Goal: Task Accomplishment & Management: Manage account settings

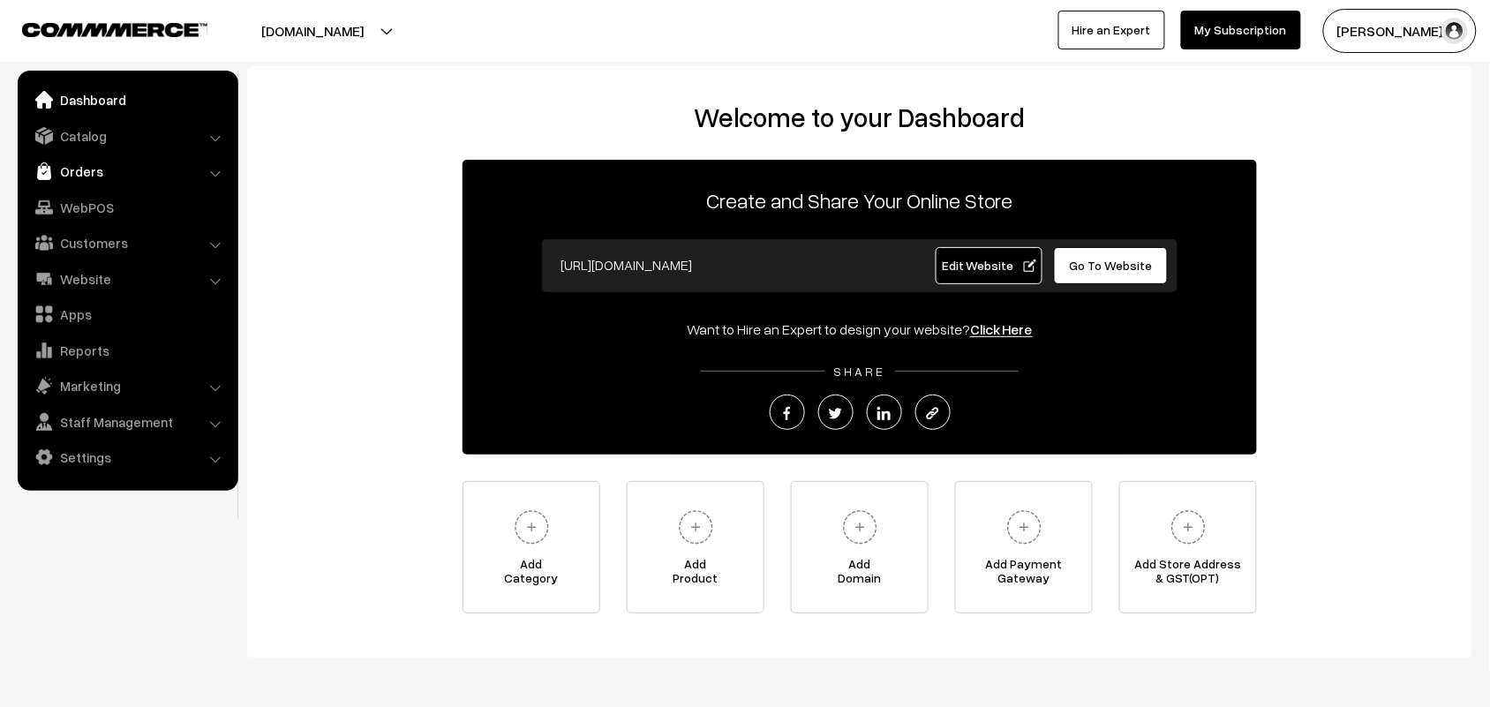
click at [68, 172] on link "Orders" at bounding box center [127, 171] width 210 height 32
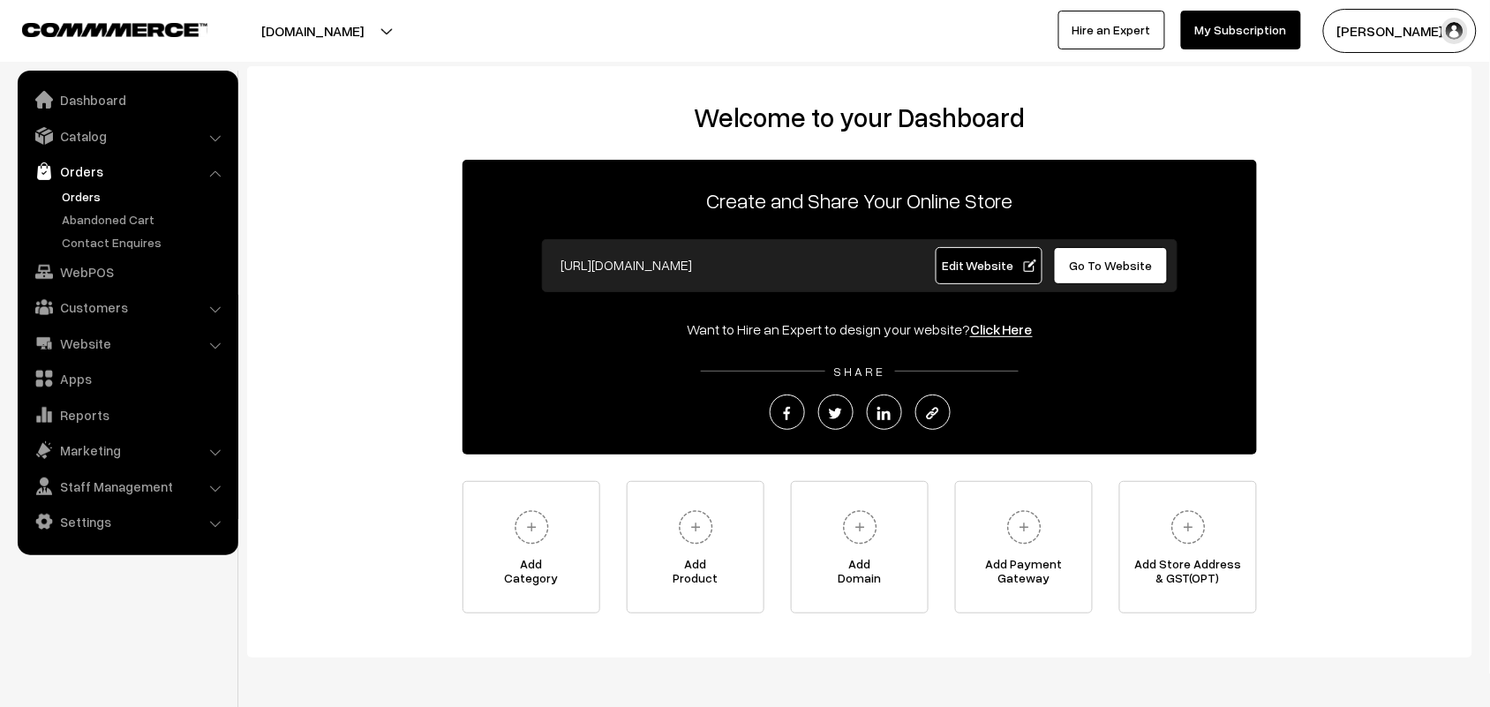
click at [75, 188] on link "Orders" at bounding box center [144, 196] width 175 height 19
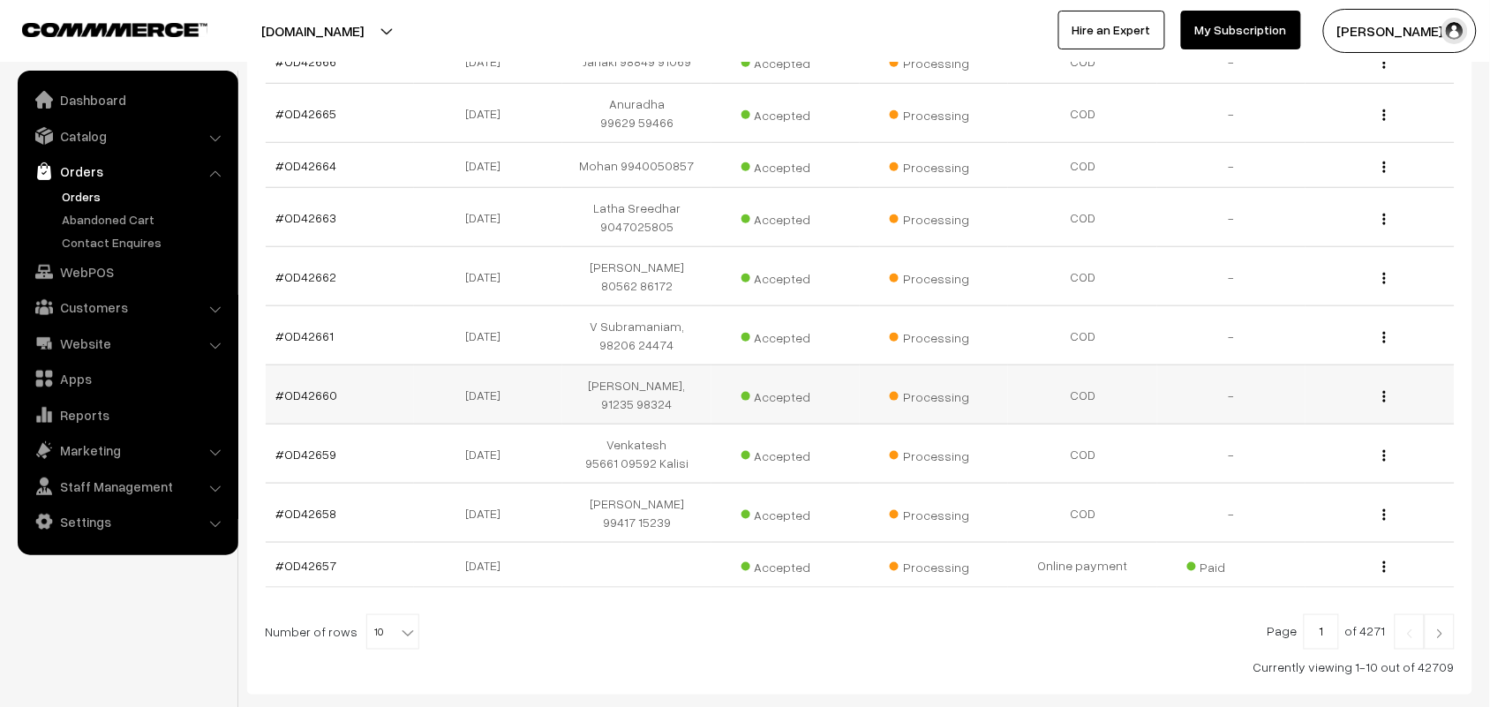
scroll to position [441, 0]
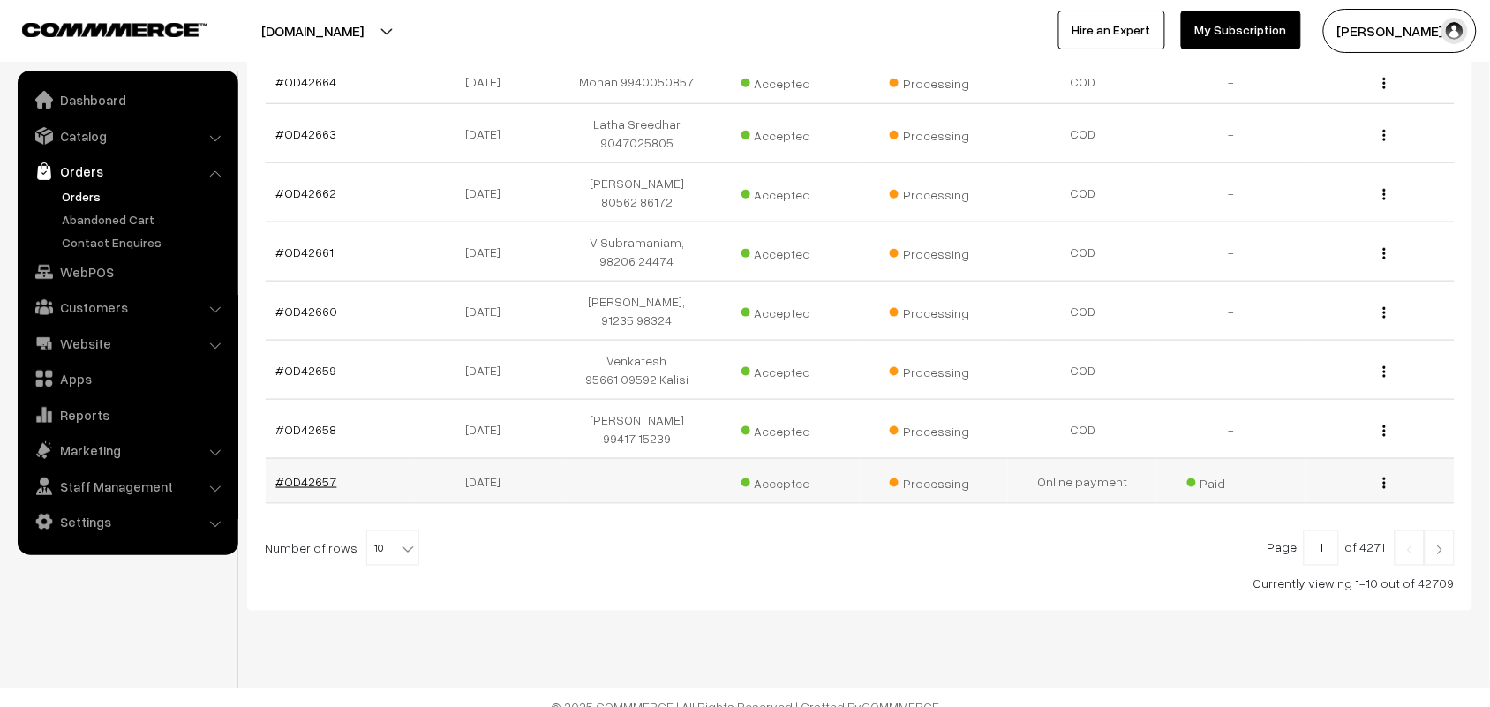
click at [322, 489] on link "#OD42657" at bounding box center [306, 481] width 61 height 15
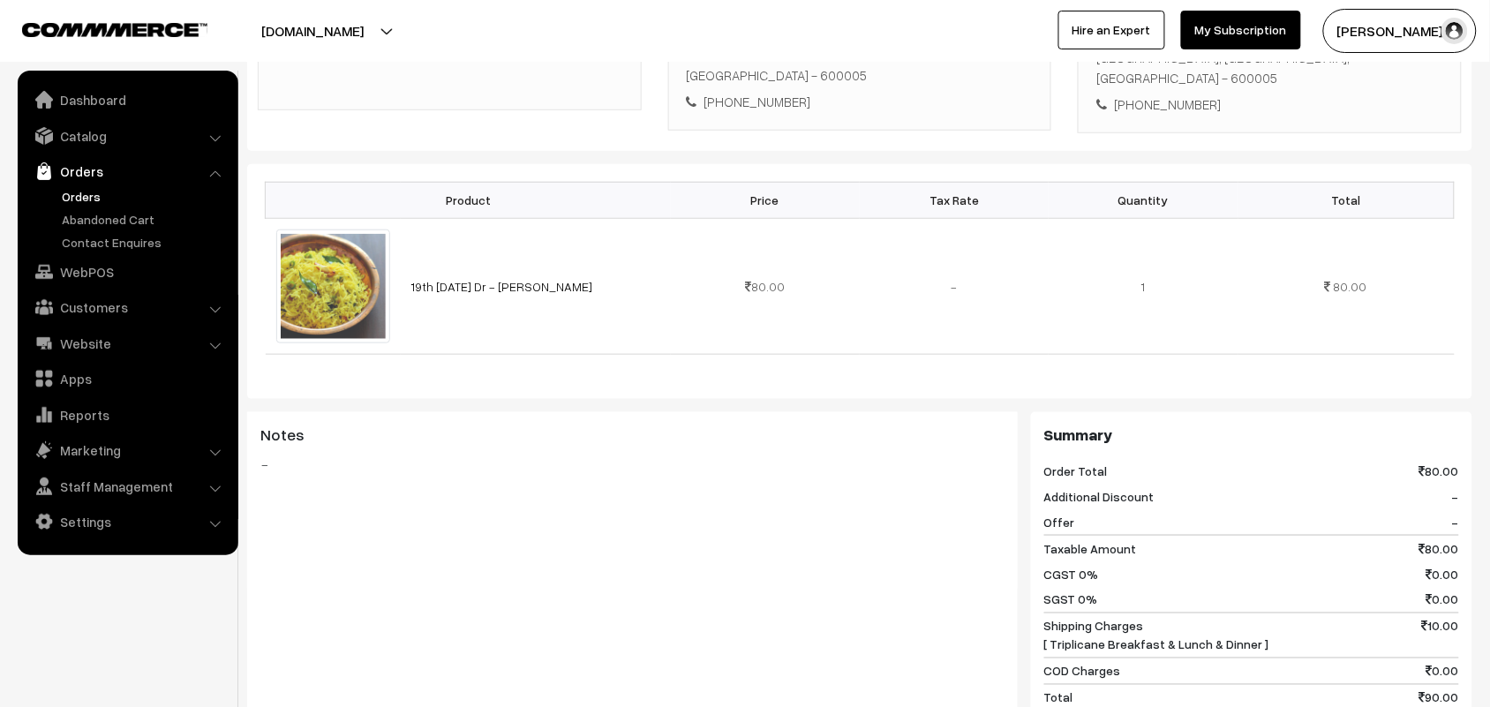
scroll to position [417, 0]
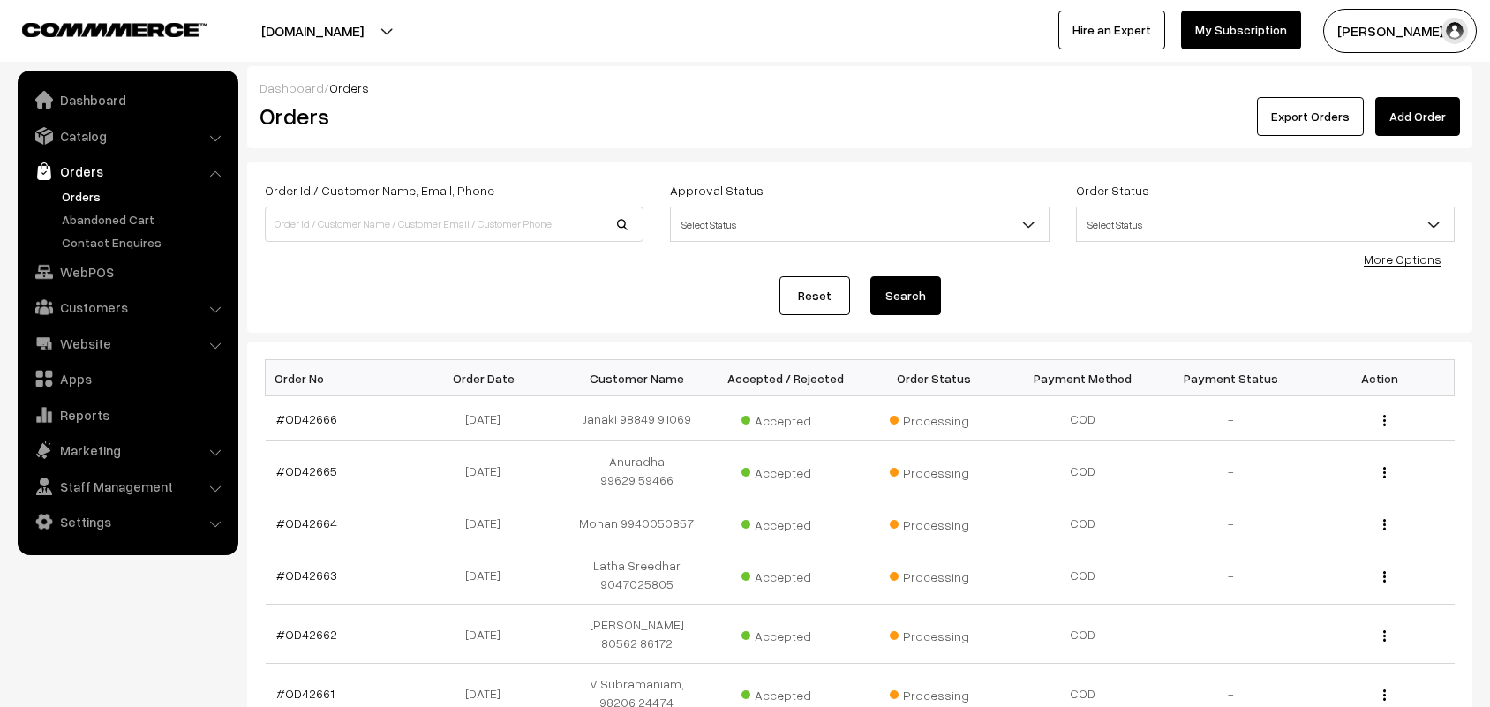
scroll to position [441, 0]
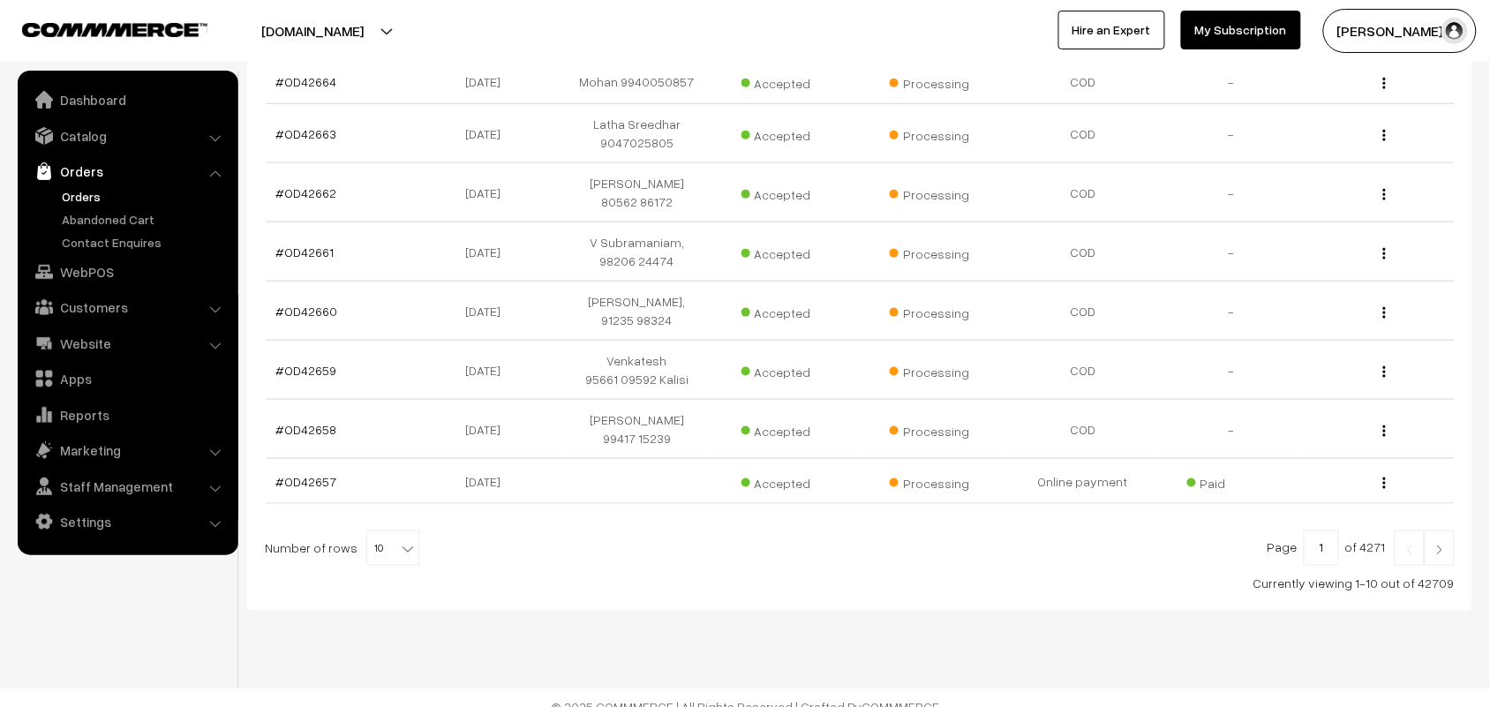
click at [399, 548] on b at bounding box center [408, 549] width 18 height 18
select select "90"
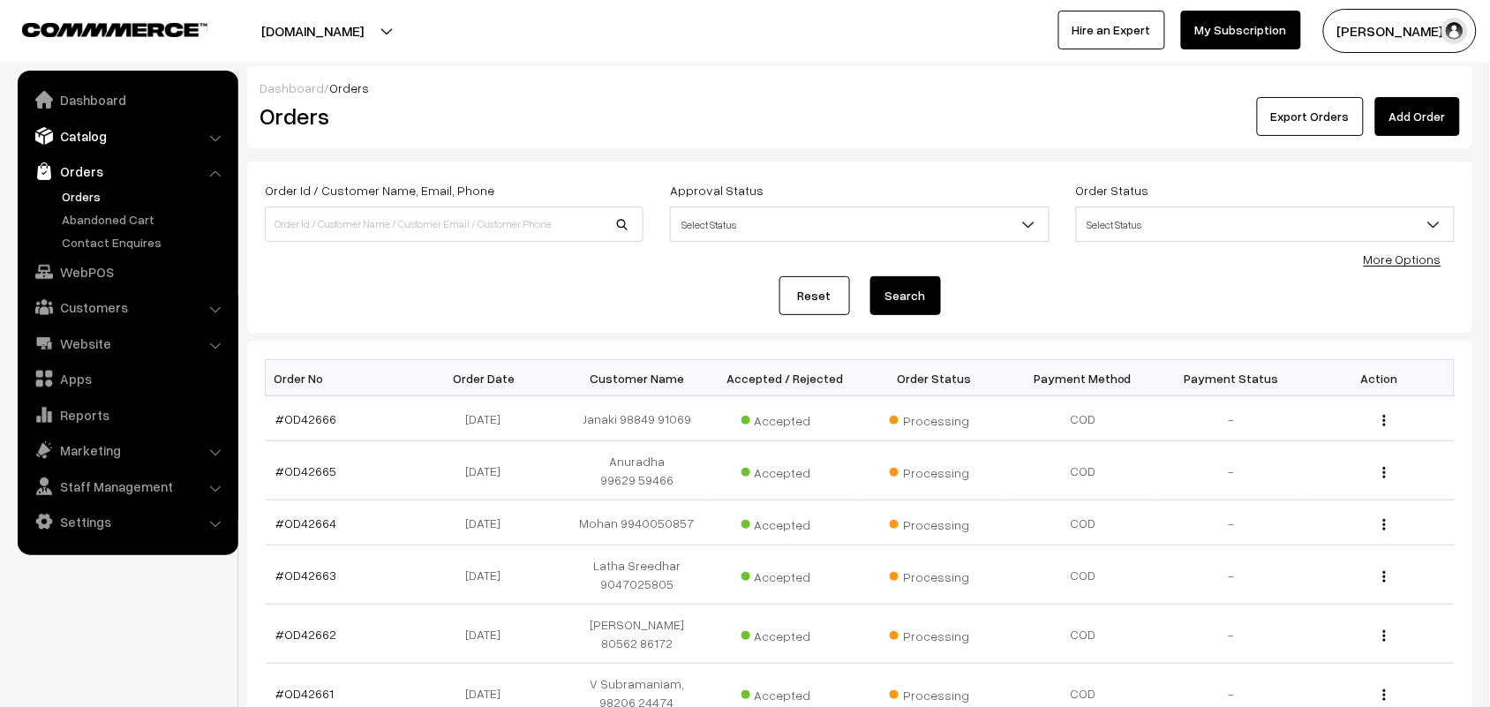
click at [121, 133] on link "Catalog" at bounding box center [127, 136] width 210 height 32
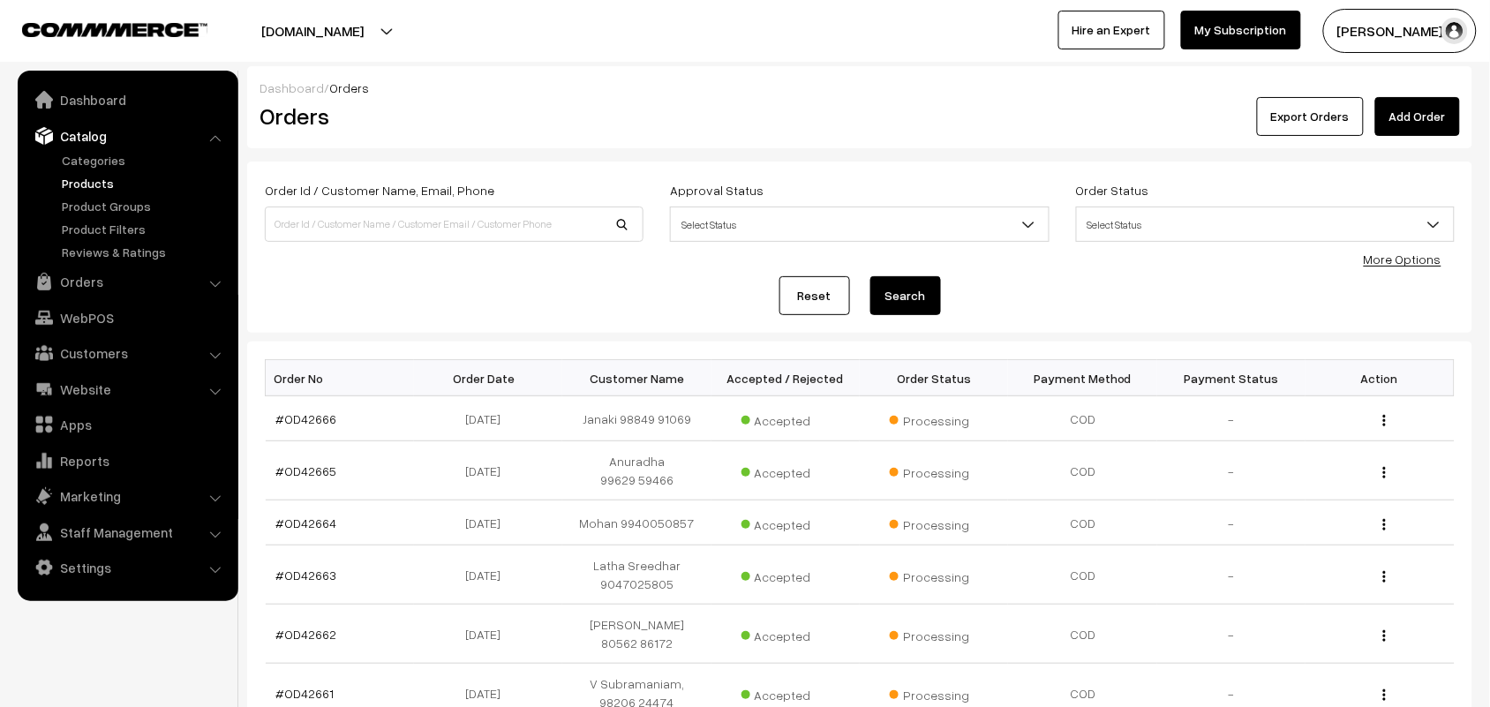
click at [106, 175] on link "Products" at bounding box center [144, 183] width 175 height 19
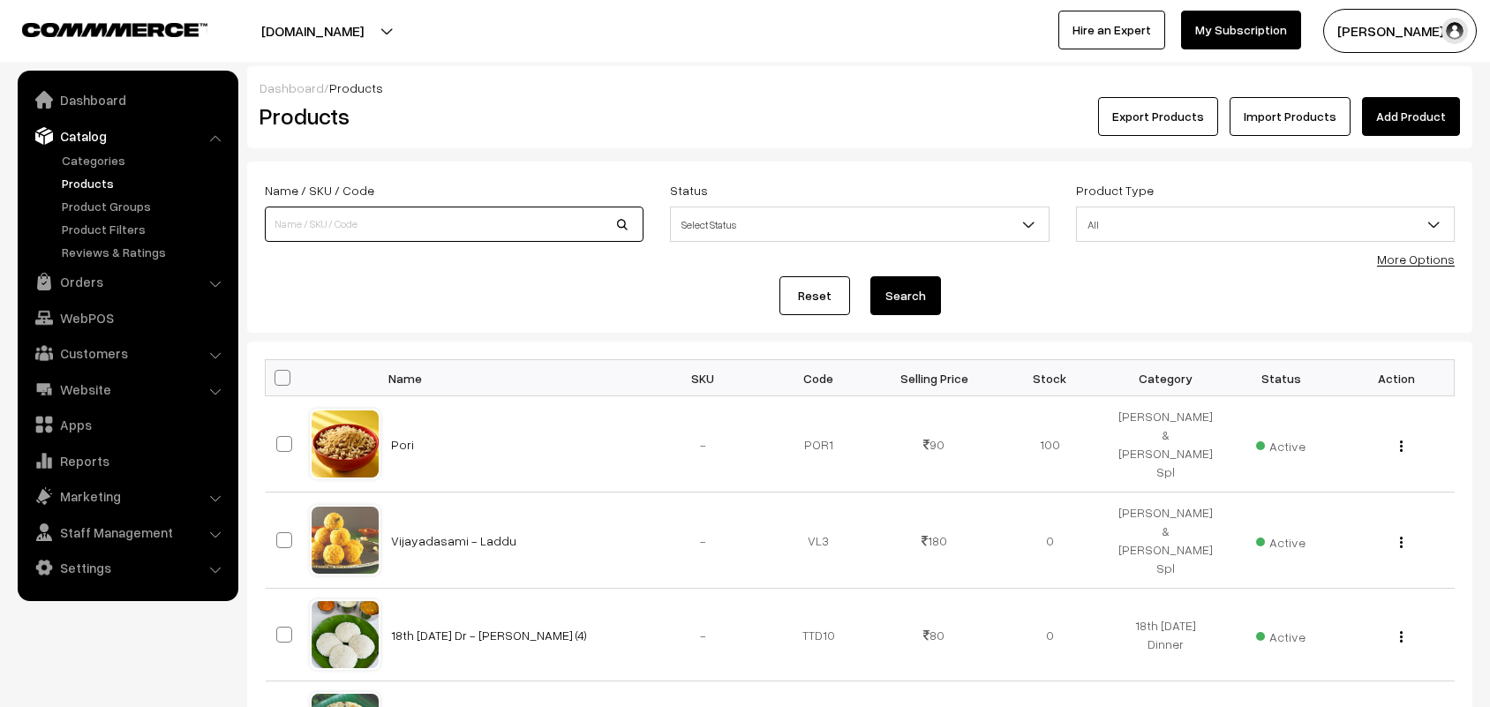
click at [387, 231] on input at bounding box center [454, 224] width 379 height 35
type input "black ell"
click at [870, 276] on button "Search" at bounding box center [905, 295] width 71 height 39
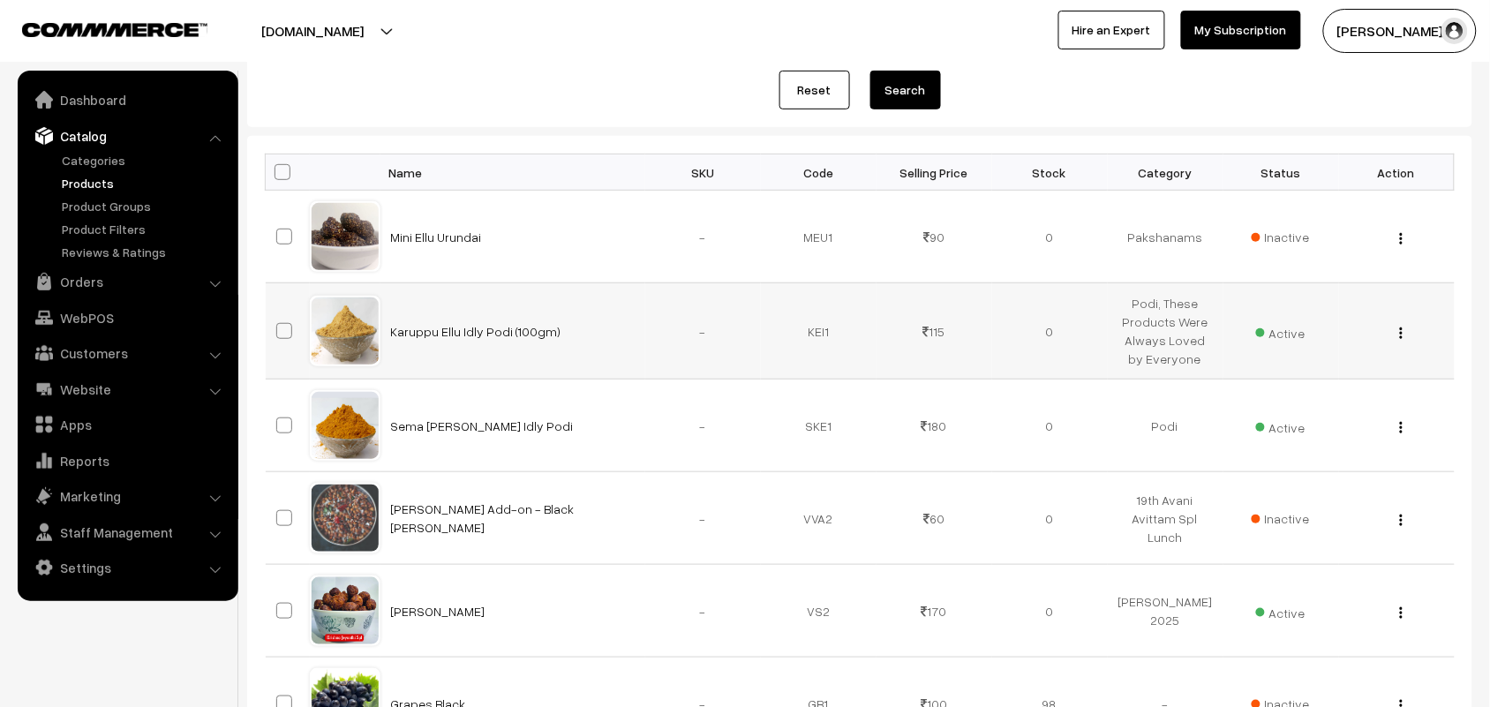
scroll to position [221, 0]
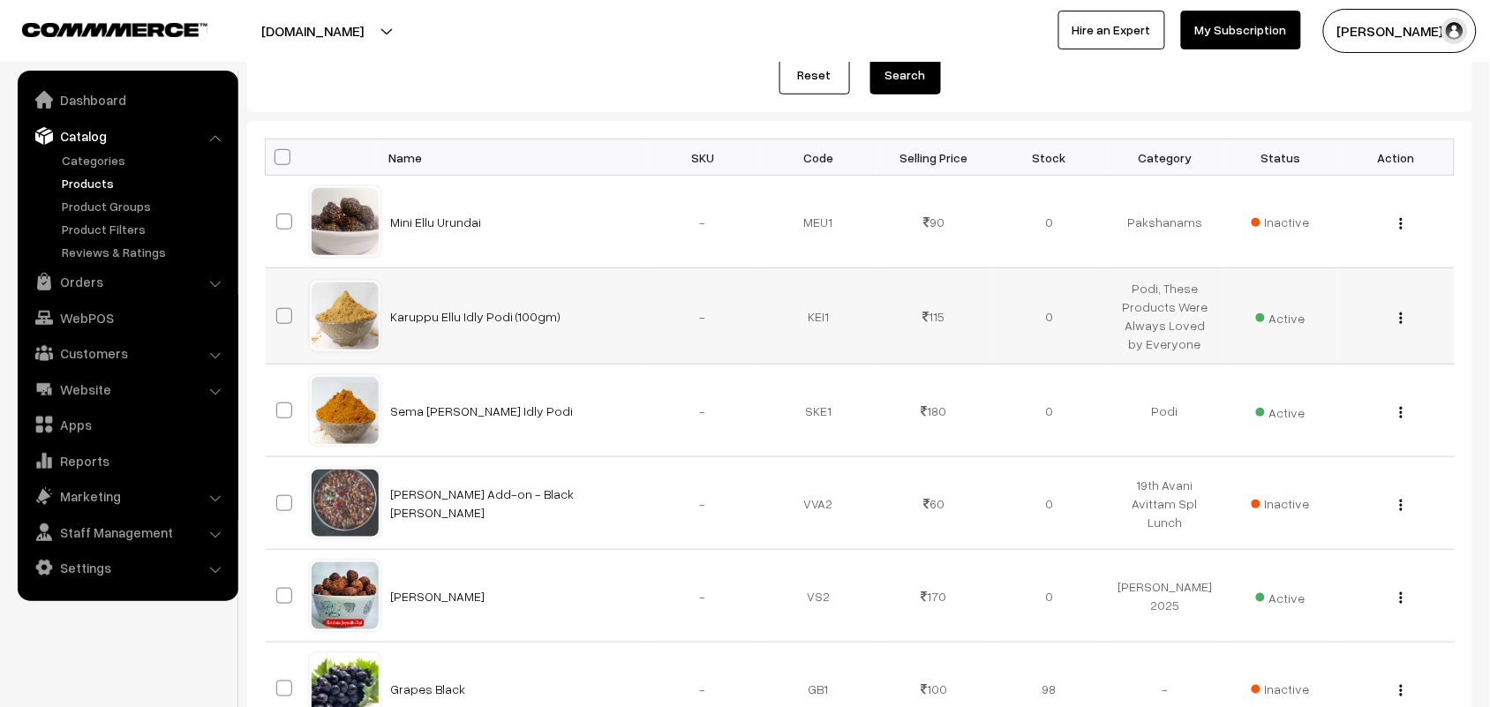
click at [1405, 320] on div "View Edit Delete" at bounding box center [1397, 316] width 94 height 19
click at [1404, 320] on div "View Edit Delete" at bounding box center [1397, 316] width 94 height 19
click at [1404, 320] on button "button" at bounding box center [1401, 318] width 4 height 14
click at [1294, 366] on link "Edit" at bounding box center [1322, 381] width 150 height 39
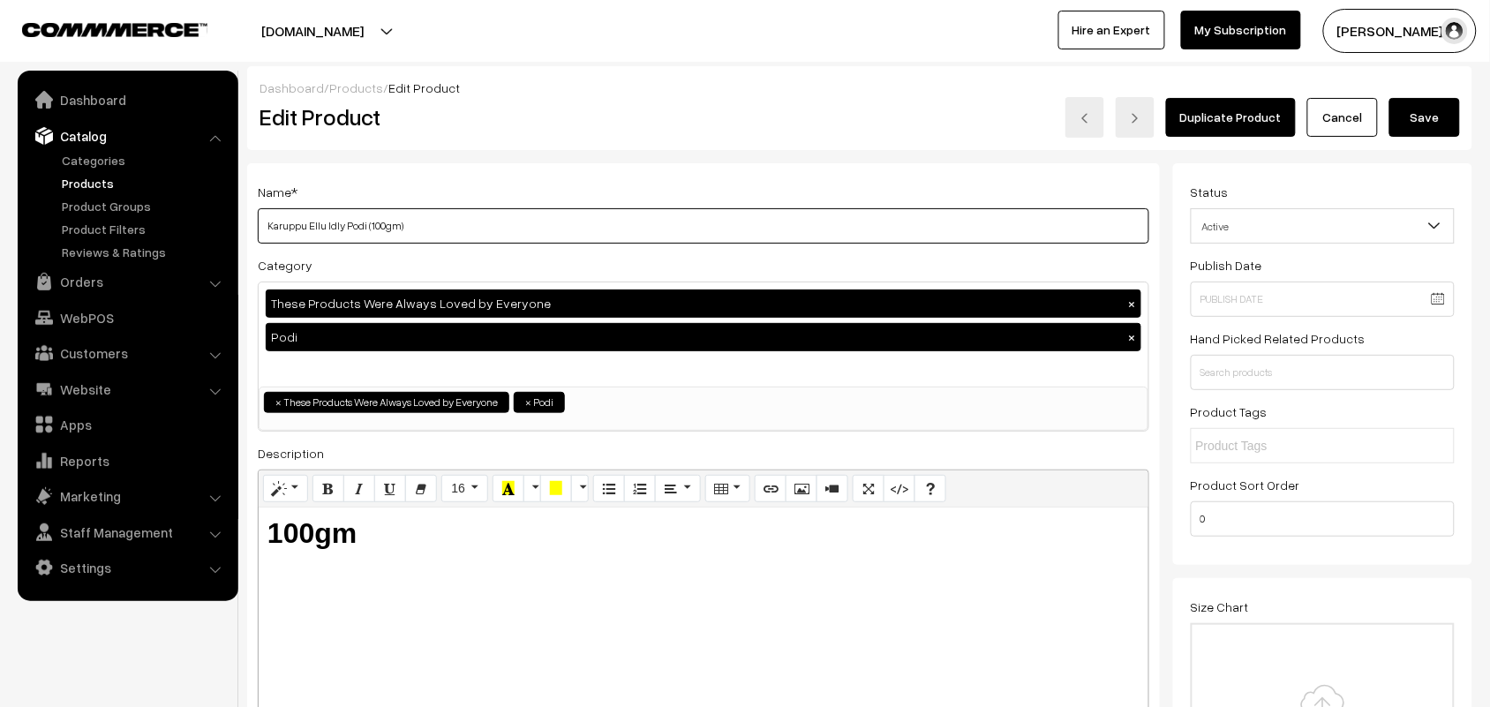
drag, startPoint x: 360, startPoint y: 222, endPoint x: 587, endPoint y: 226, distance: 226.9
click at [587, 226] on input "Karuppu Ellu Idly Podi (100gm)" at bounding box center [704, 225] width 892 height 35
type input "Karuppu Ellu Idly Podi"
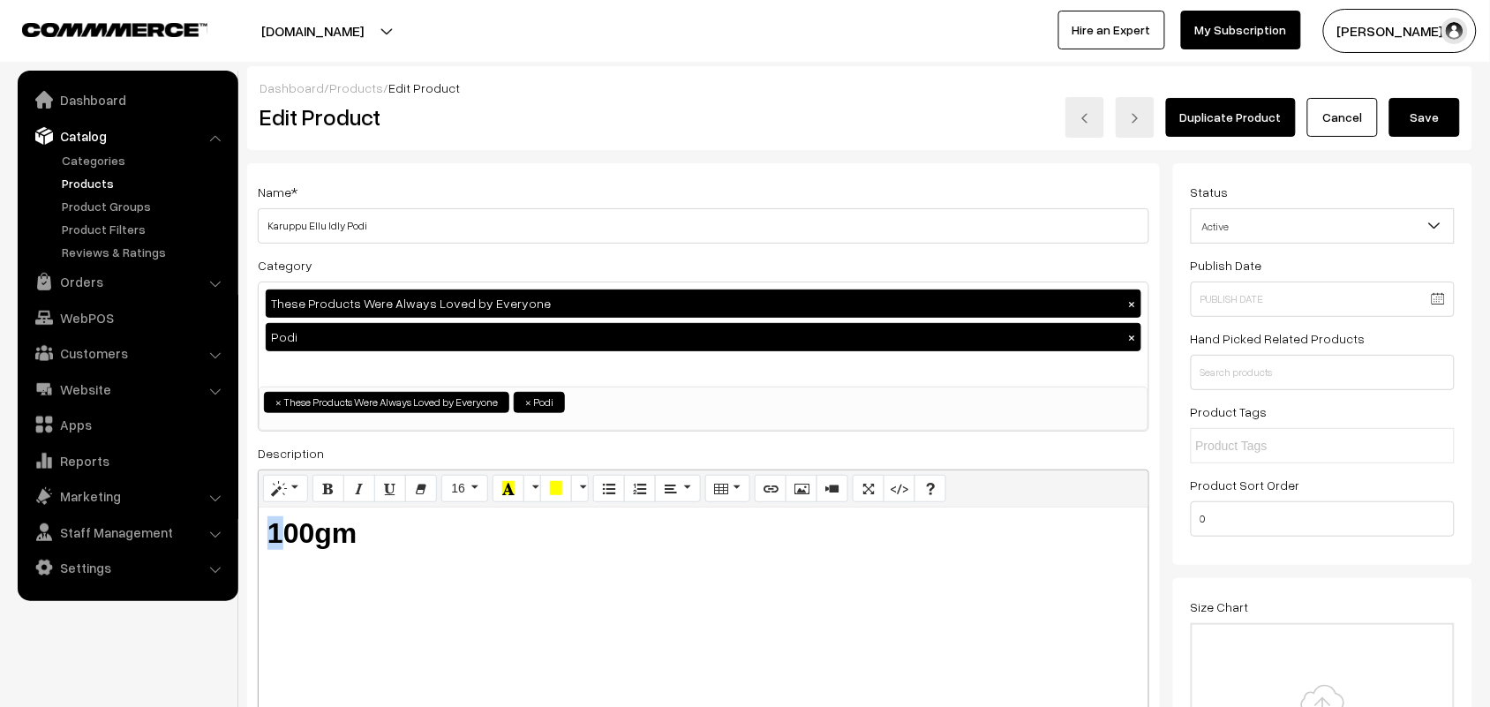
drag, startPoint x: 281, startPoint y: 535, endPoint x: 219, endPoint y: 537, distance: 61.8
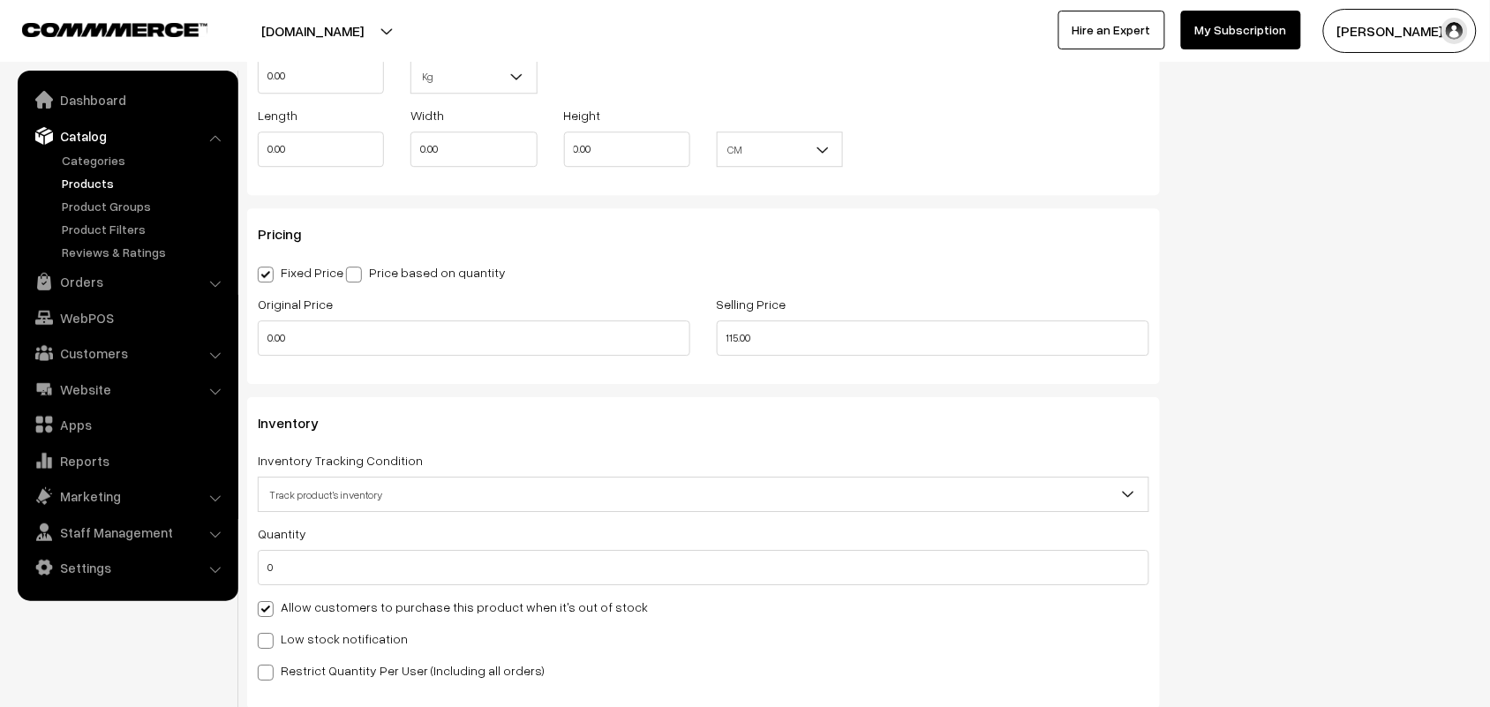
scroll to position [1434, 0]
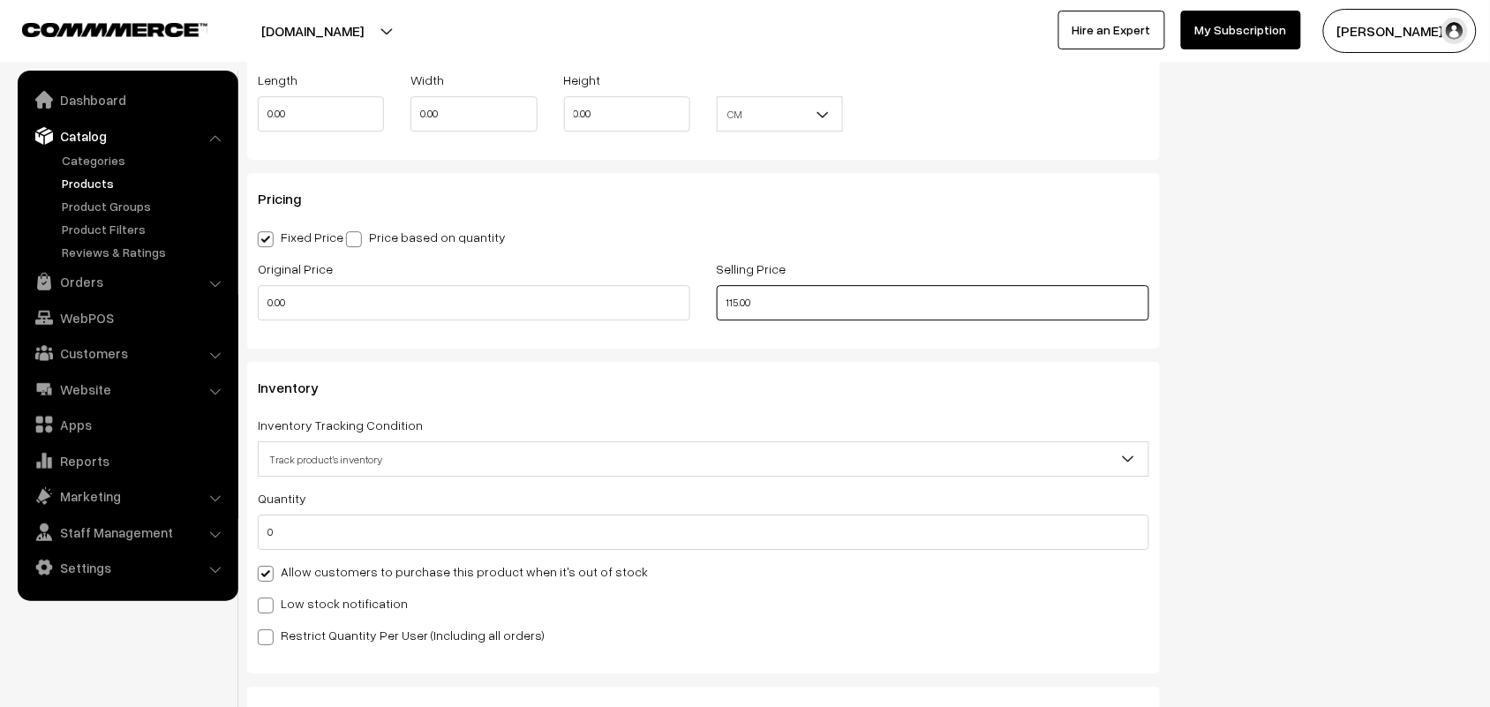
drag, startPoint x: 786, startPoint y: 296, endPoint x: 598, endPoint y: 276, distance: 188.1
click at [598, 276] on div "Original Price 0.00 Selling Price 115.00" at bounding box center [704, 294] width 918 height 73
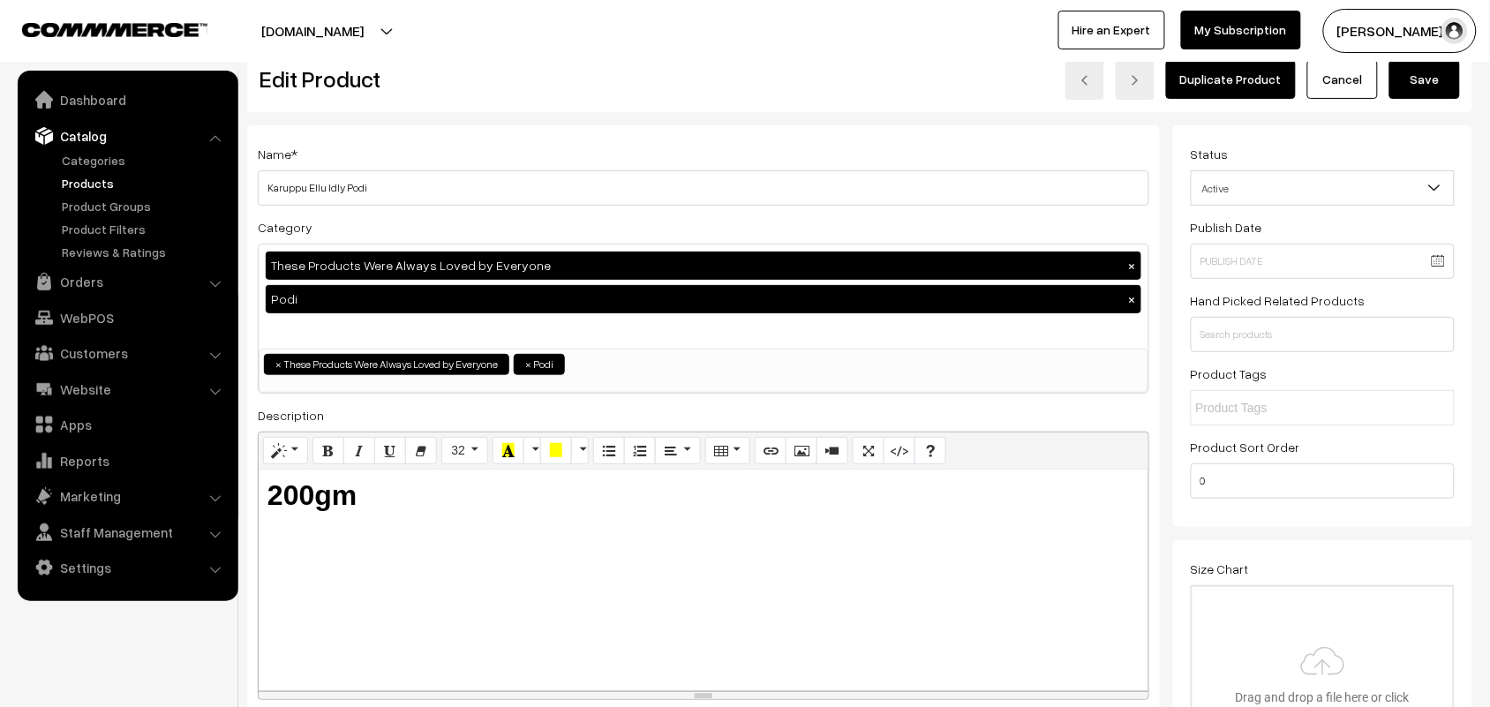
scroll to position [0, 0]
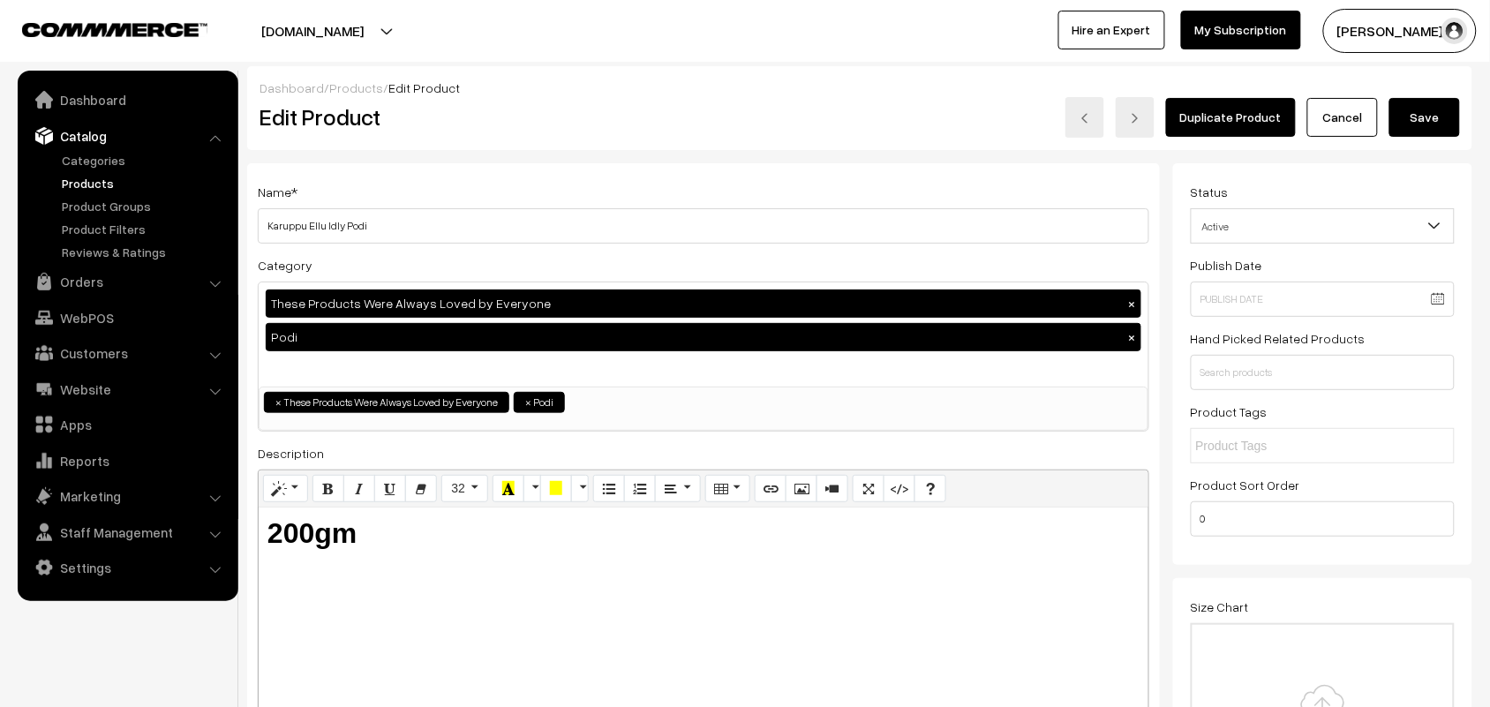
type input "190.00"
click at [1404, 108] on button "Save" at bounding box center [1424, 117] width 71 height 39
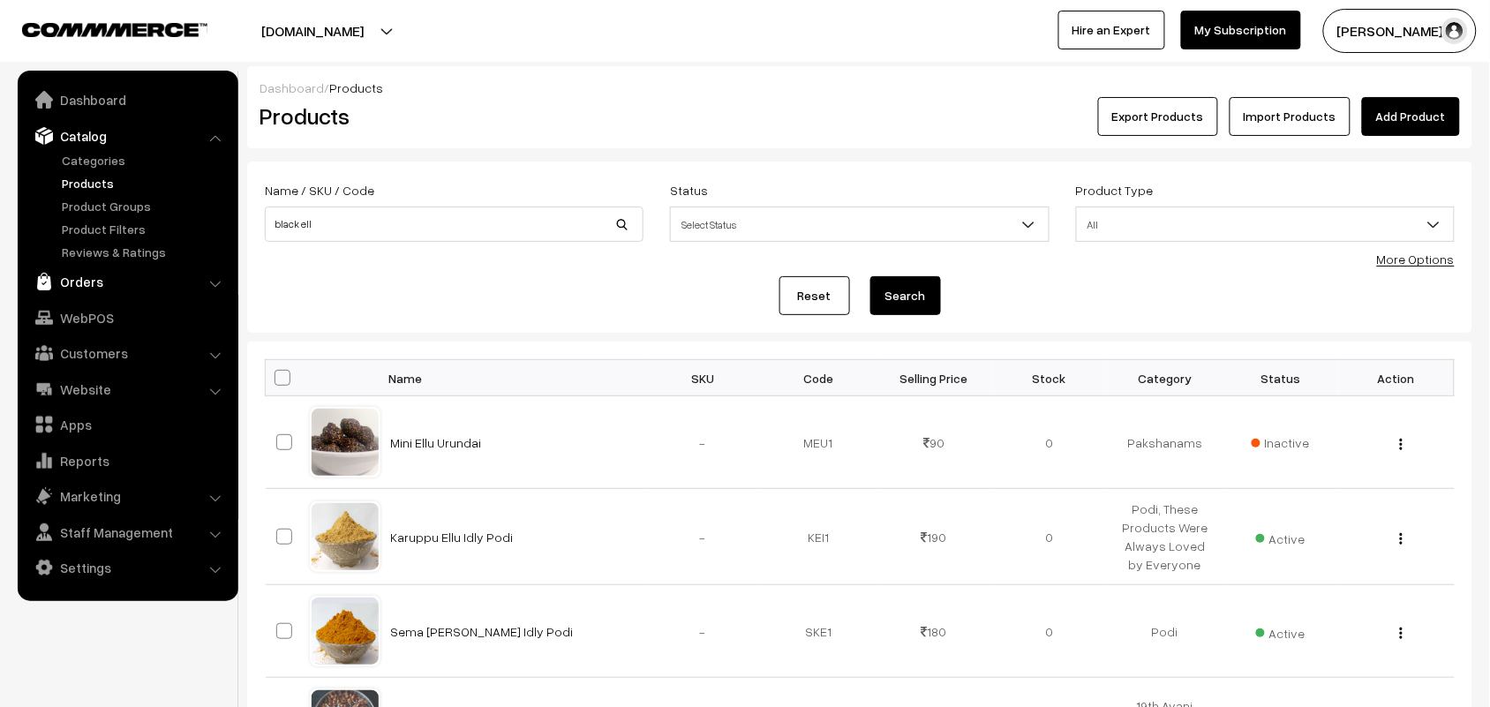
click at [103, 278] on link "Orders" at bounding box center [127, 282] width 210 height 32
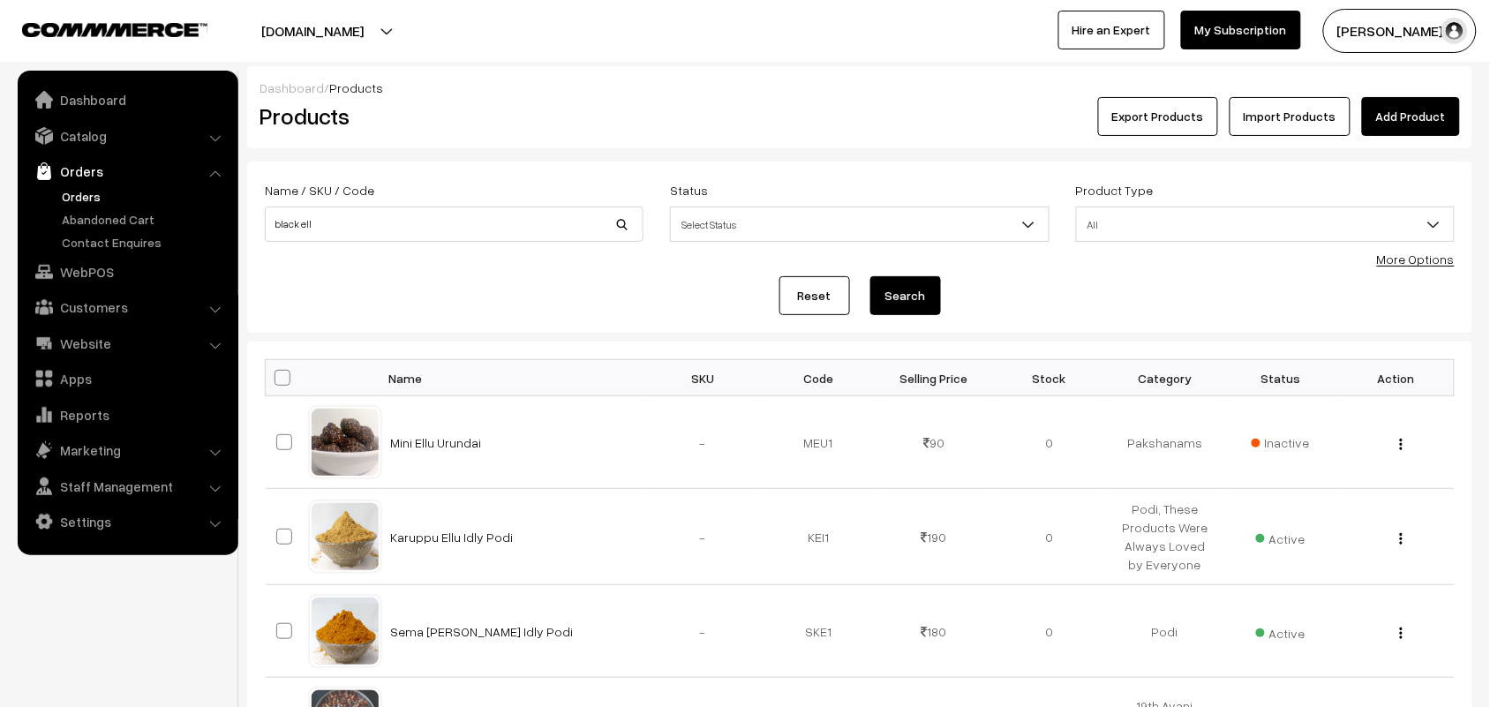
click at [91, 188] on link "Orders" at bounding box center [144, 196] width 175 height 19
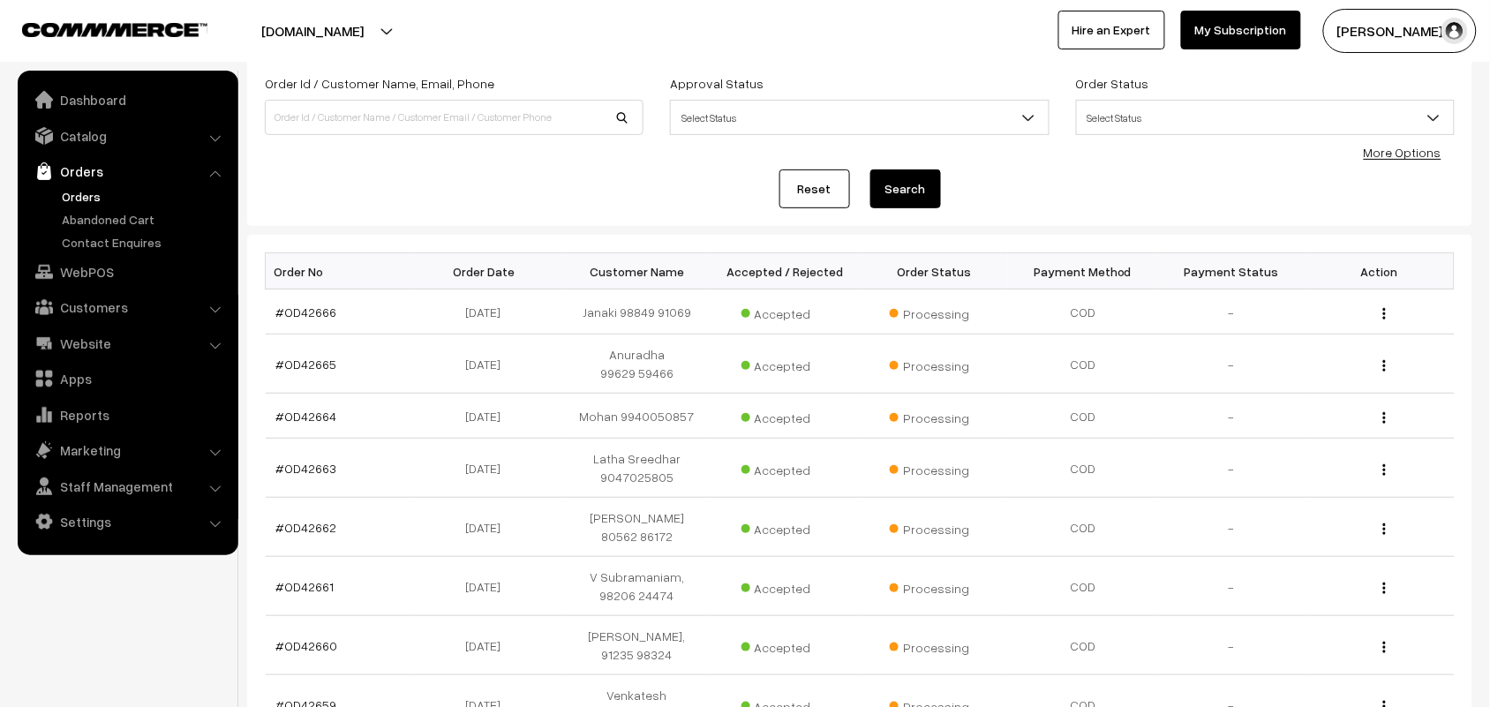
scroll to position [110, 0]
click at [104, 191] on link "Orders" at bounding box center [144, 196] width 175 height 19
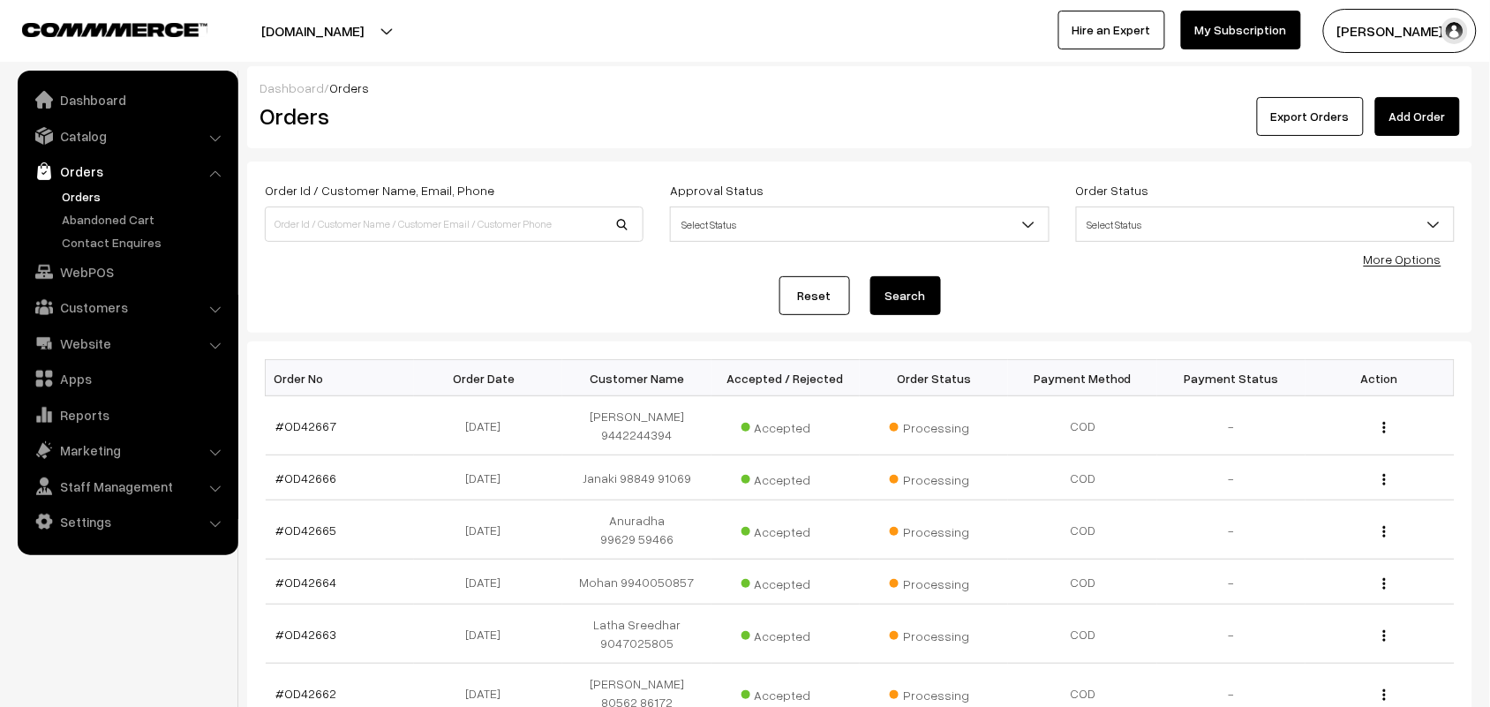
click at [94, 192] on link "Orders" at bounding box center [144, 196] width 175 height 19
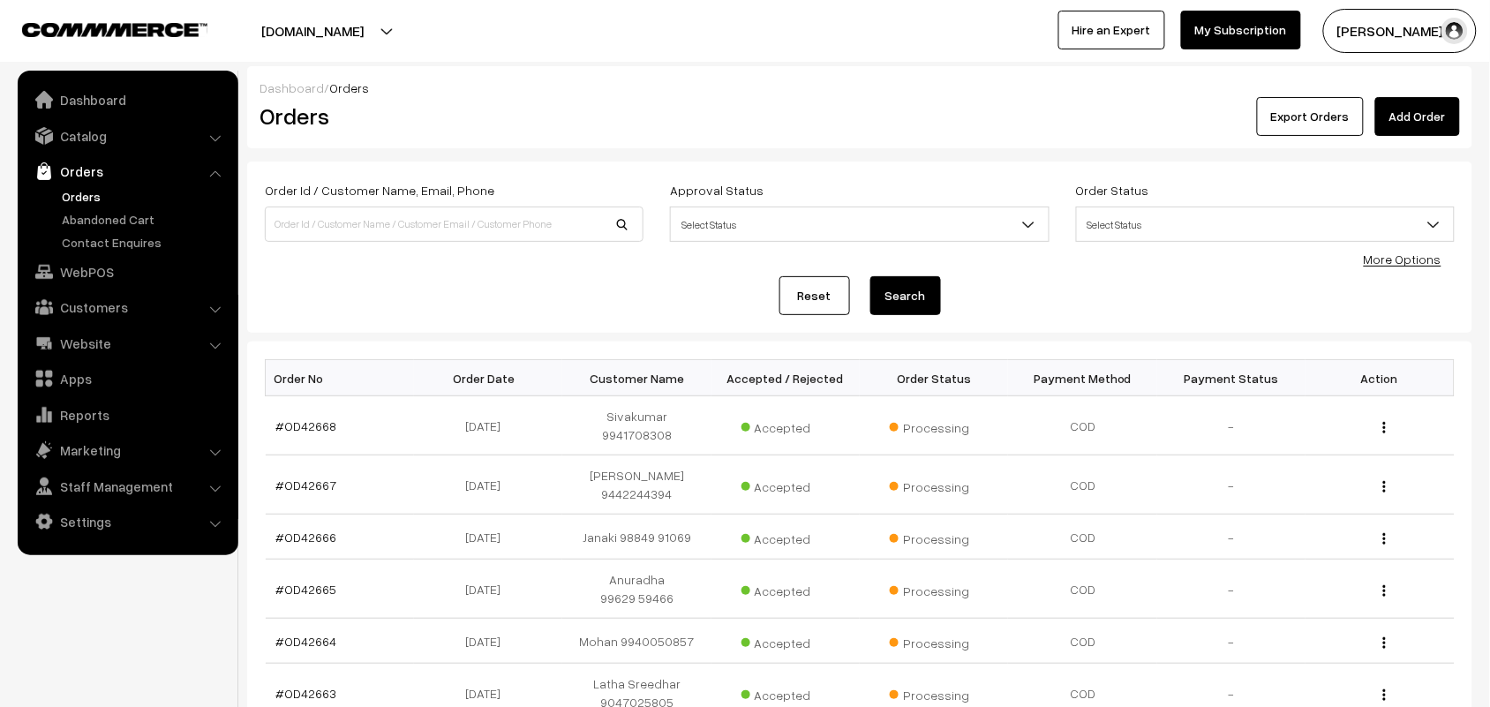
click at [77, 201] on link "Orders" at bounding box center [144, 196] width 175 height 19
click at [76, 194] on link "Orders" at bounding box center [144, 196] width 175 height 19
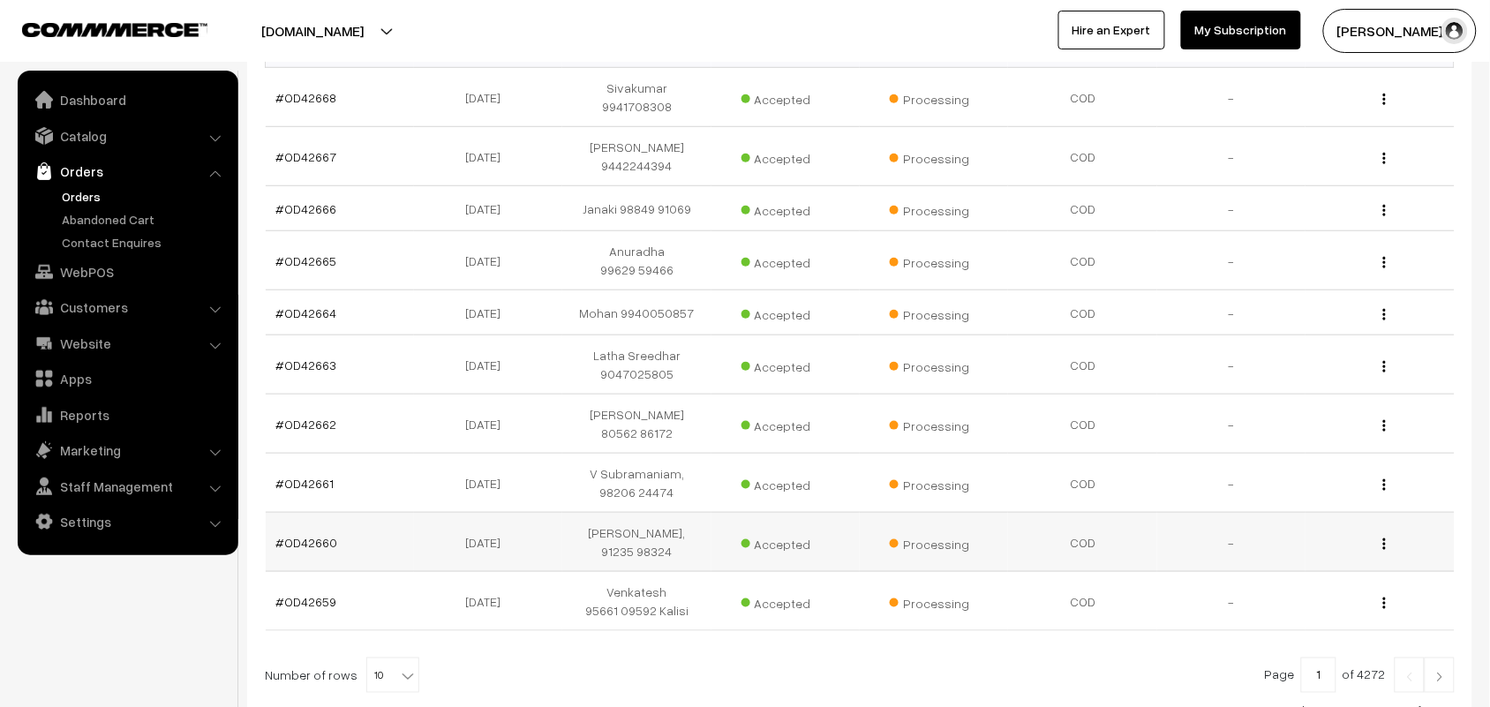
scroll to position [468, 0]
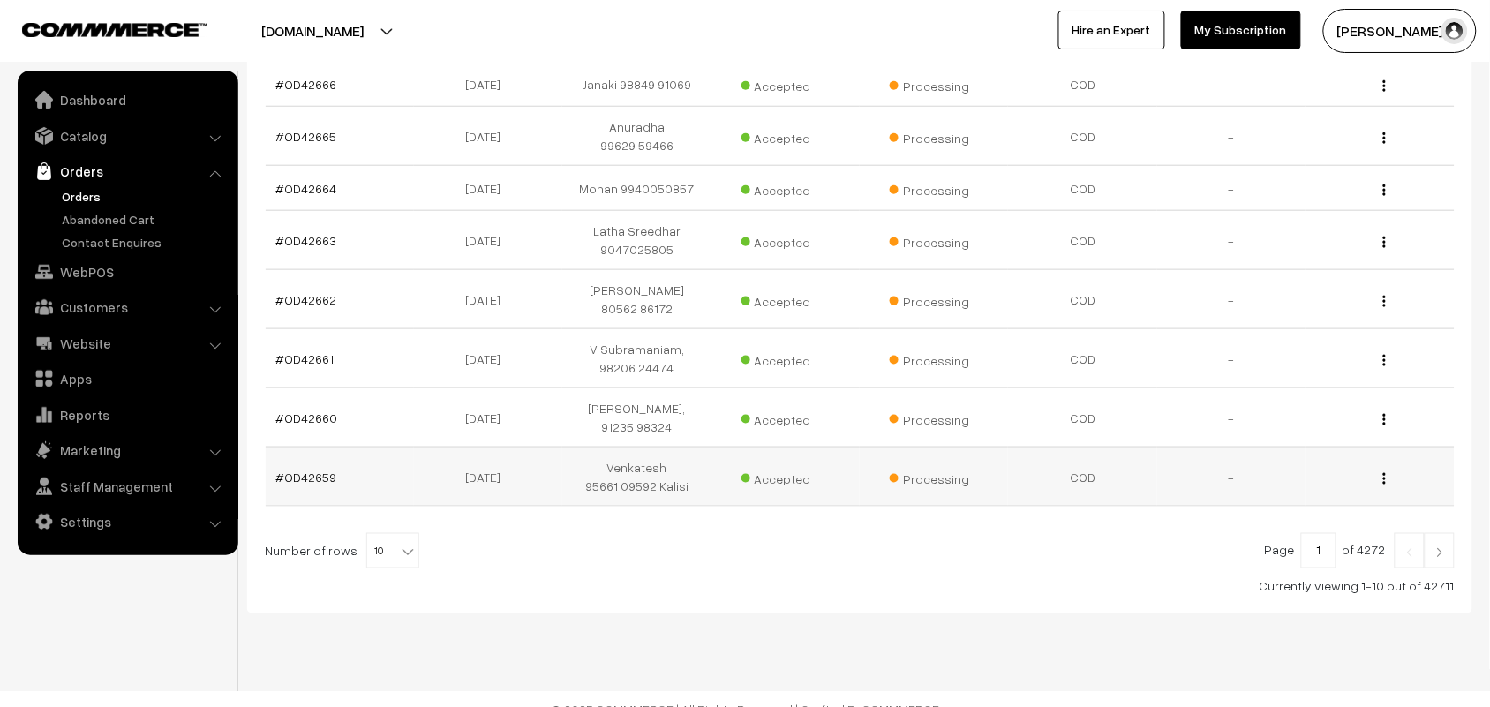
scroll to position [468, 0]
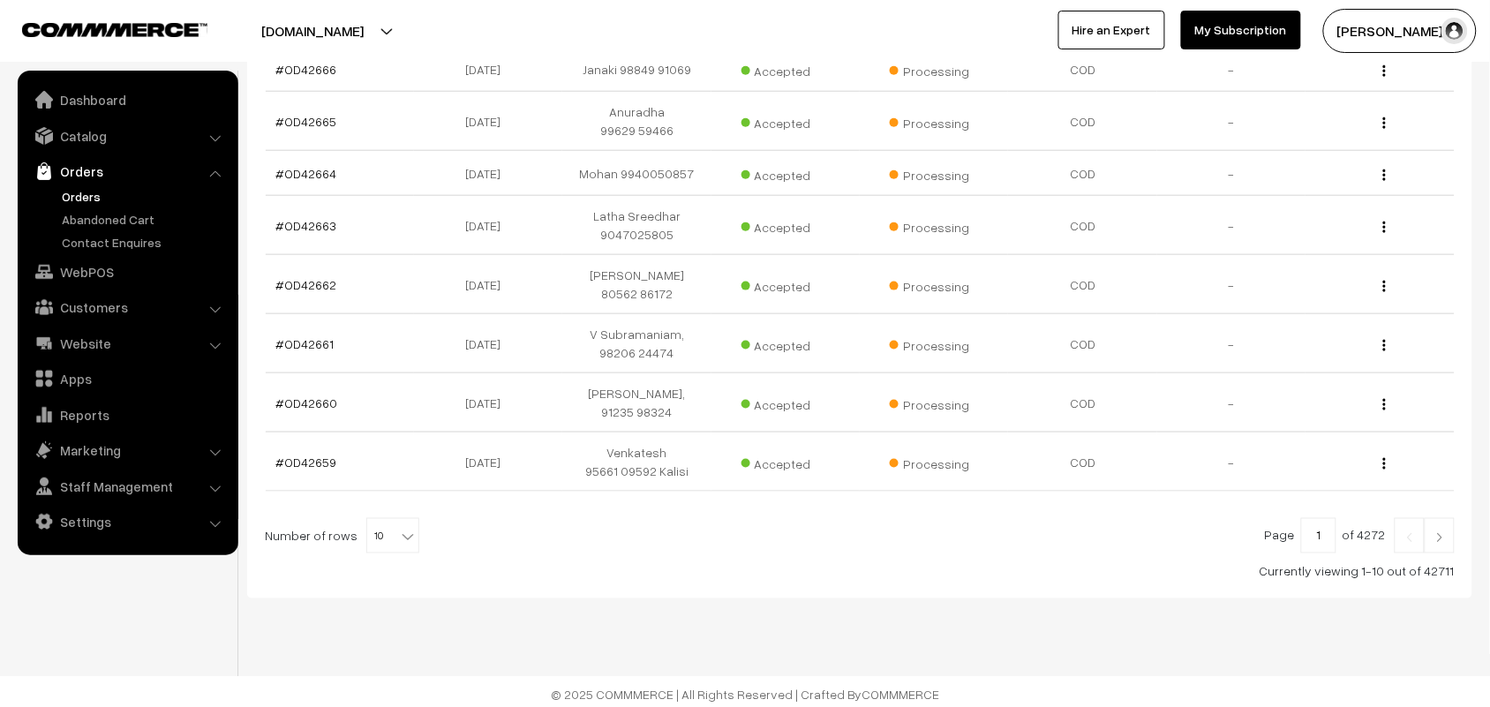
click at [388, 510] on div "Bulk Options Delete Selected Bulk Options Order No Order Date Customer Name Acc…" at bounding box center [860, 235] width 1190 height 689
click at [399, 528] on b at bounding box center [408, 537] width 18 height 18
select select "90"
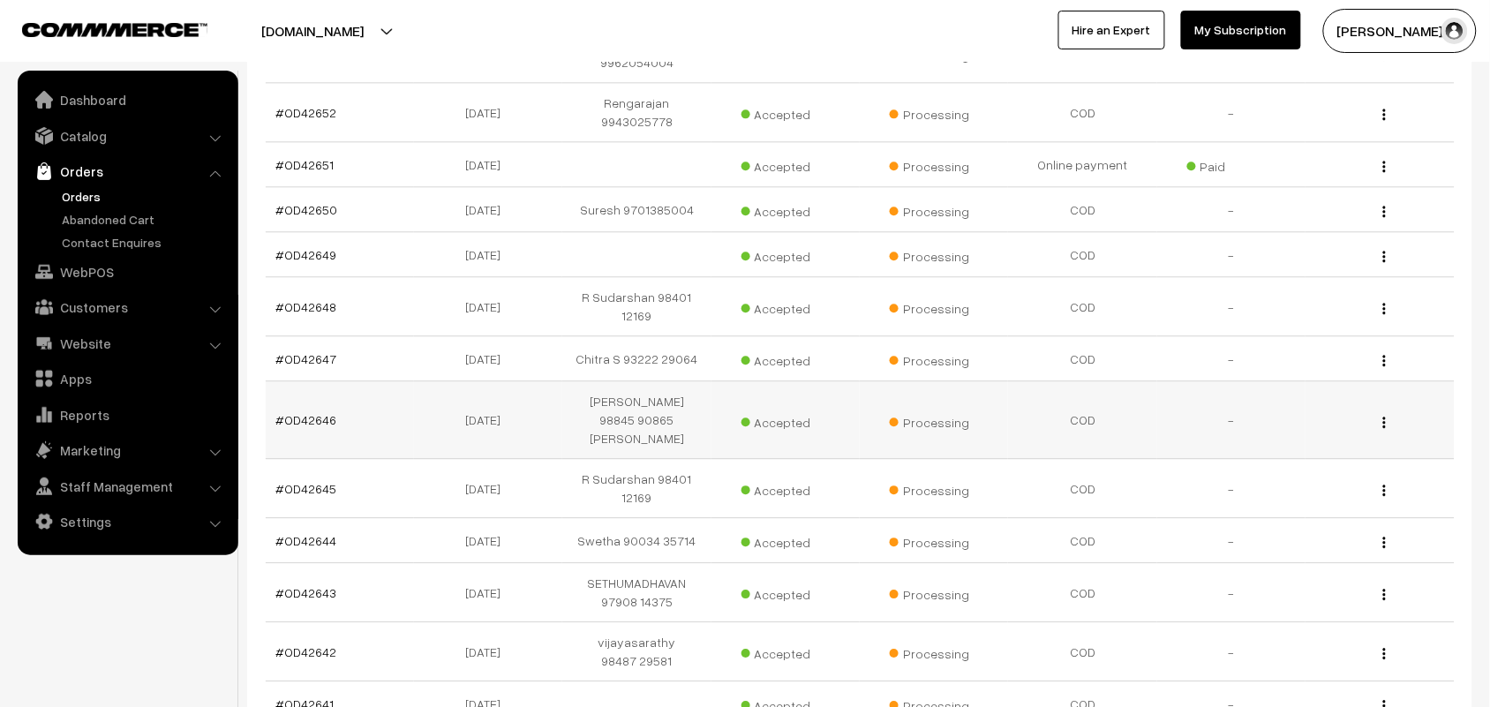
scroll to position [1324, 0]
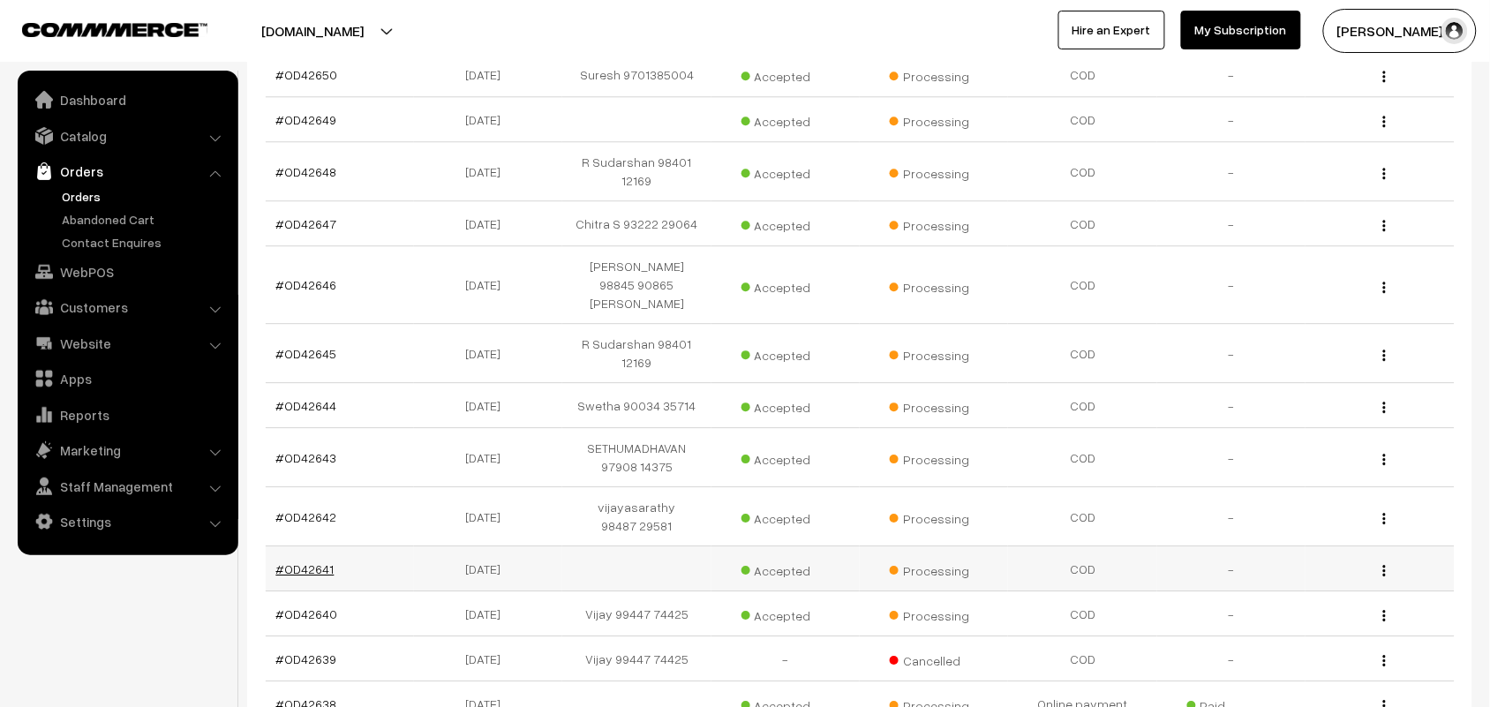
click at [303, 561] on link "#OD42641" at bounding box center [305, 568] width 58 height 15
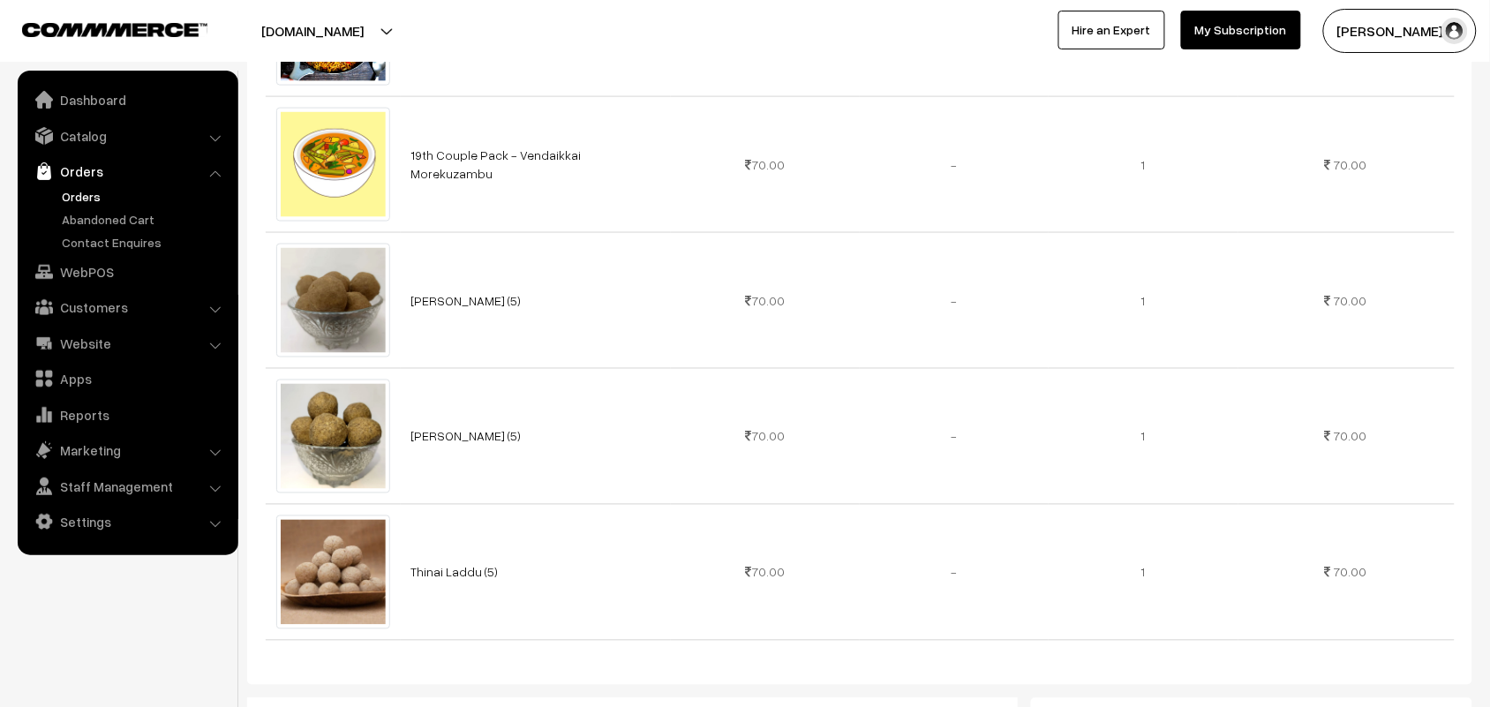
scroll to position [441, 0]
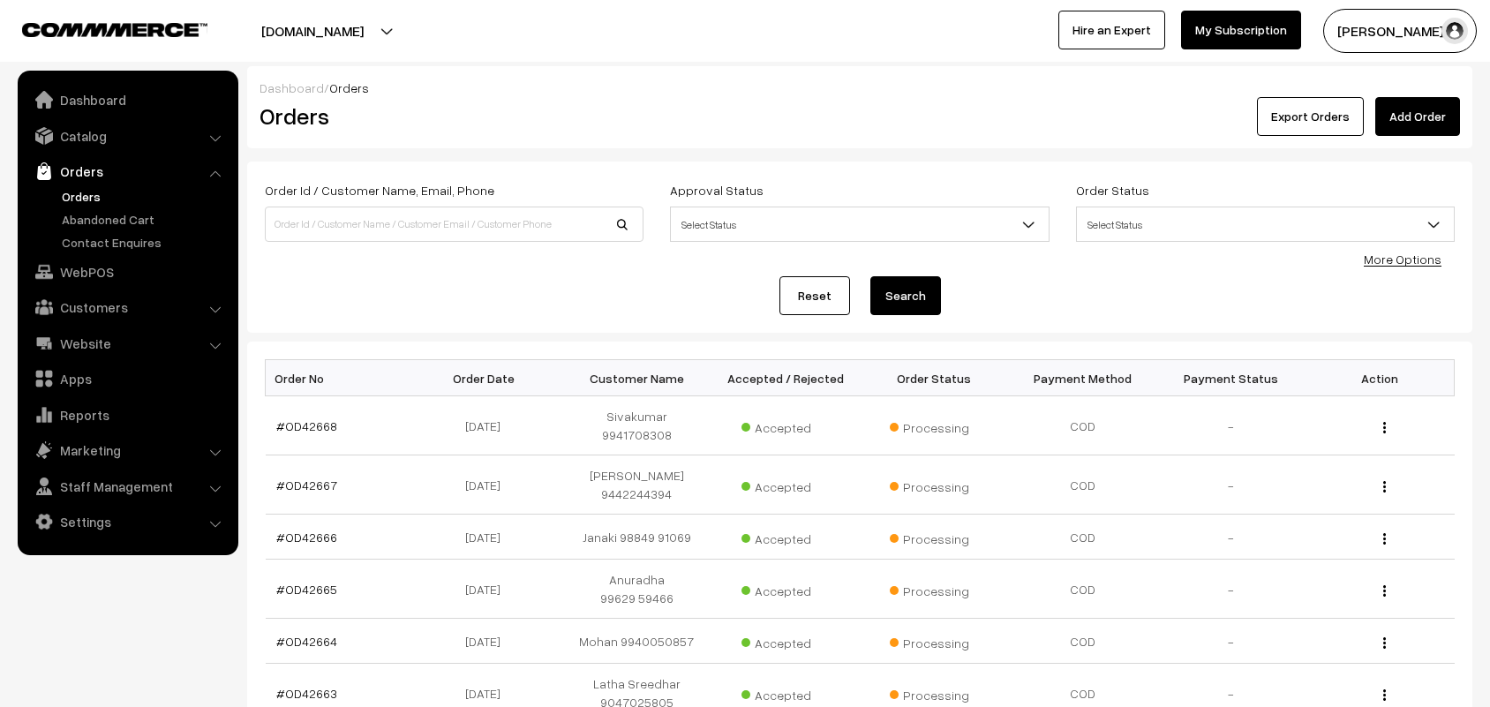
scroll to position [1324, 0]
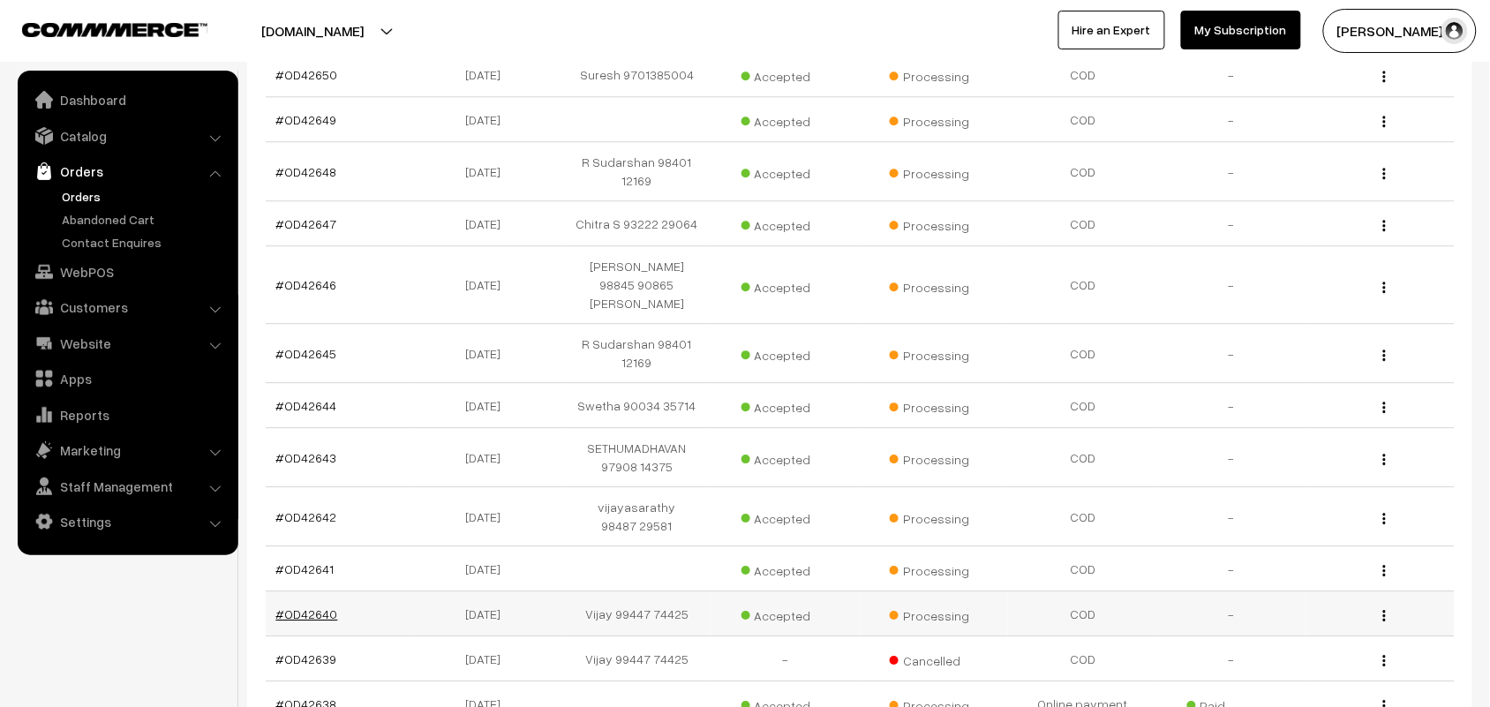
click at [331, 606] on link "#OD42640" at bounding box center [307, 613] width 62 height 15
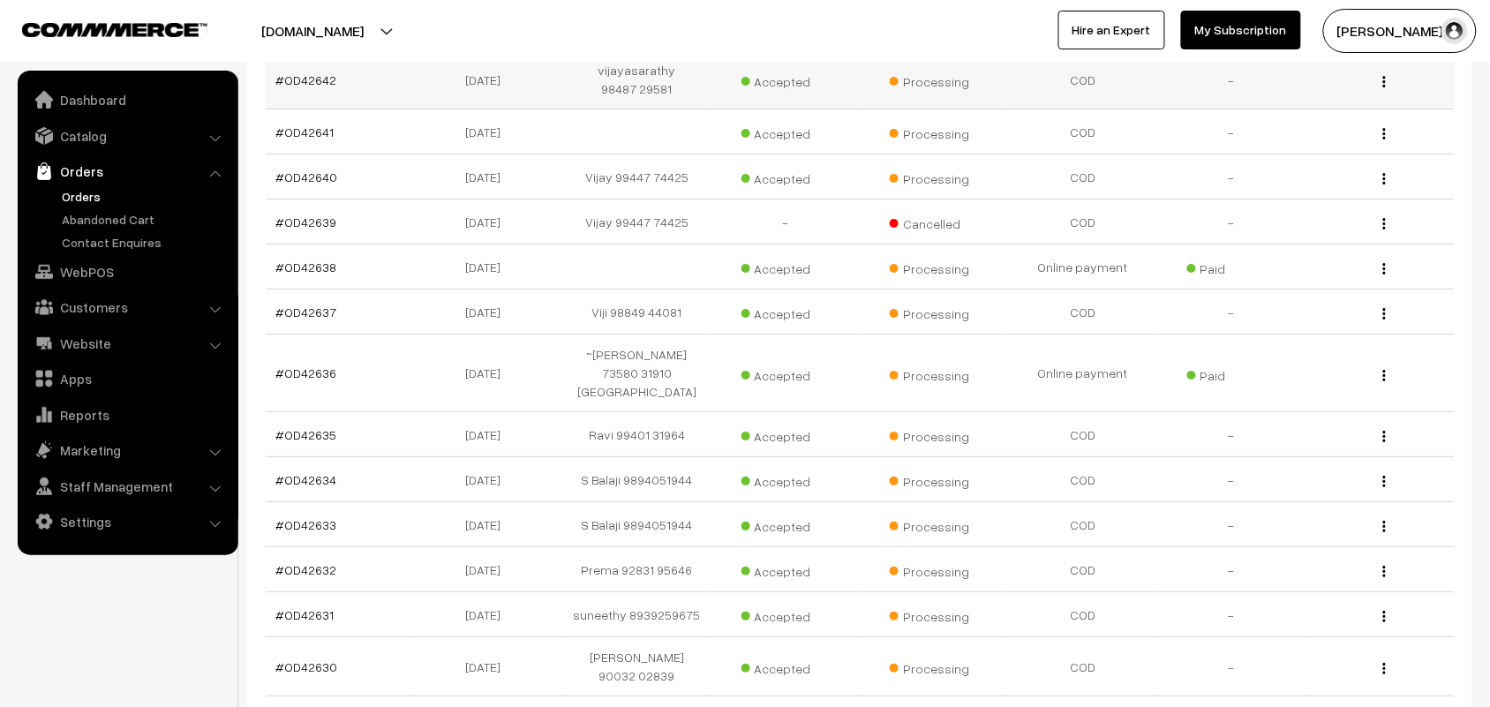
scroll to position [1914, 0]
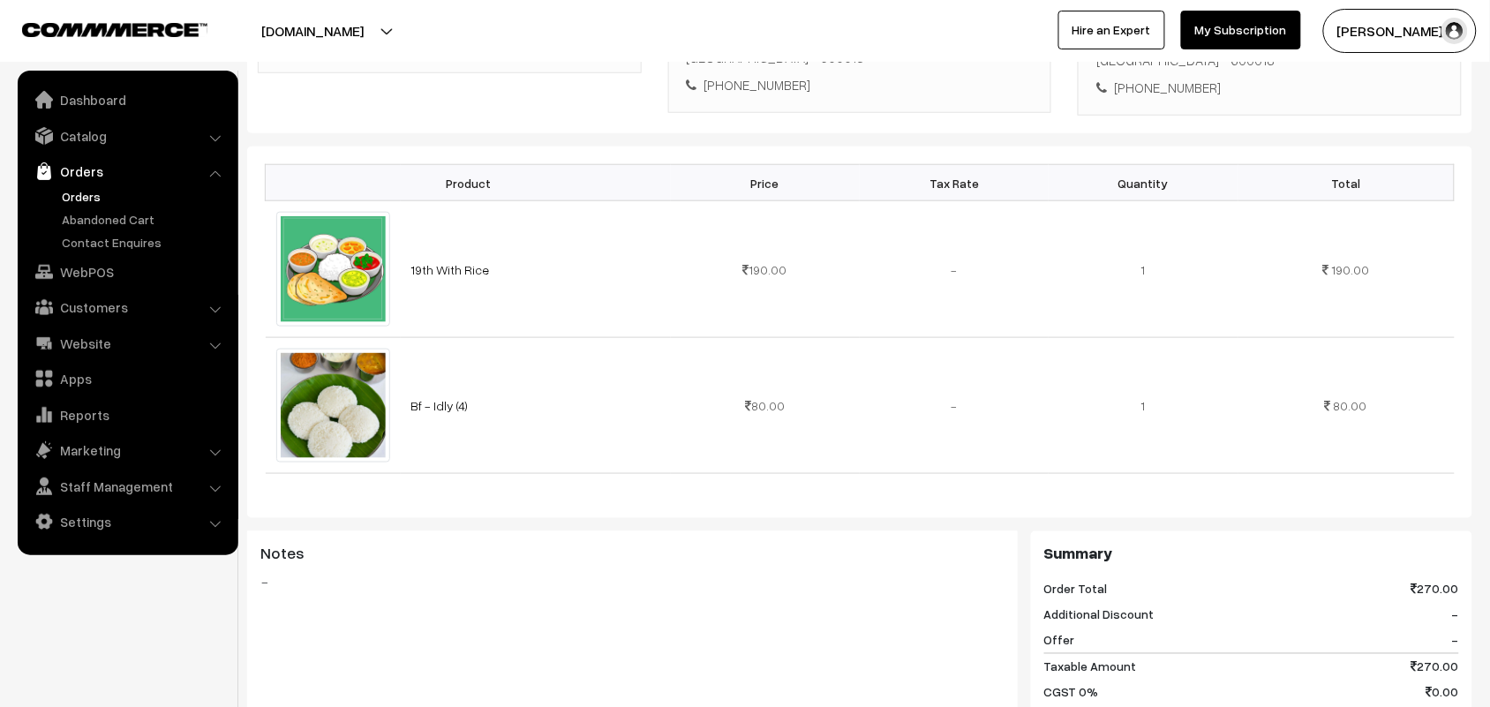
scroll to position [441, 0]
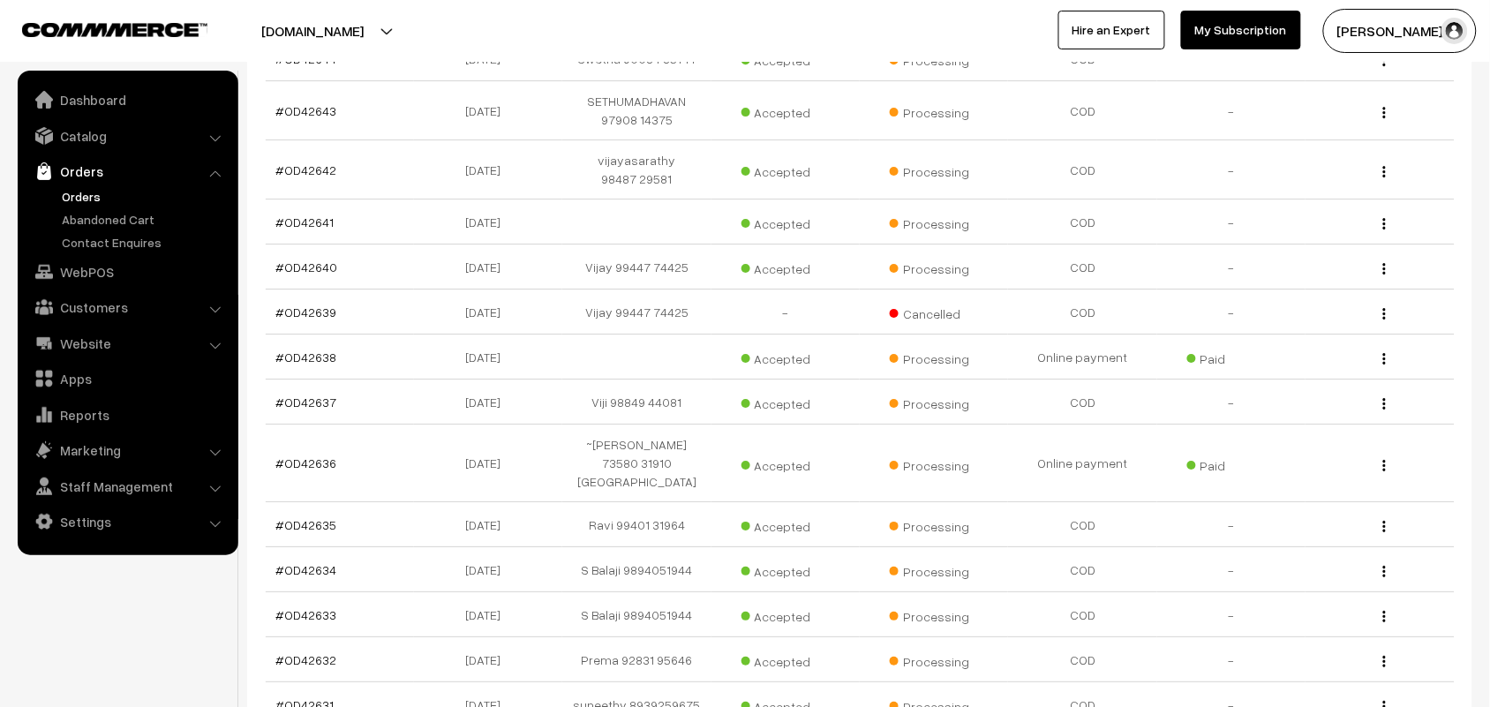
scroll to position [1633, 0]
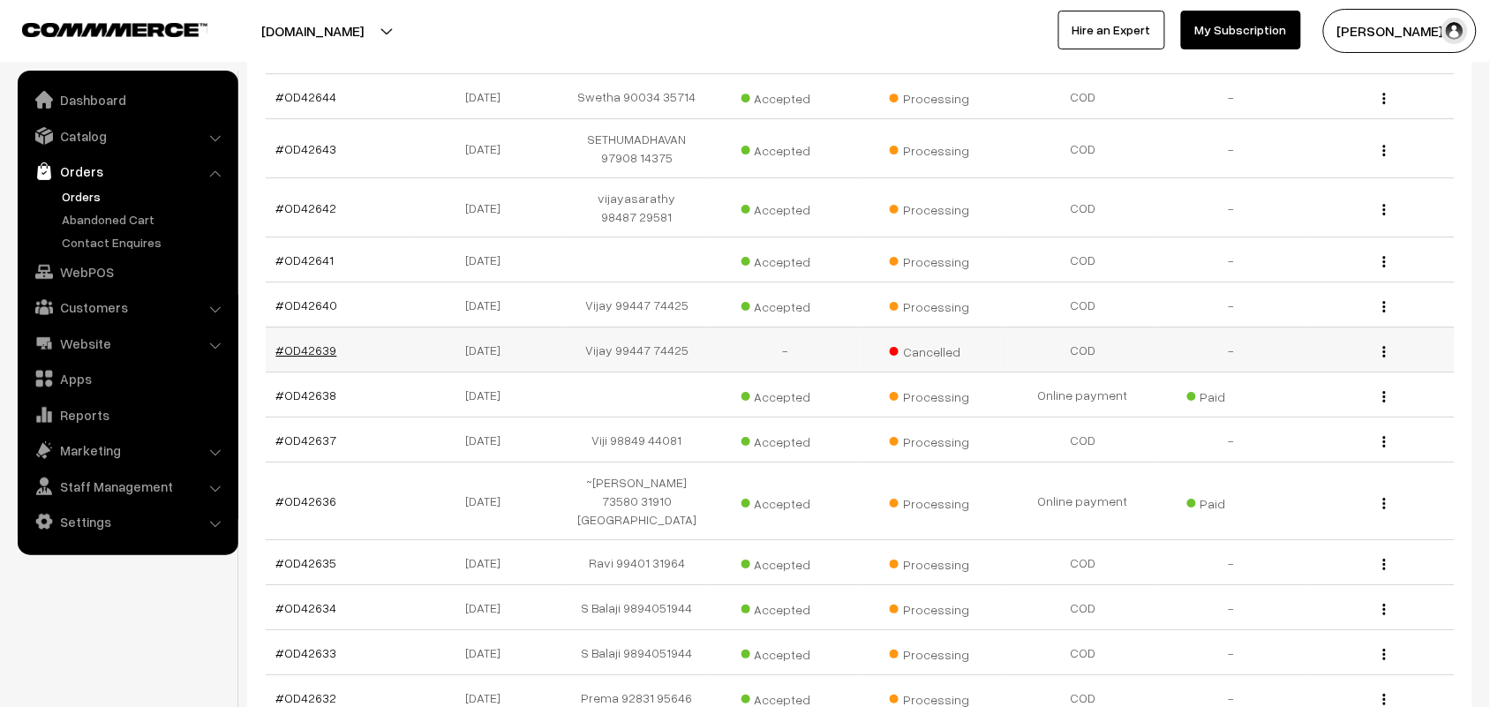
click at [327, 342] on link "#OD42639" at bounding box center [306, 349] width 61 height 15
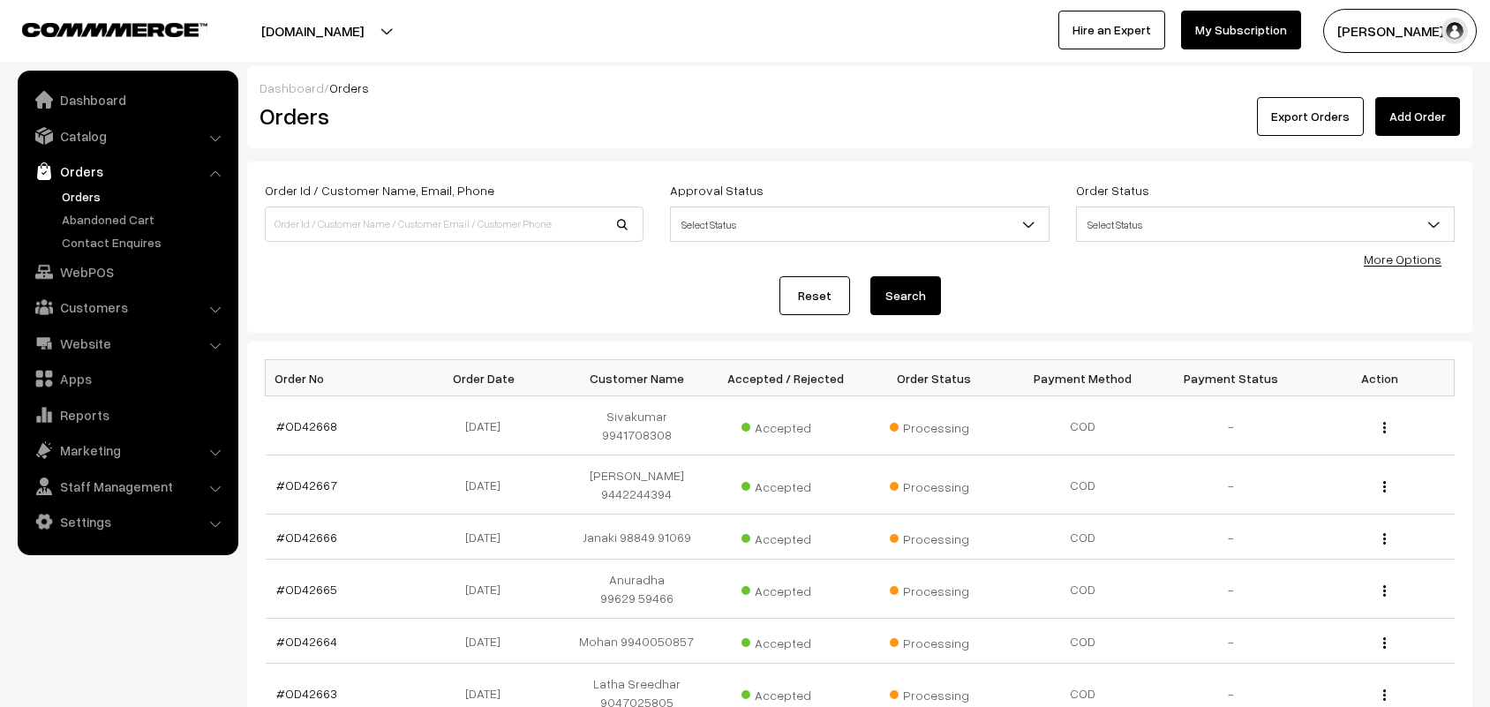
scroll to position [1633, 0]
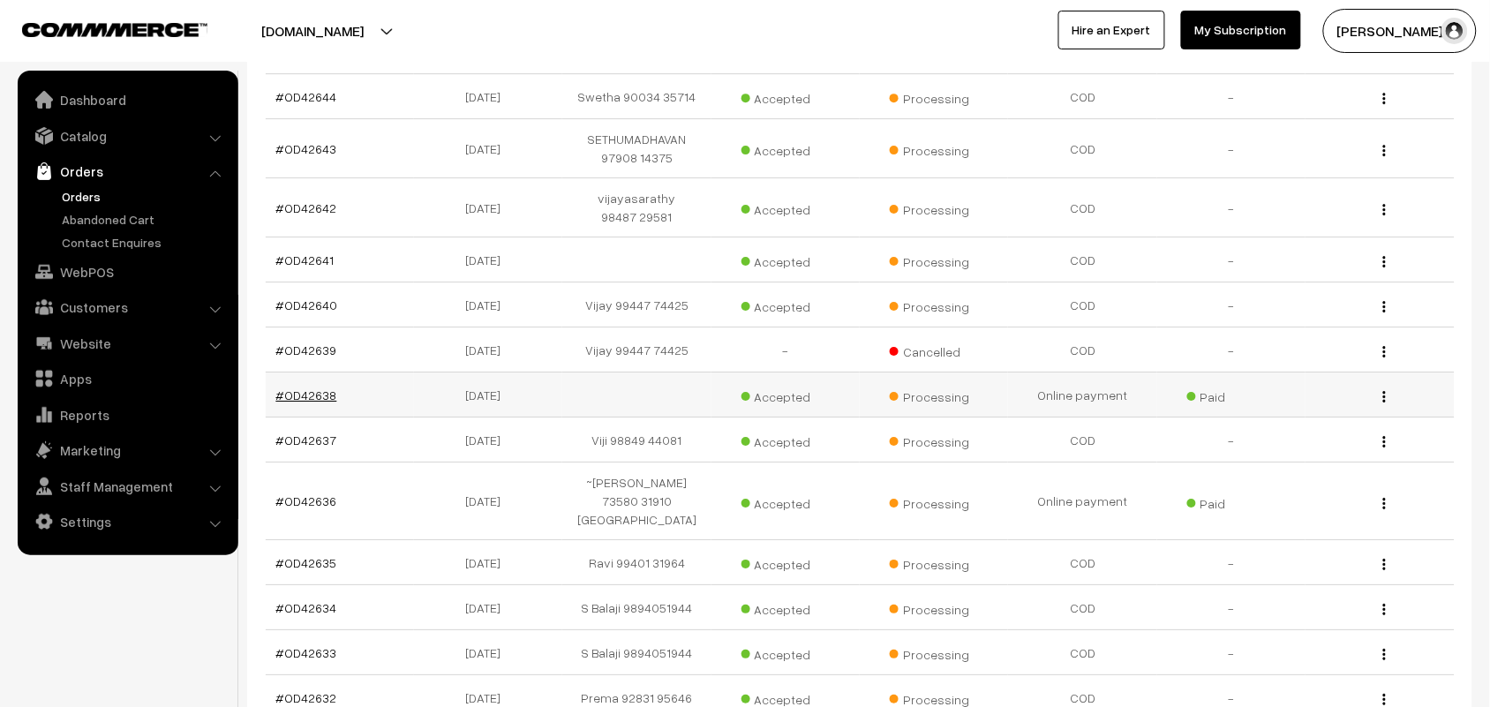
click at [329, 388] on link "#OD42638" at bounding box center [306, 395] width 61 height 15
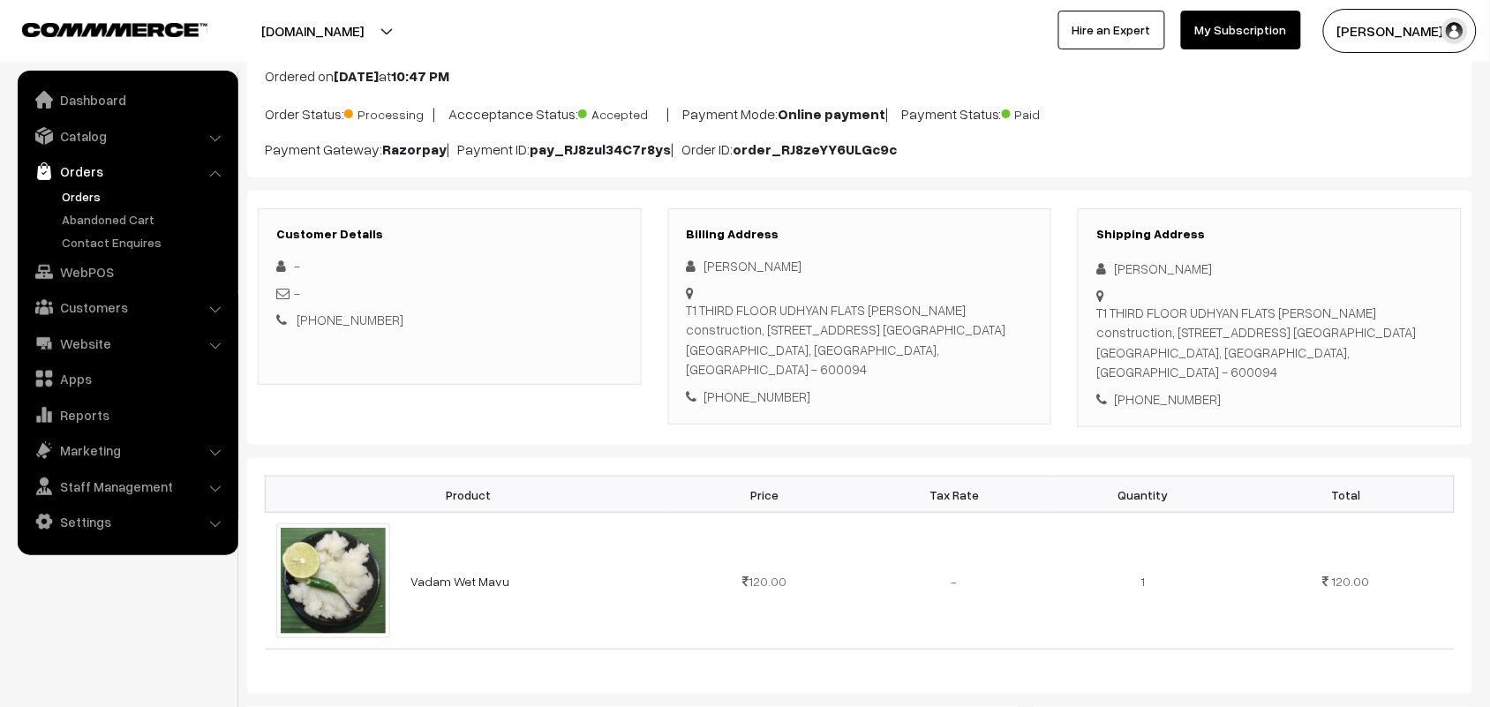
scroll to position [110, 0]
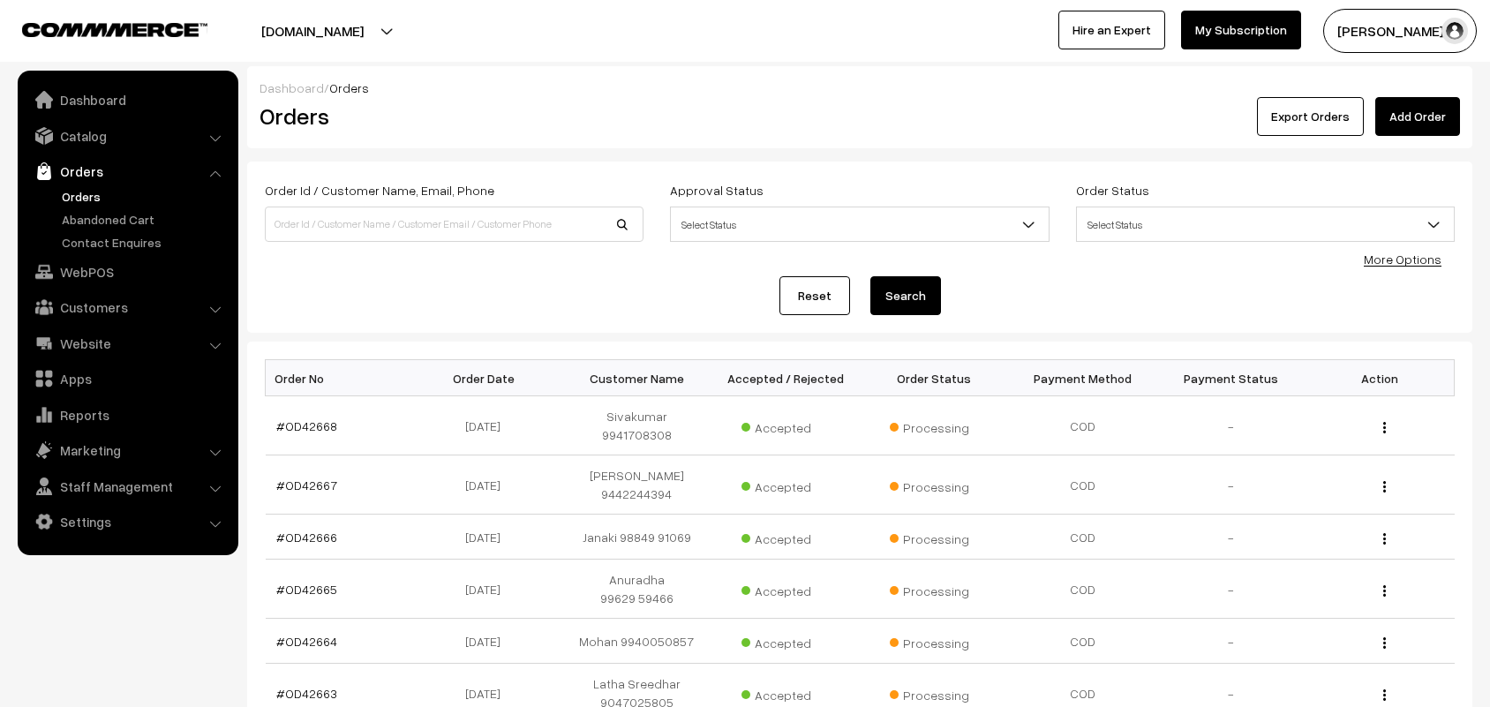
scroll to position [1633, 0]
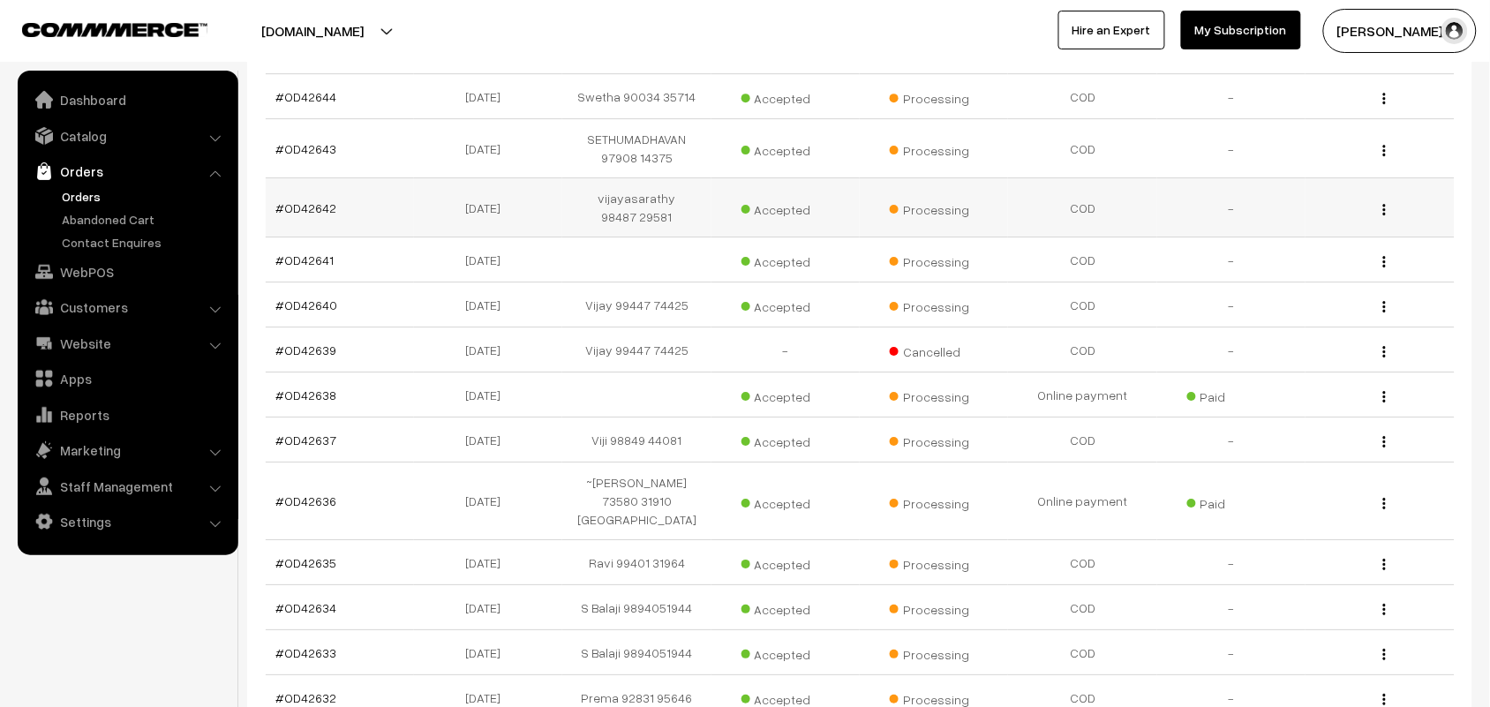
click at [320, 178] on td "#OD42642" at bounding box center [340, 207] width 148 height 59
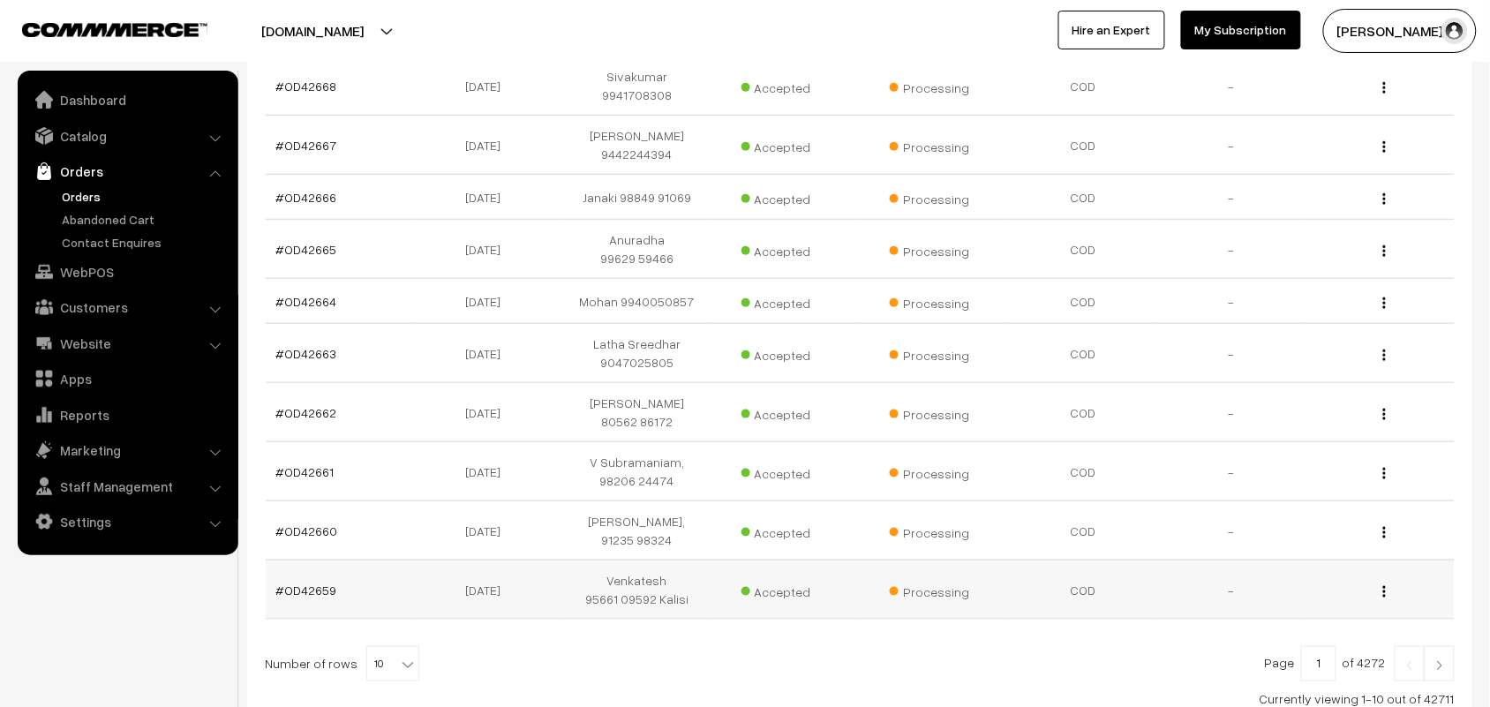
scroll to position [468, 0]
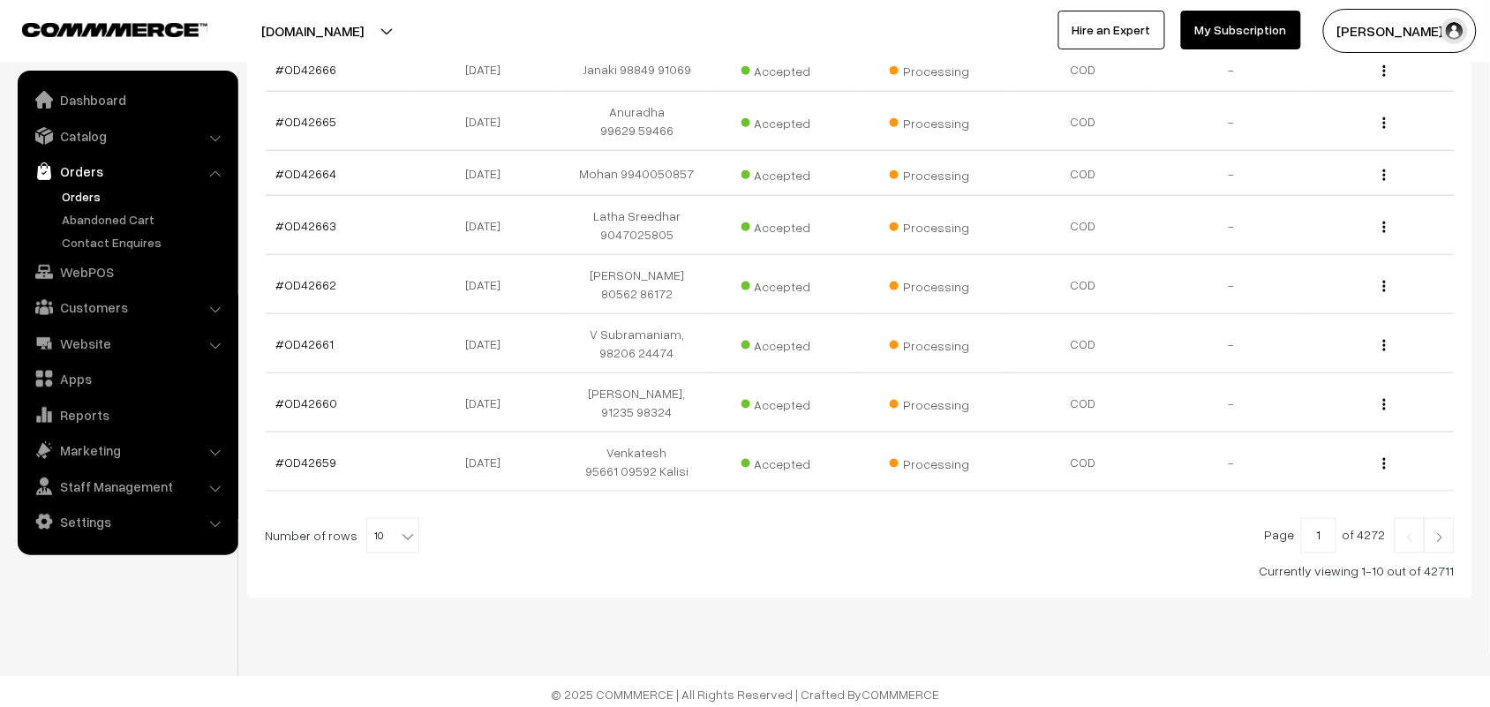
click at [399, 532] on b at bounding box center [408, 537] width 18 height 18
select select "100"
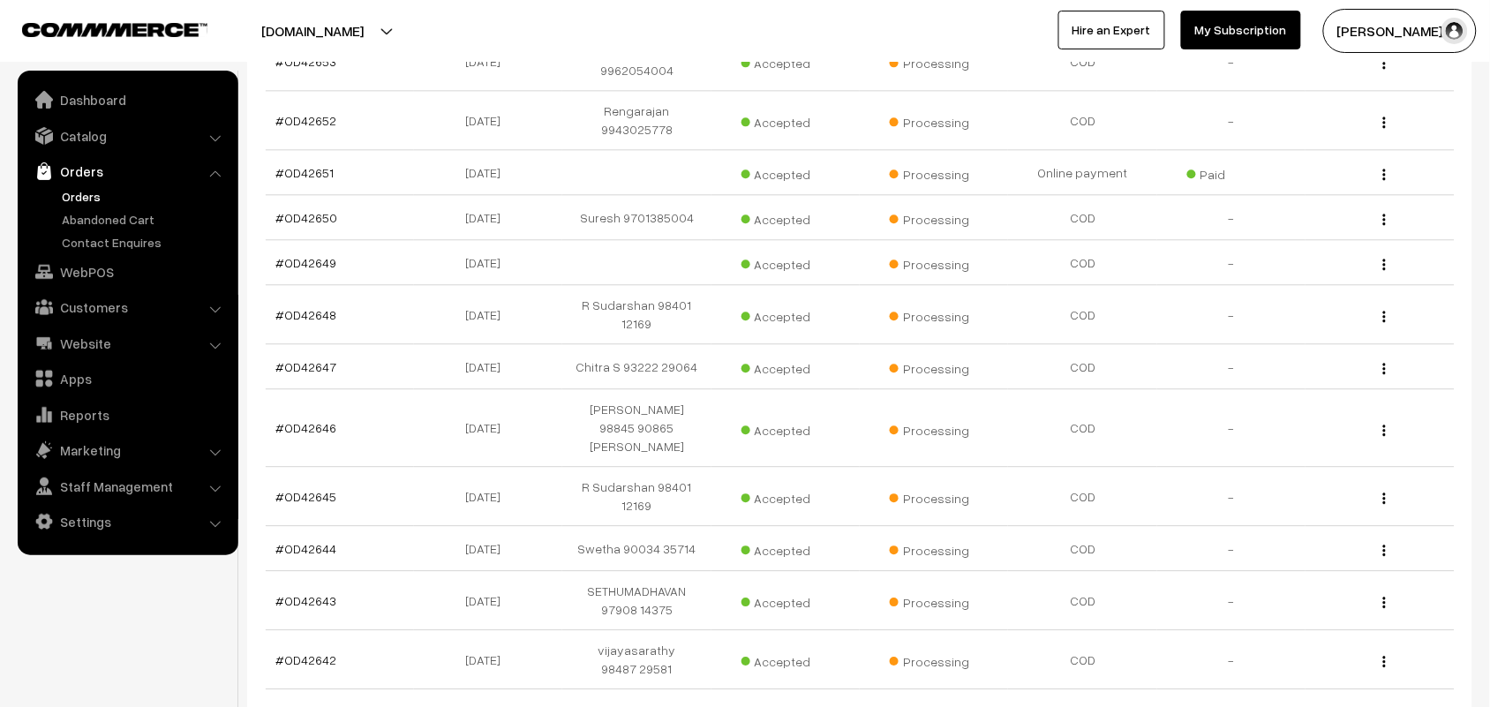
scroll to position [1214, 0]
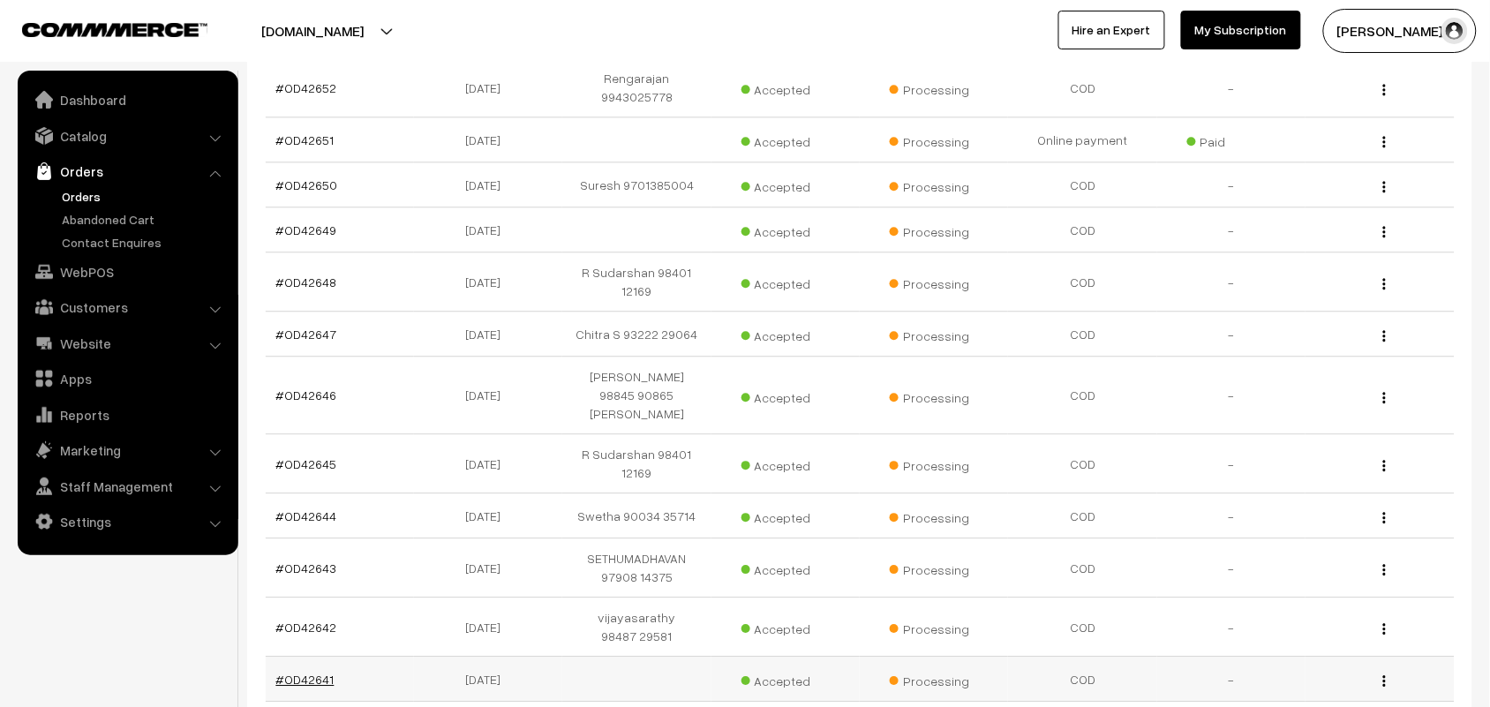
click at [314, 672] on link "#OD42641" at bounding box center [305, 679] width 58 height 15
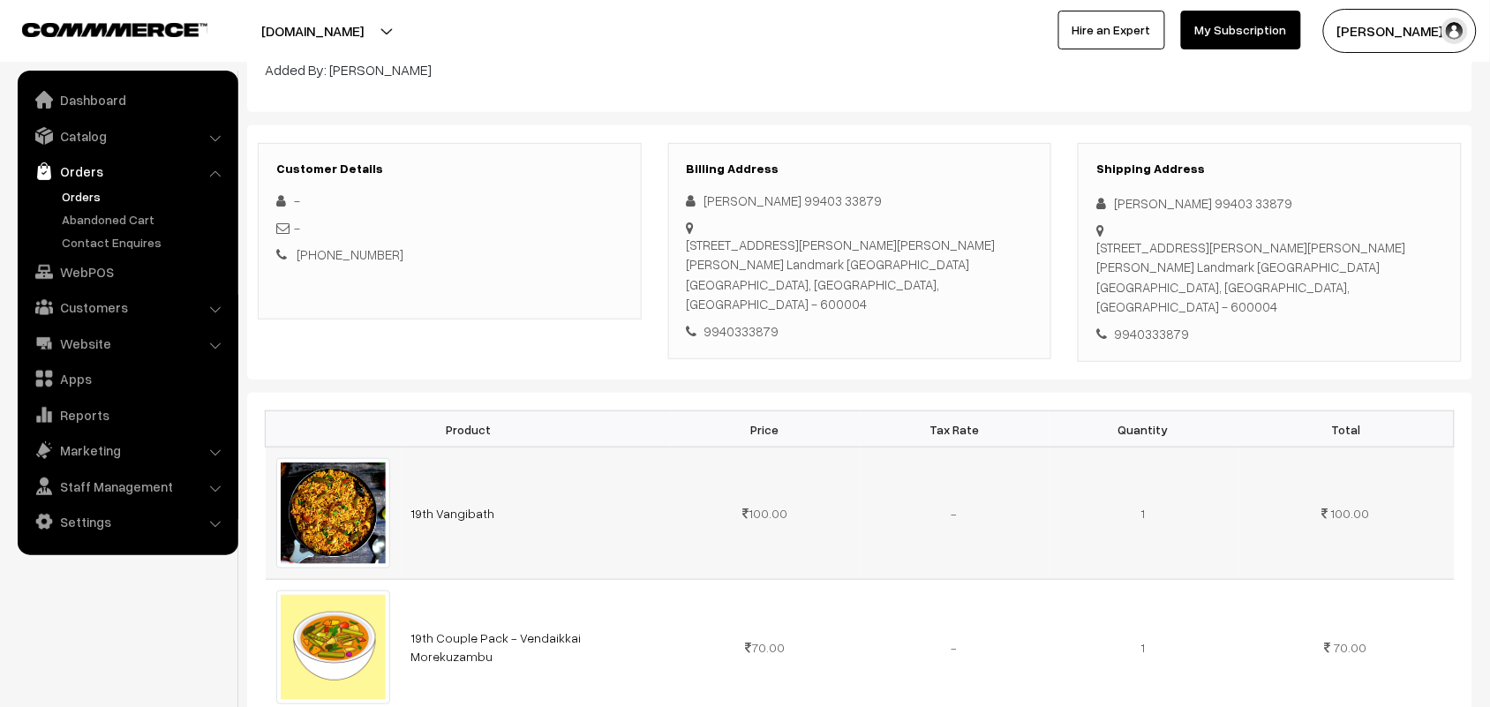
scroll to position [221, 0]
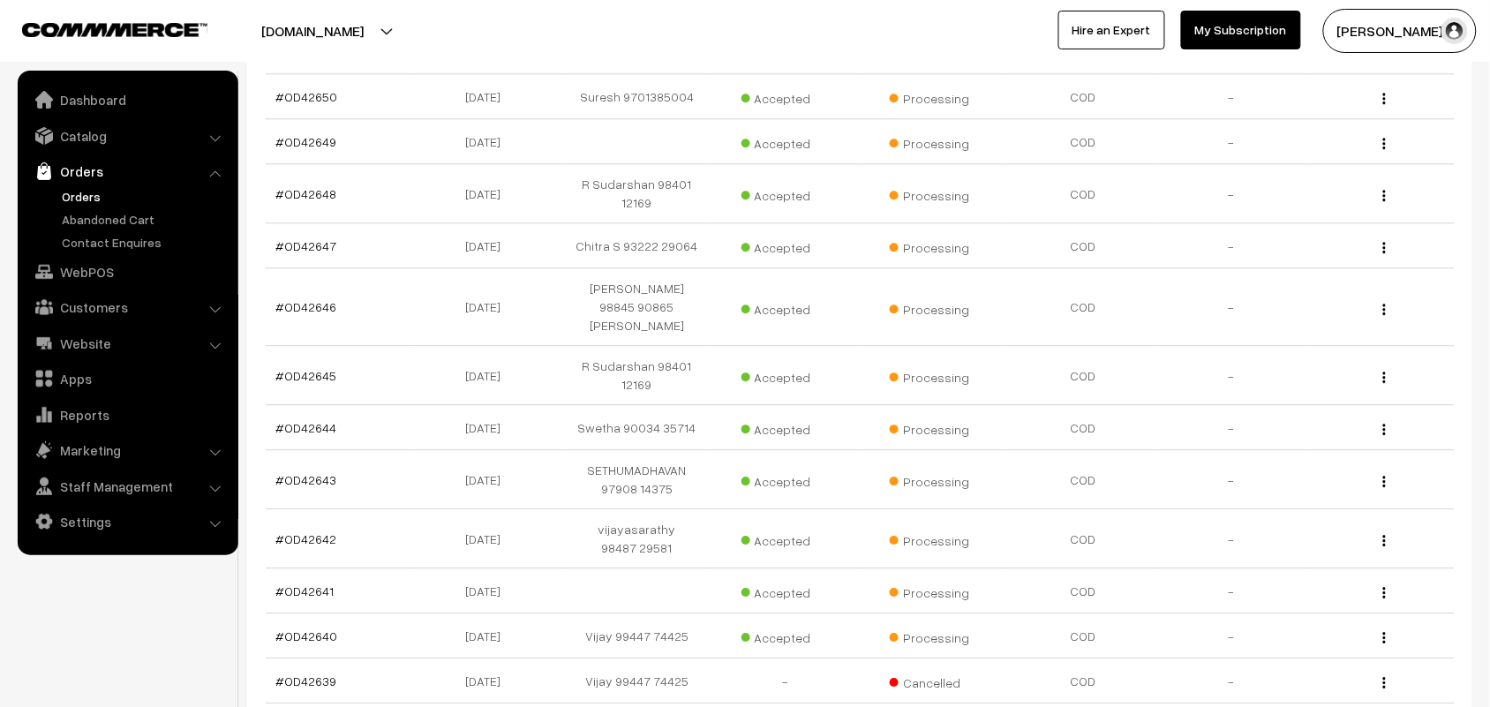
scroll to position [1434, 0]
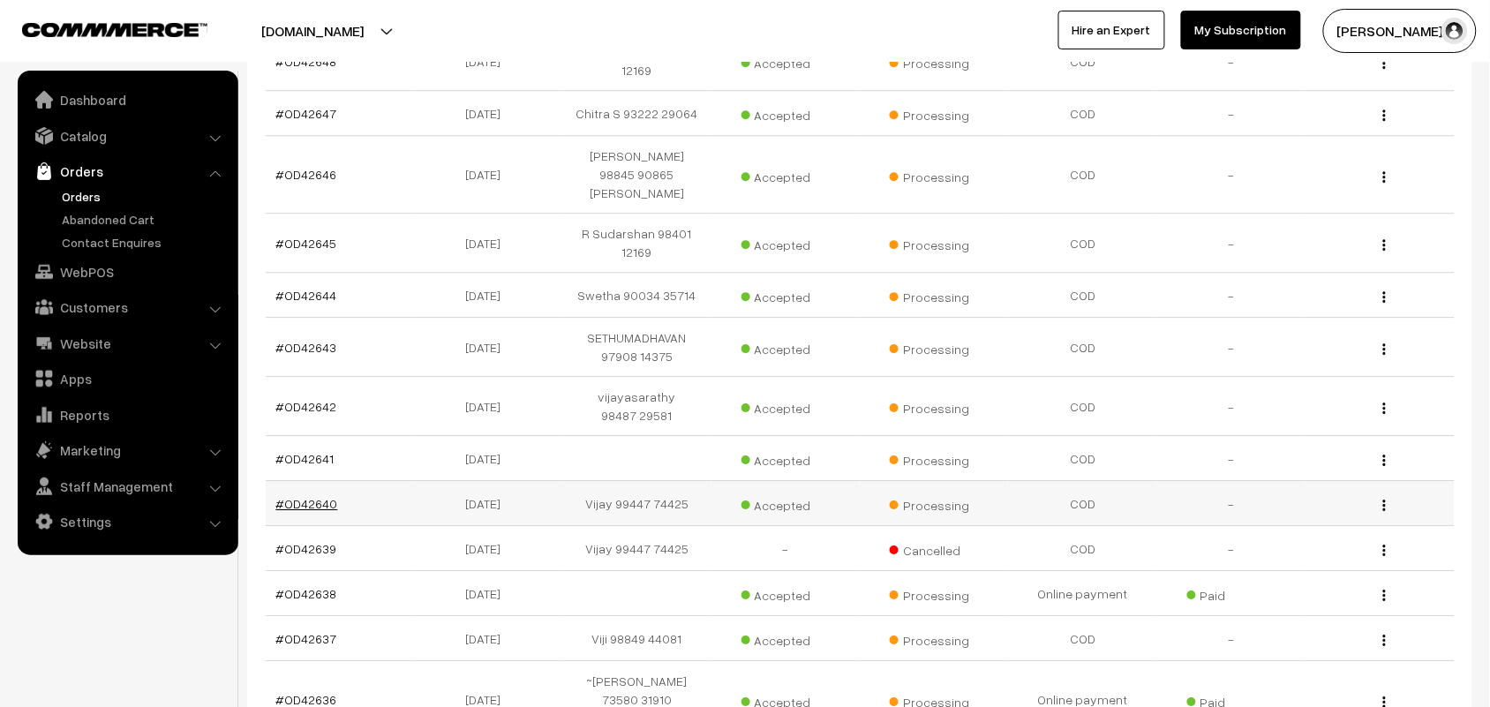
click at [316, 496] on link "#OD42640" at bounding box center [307, 503] width 62 height 15
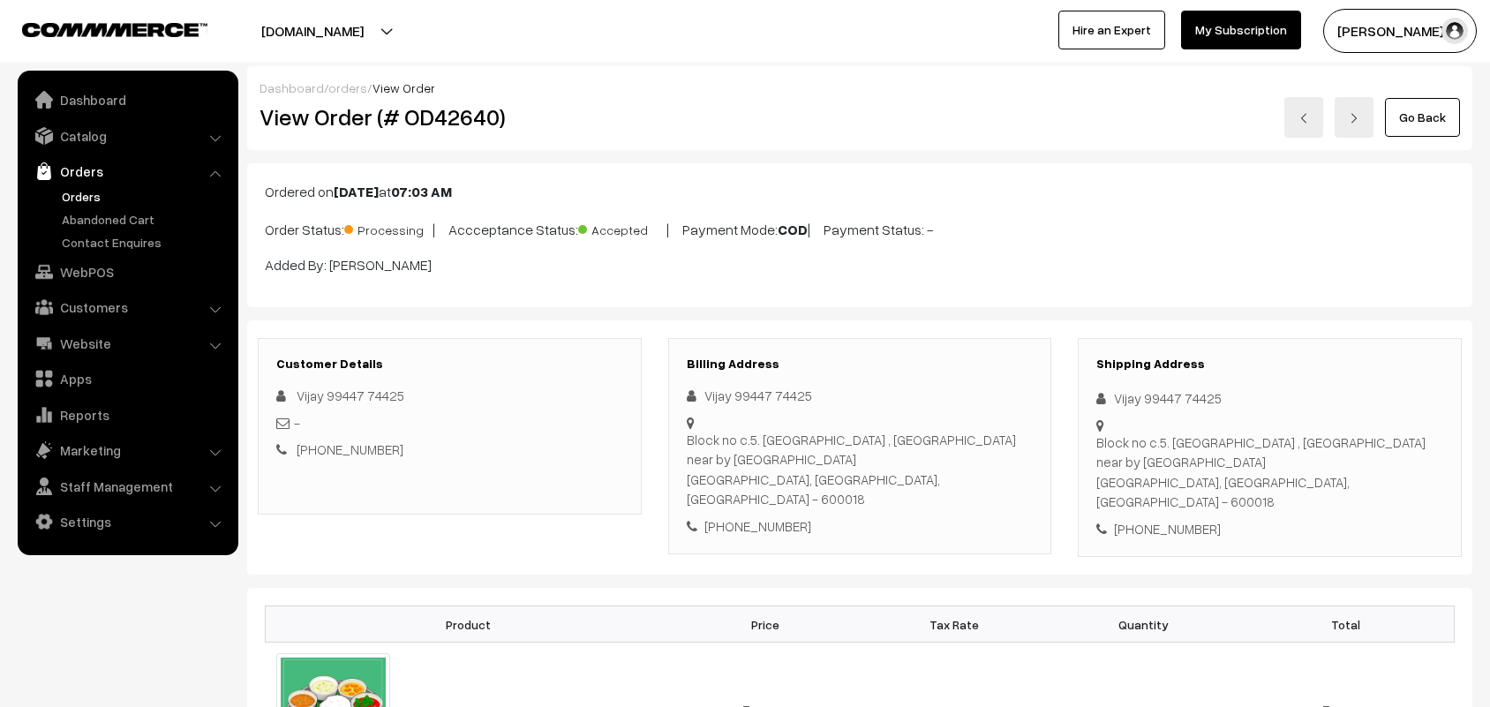
scroll to position [331, 0]
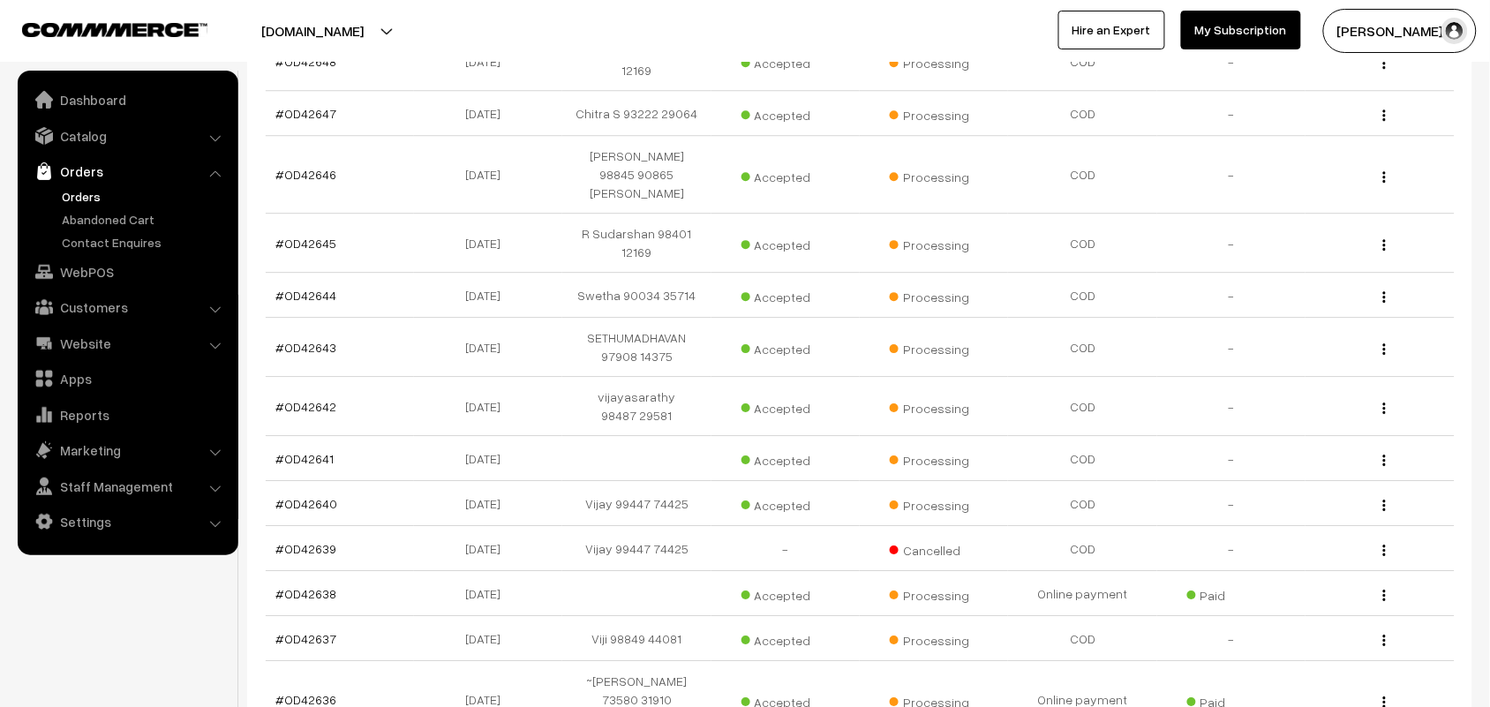
scroll to position [1545, 0]
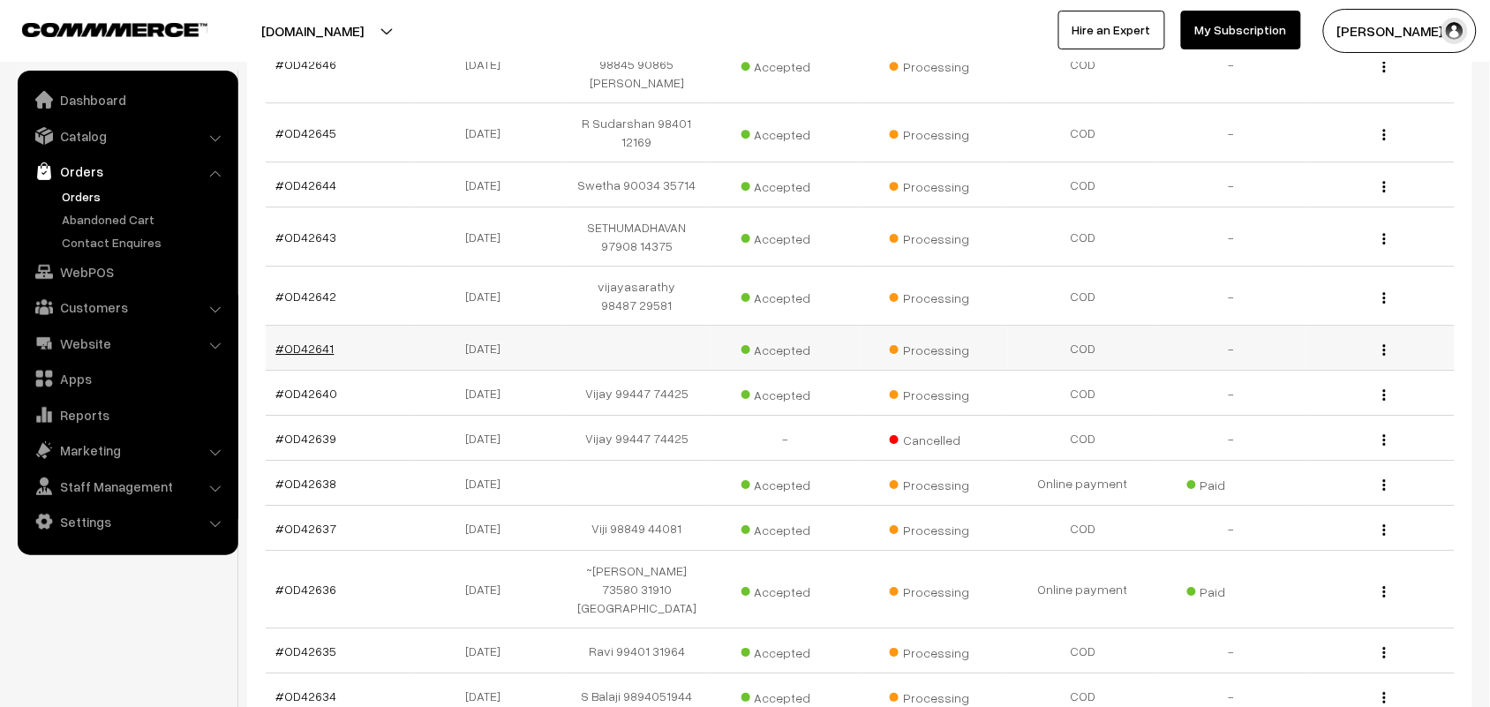
click at [296, 341] on link "#OD42641" at bounding box center [305, 348] width 58 height 15
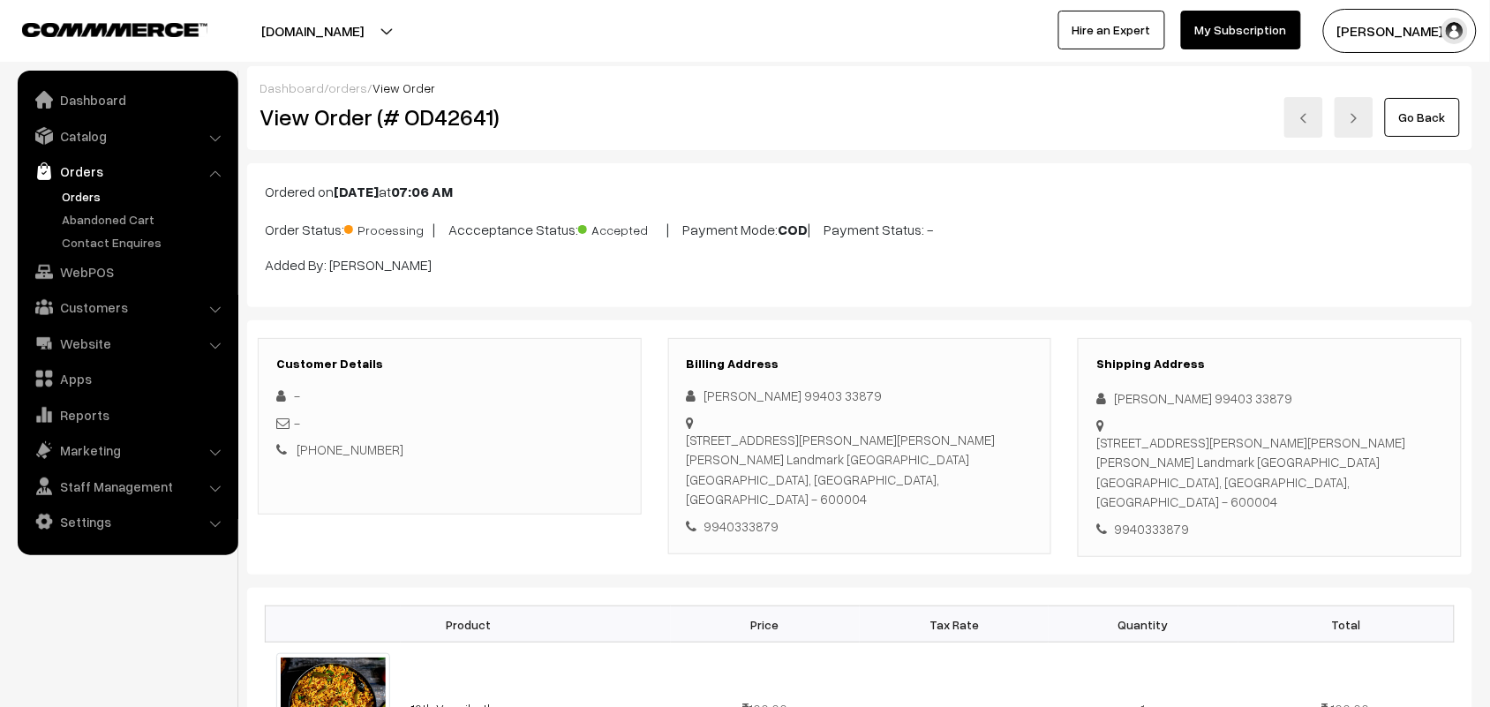
click at [90, 183] on link "Orders" at bounding box center [127, 171] width 210 height 32
click at [91, 199] on link "Orders" at bounding box center [144, 196] width 175 height 19
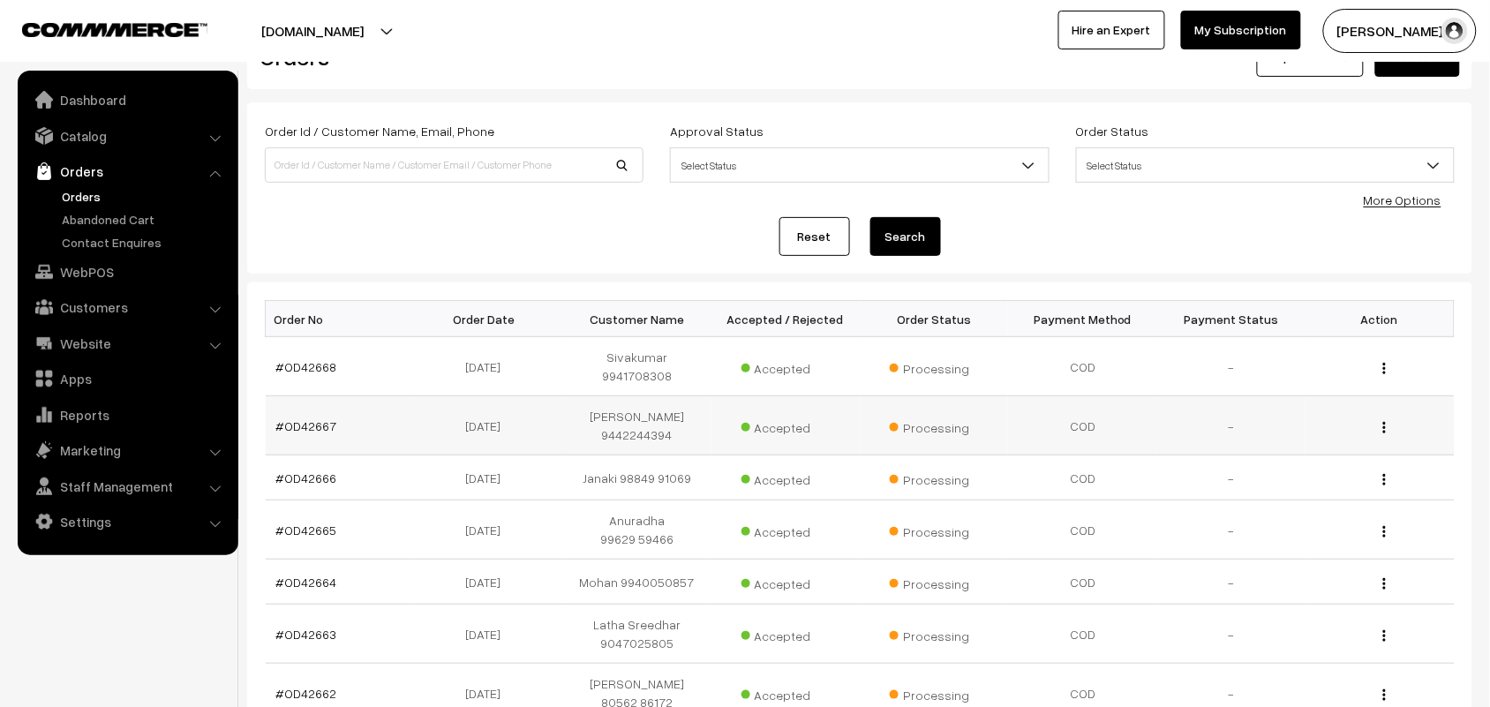
scroll to position [110, 0]
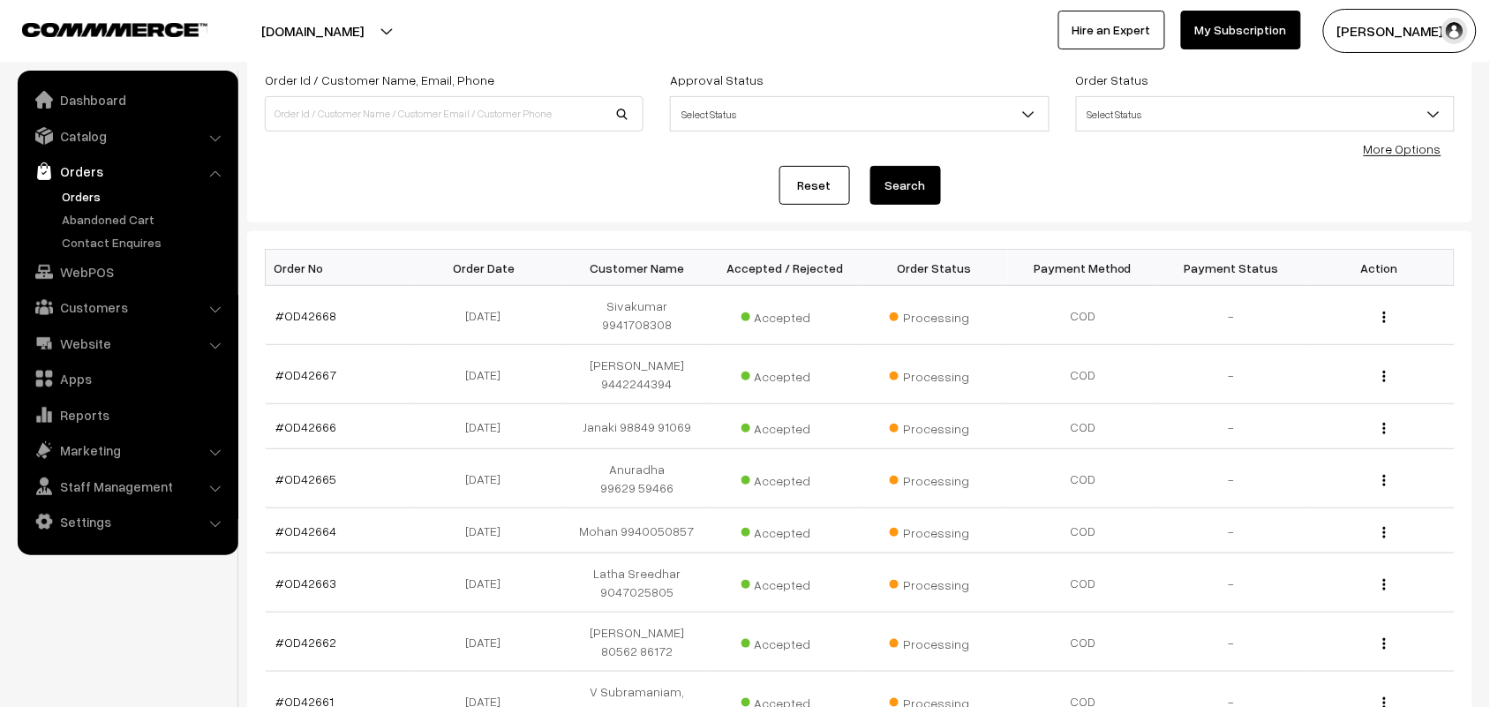
click at [76, 201] on link "Orders" at bounding box center [144, 196] width 175 height 19
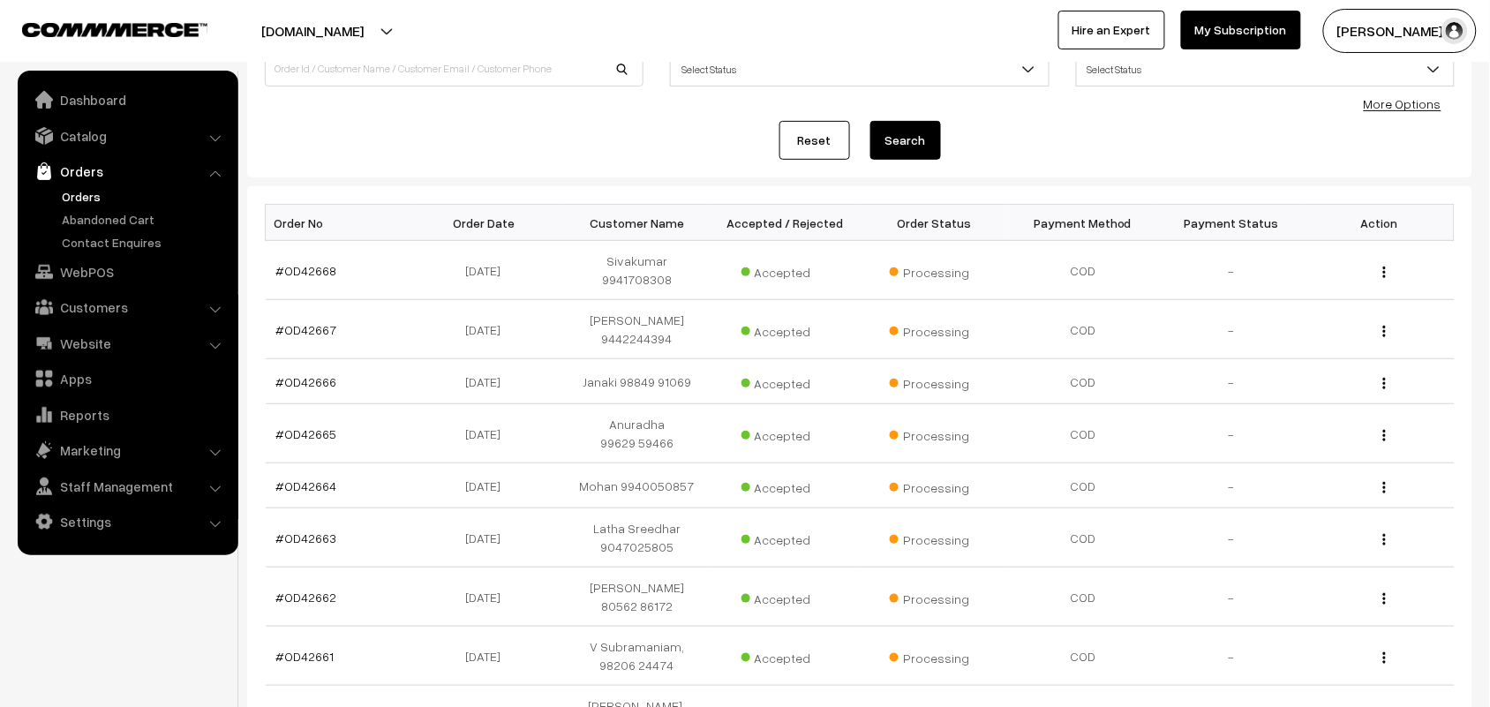
scroll to position [331, 0]
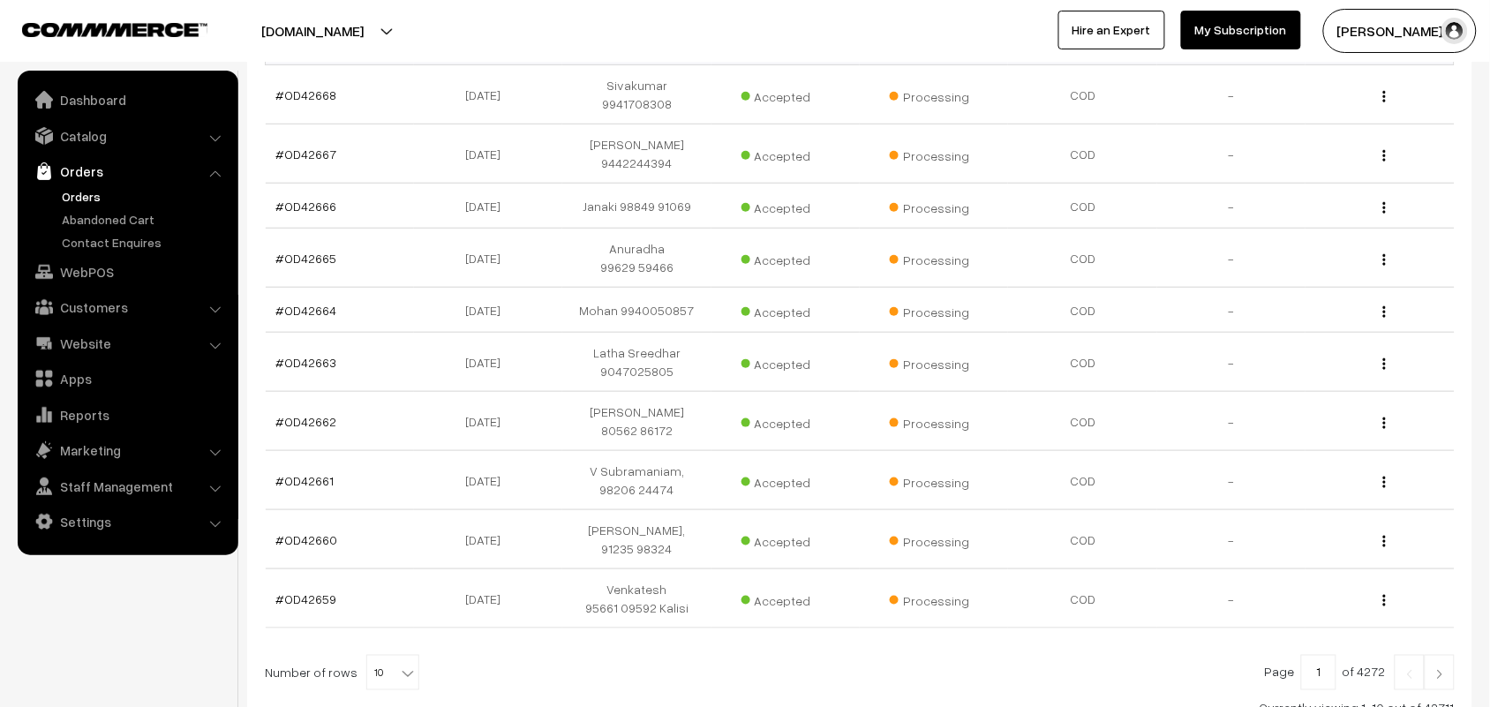
click at [94, 192] on link "Orders" at bounding box center [144, 196] width 175 height 19
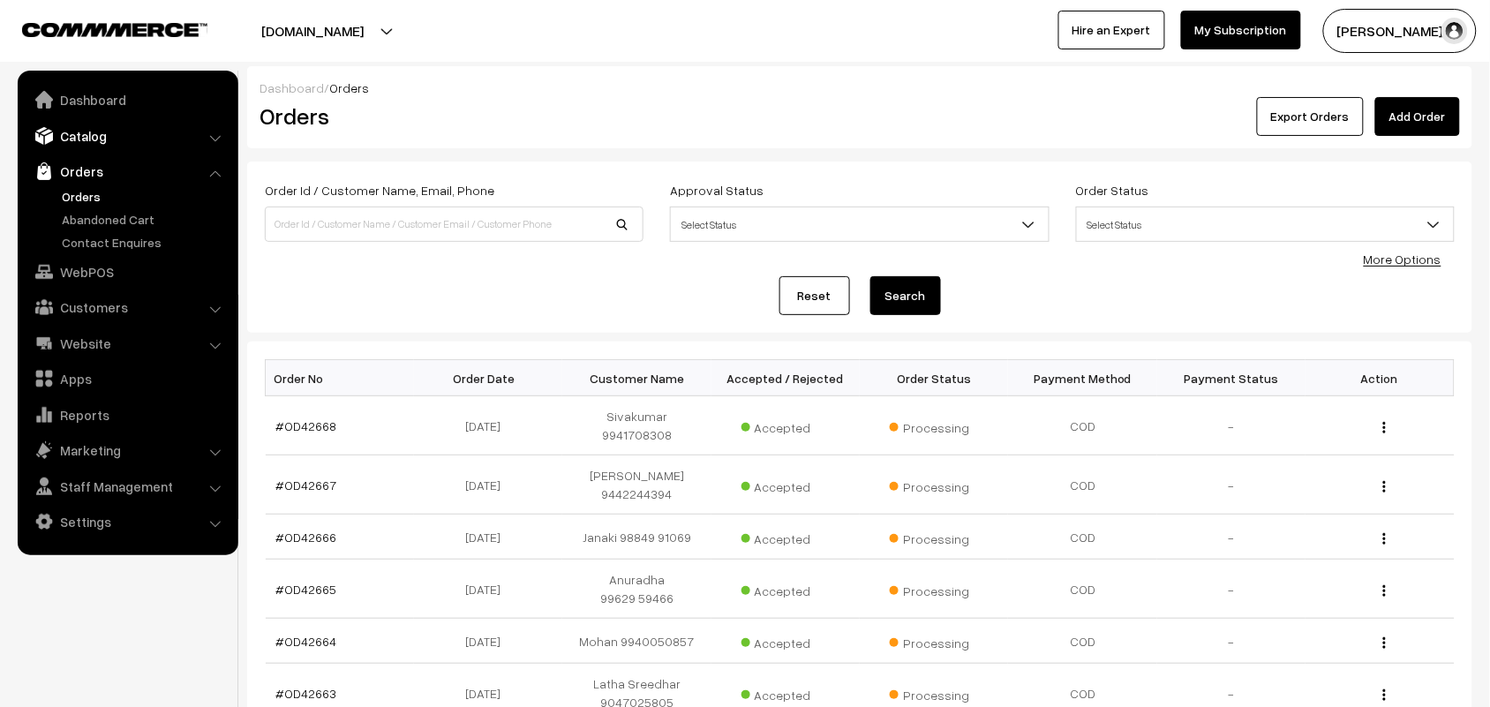
click at [94, 124] on link "Catalog" at bounding box center [127, 136] width 210 height 32
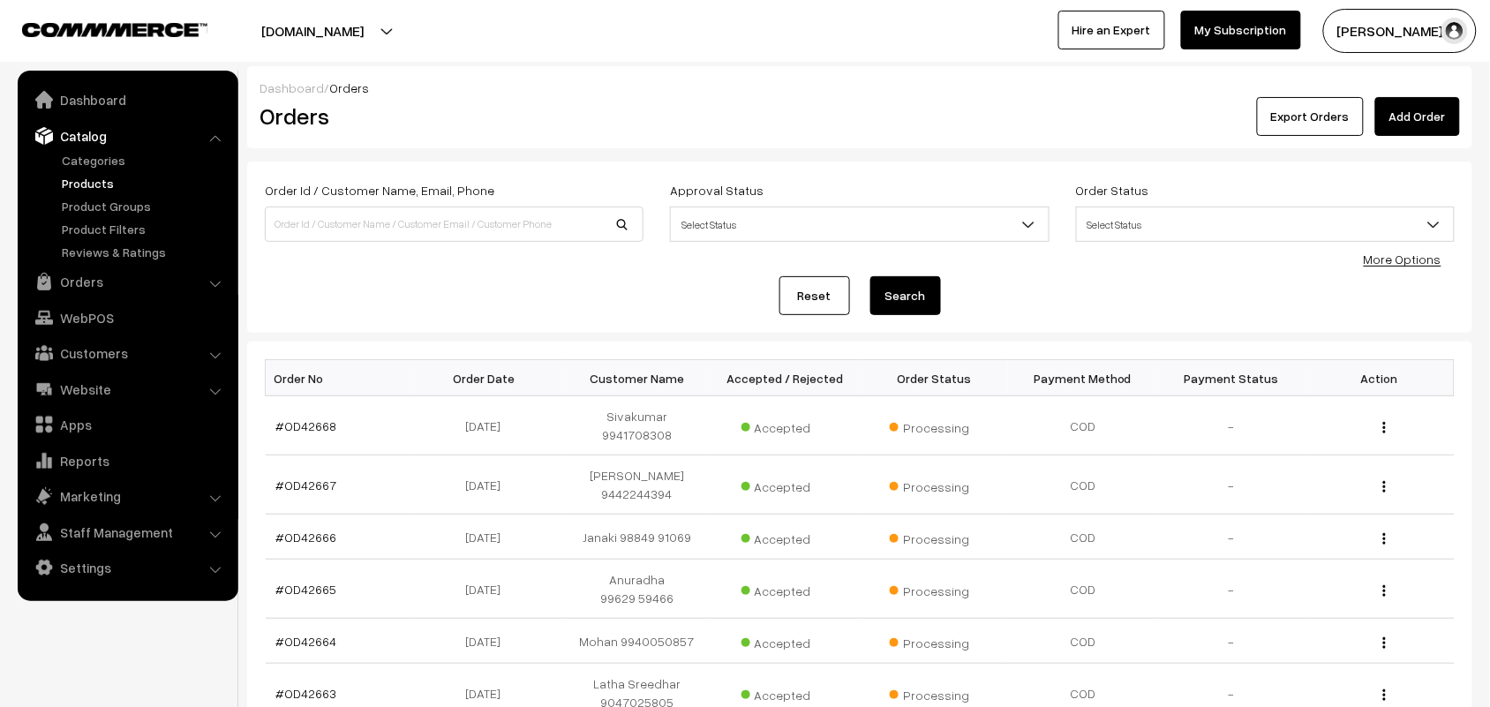
click at [95, 174] on link "Products" at bounding box center [144, 183] width 175 height 19
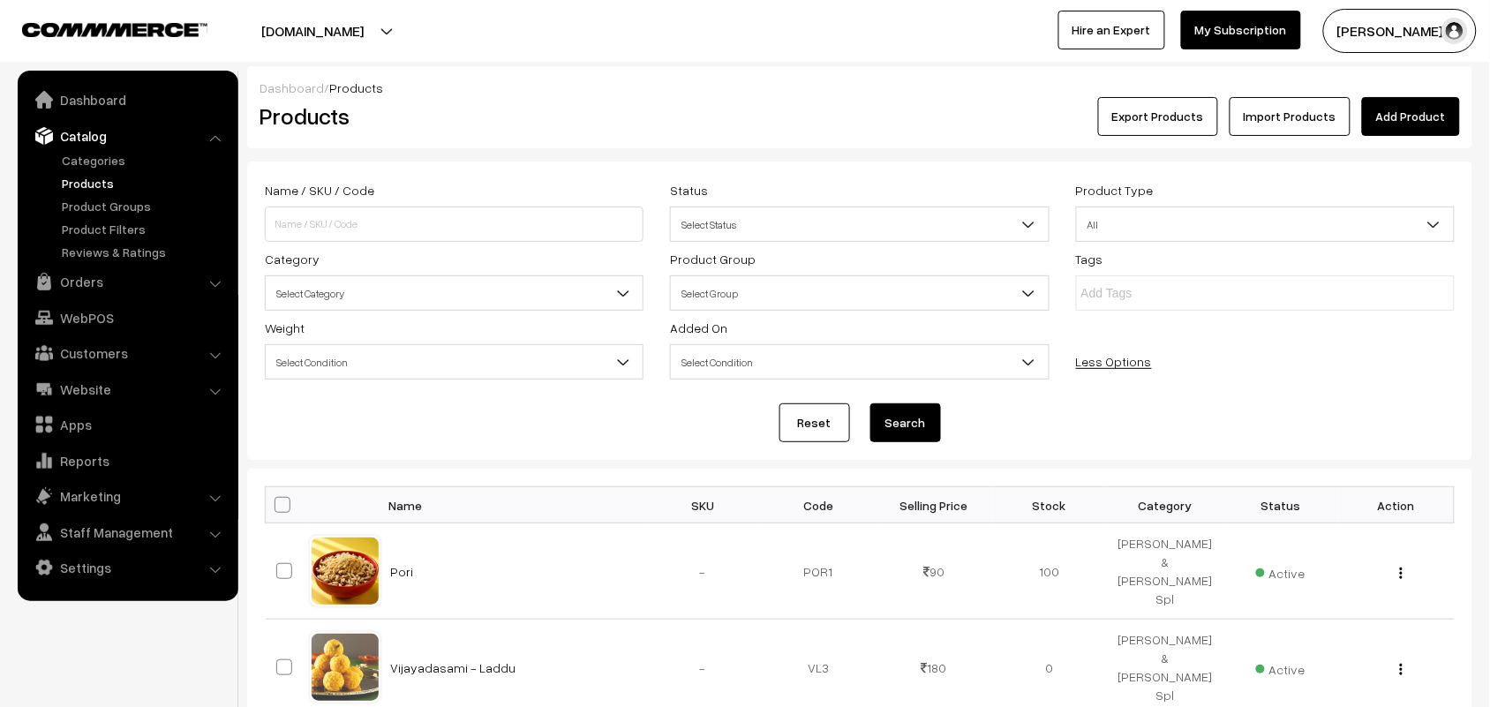
click at [351, 300] on span "Select Category" at bounding box center [454, 293] width 377 height 31
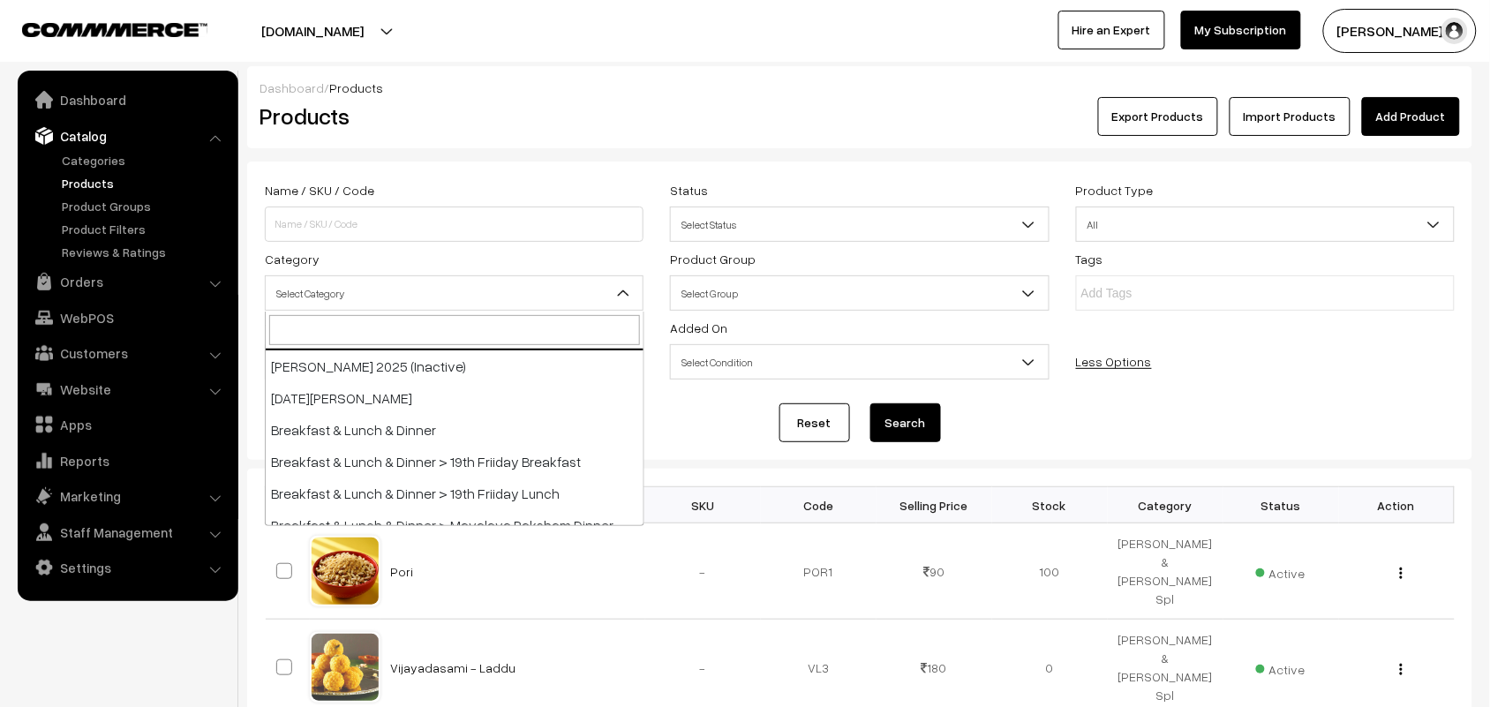
scroll to position [110, 0]
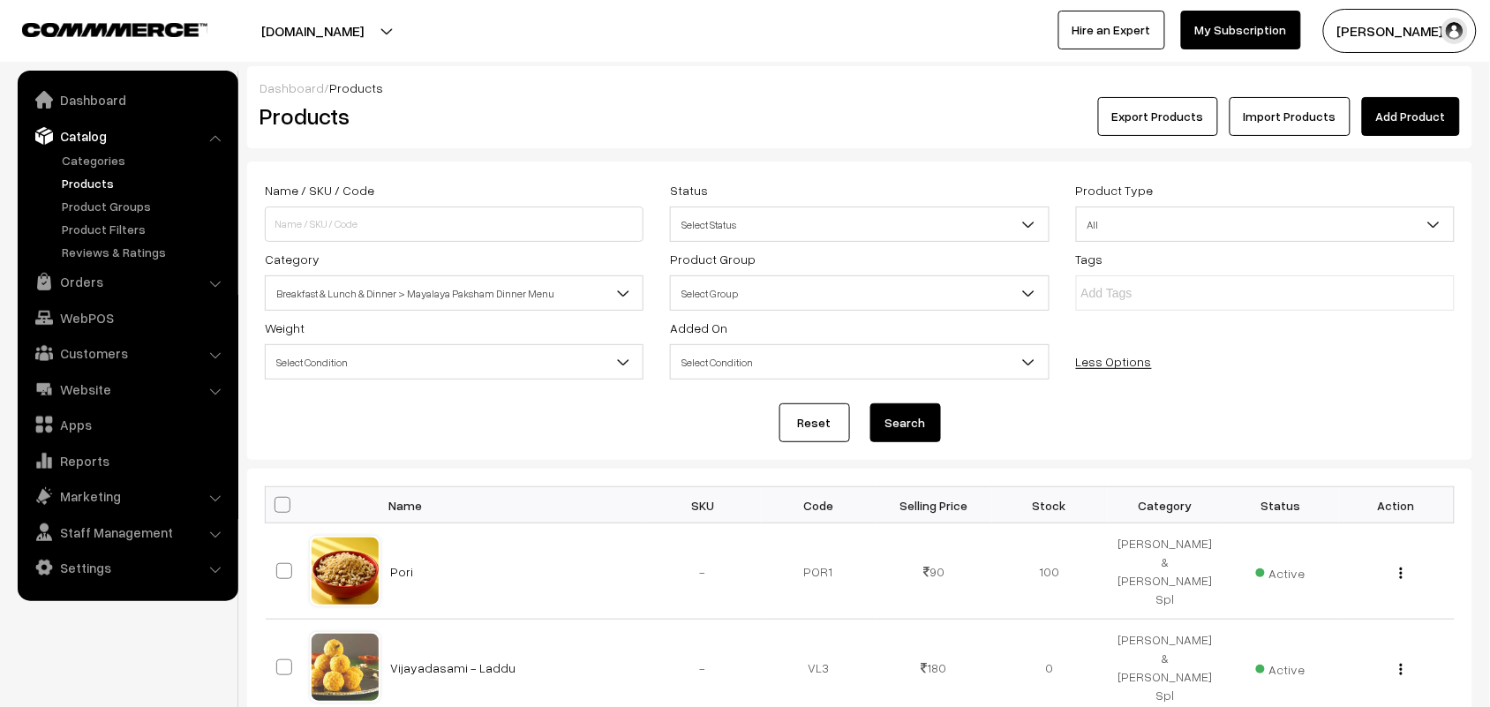
click at [386, 297] on span "Breakfast & Lunch & Dinner > Mayalaya Paksham Dinner Menu" at bounding box center [454, 293] width 377 height 31
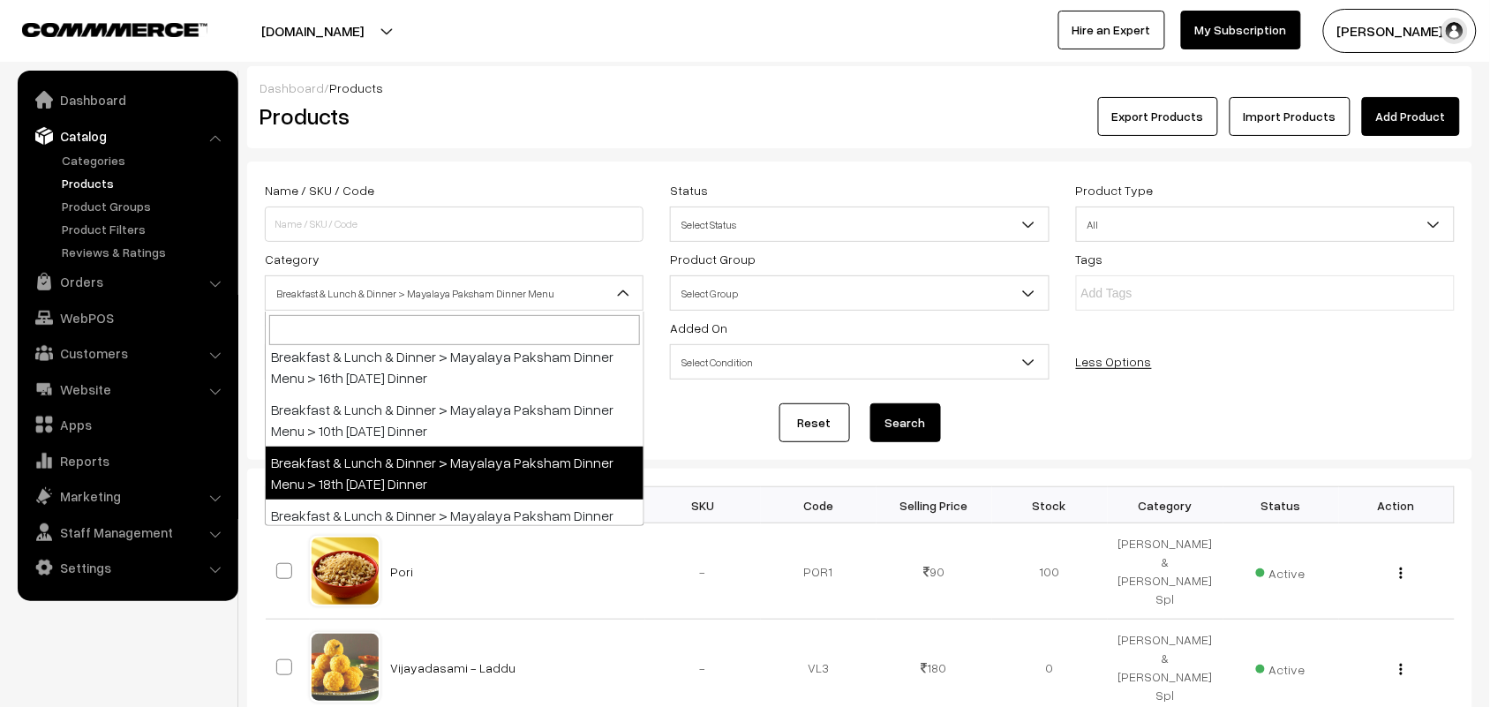
scroll to position [447, 0]
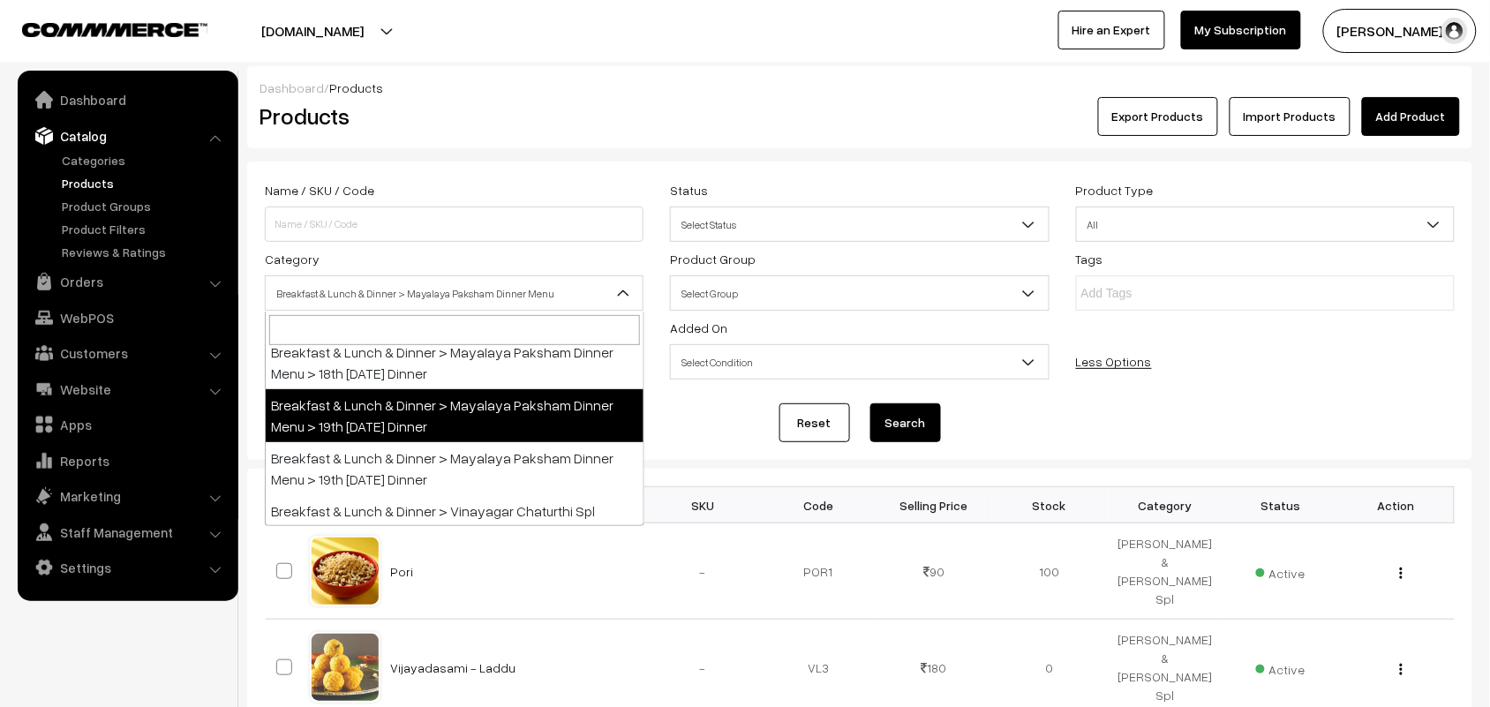
select select "105"
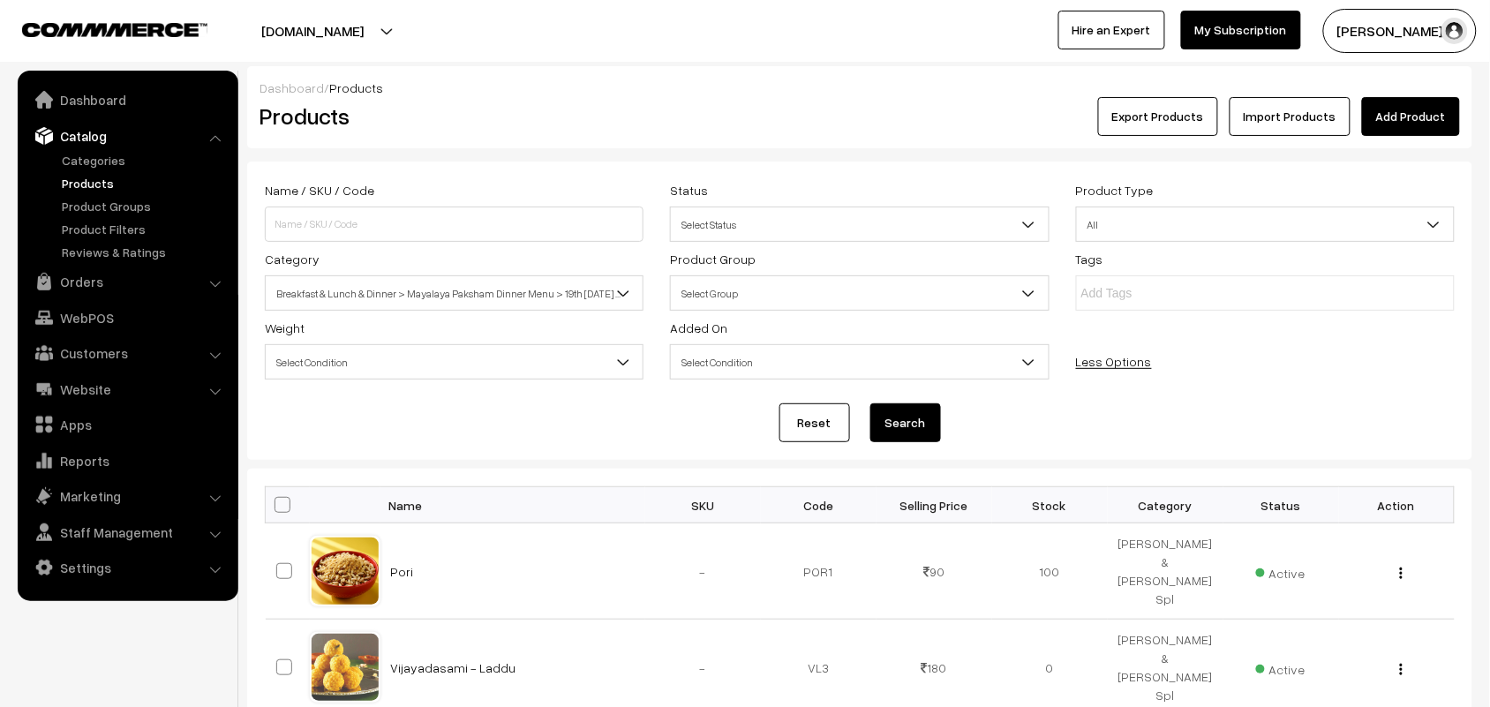
click at [889, 426] on button "Search" at bounding box center [905, 422] width 71 height 39
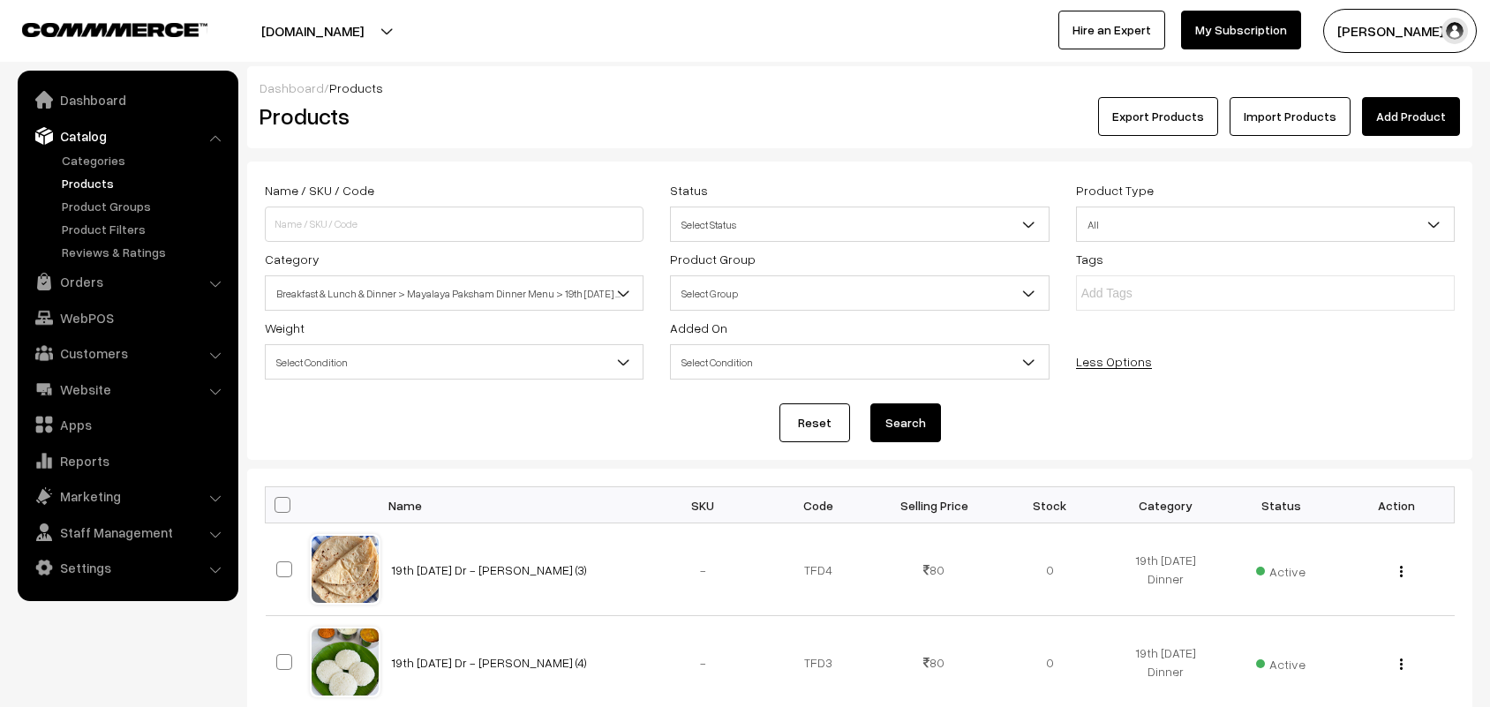
scroll to position [368, 0]
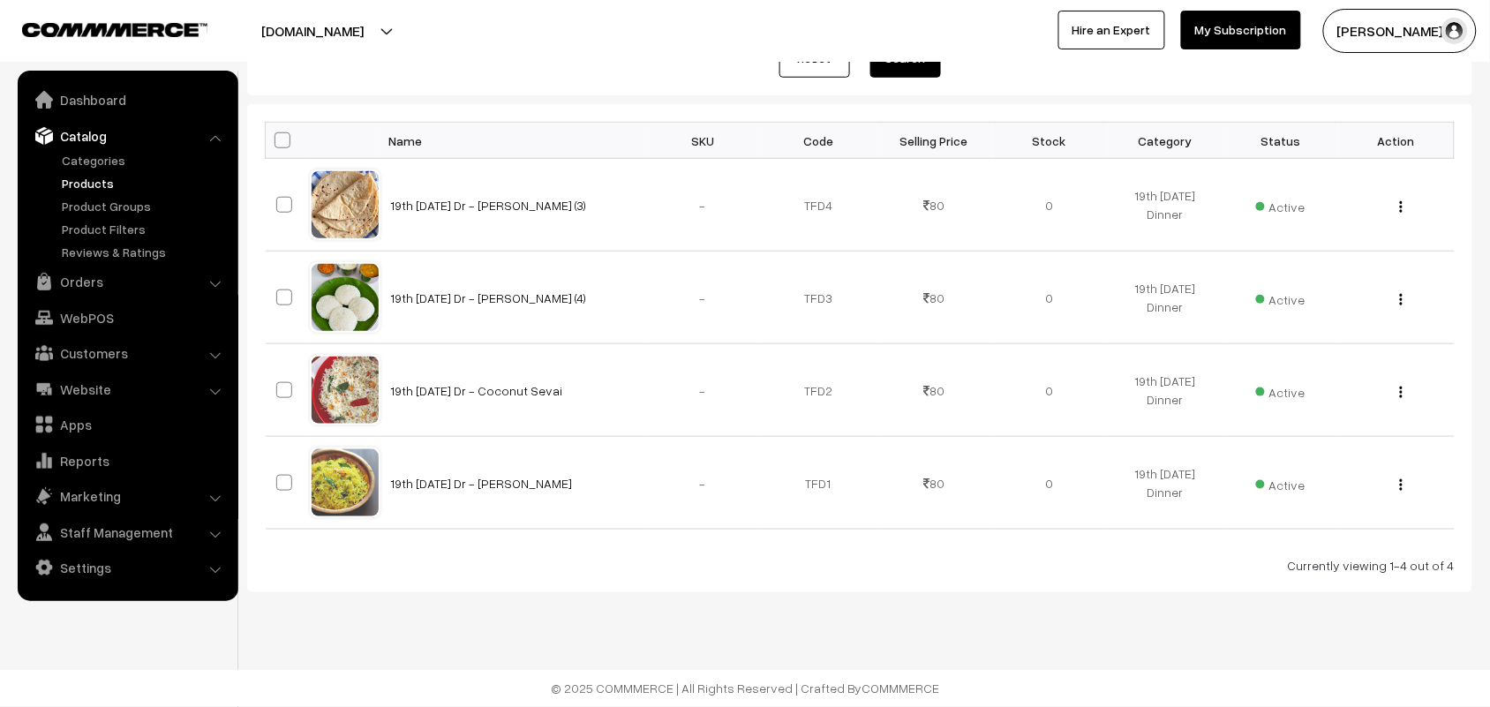
click at [285, 141] on span at bounding box center [283, 140] width 16 height 16
click at [277, 141] on input "checkbox" at bounding box center [271, 139] width 11 height 11
checkbox input "true"
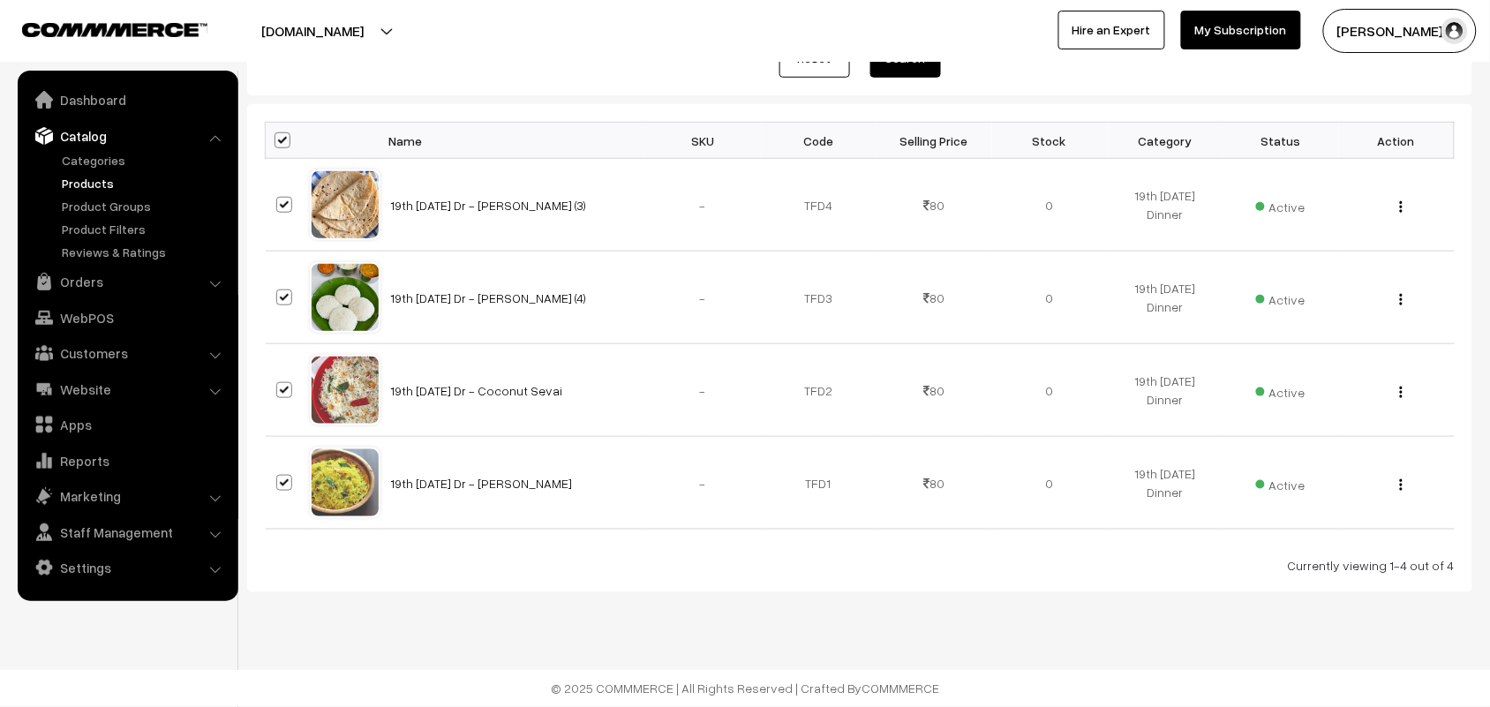
checkbox input "true"
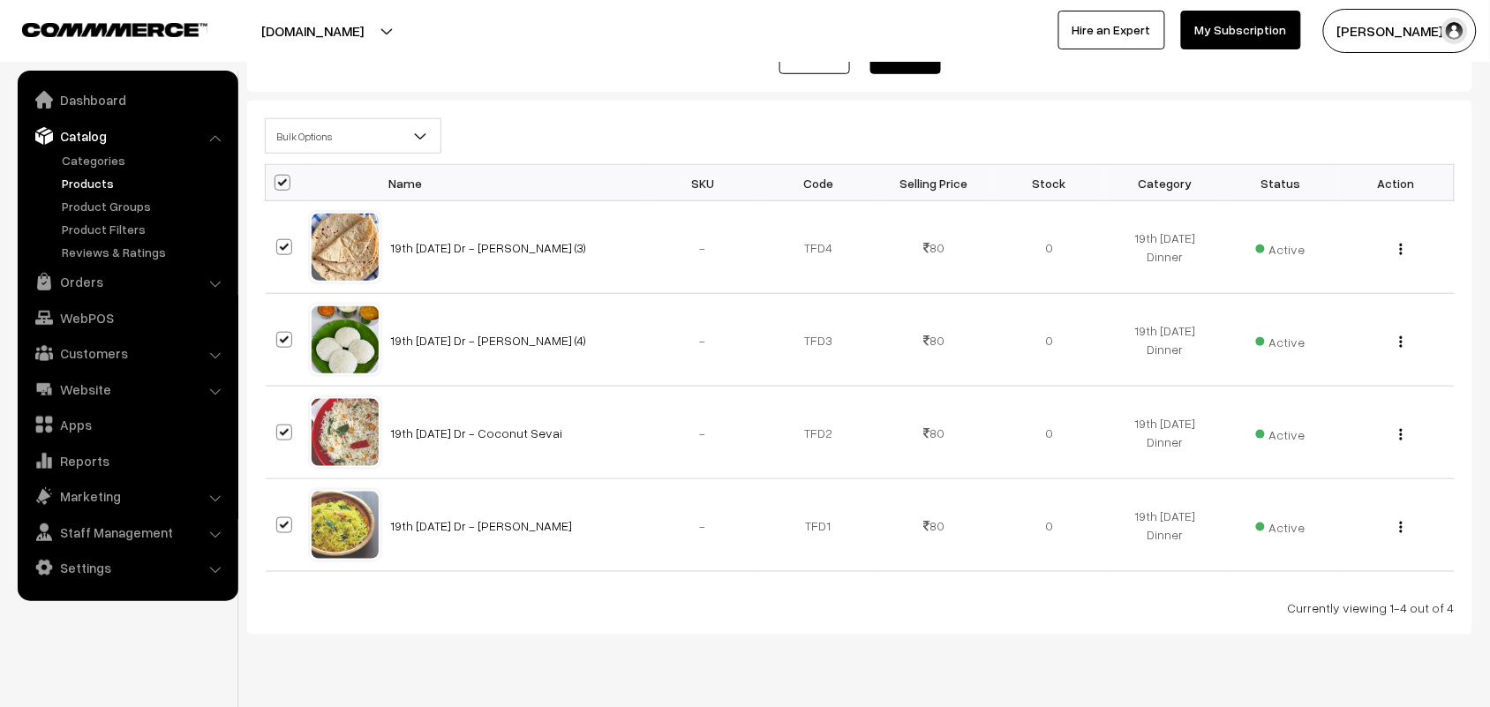
click at [323, 144] on span "Bulk Options" at bounding box center [353, 136] width 175 height 31
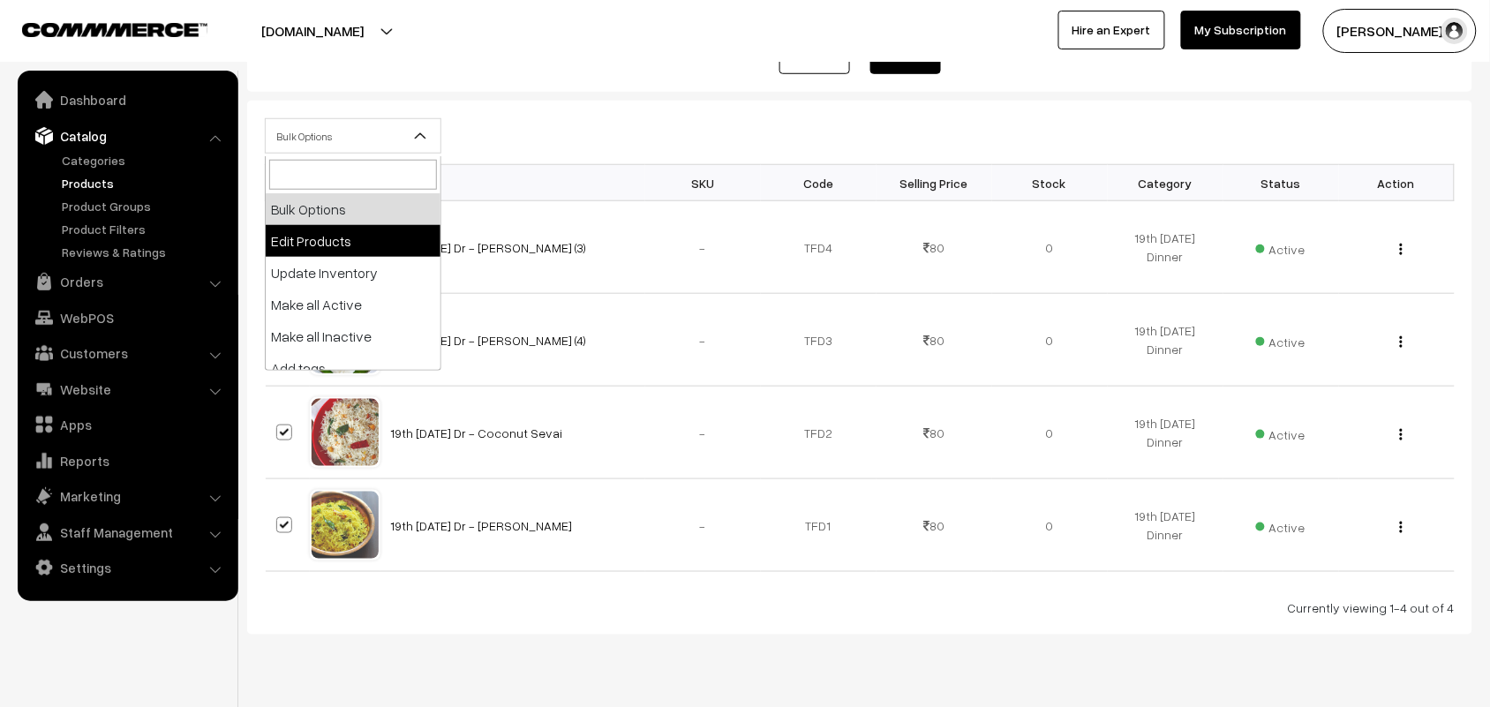
select select "editProduct"
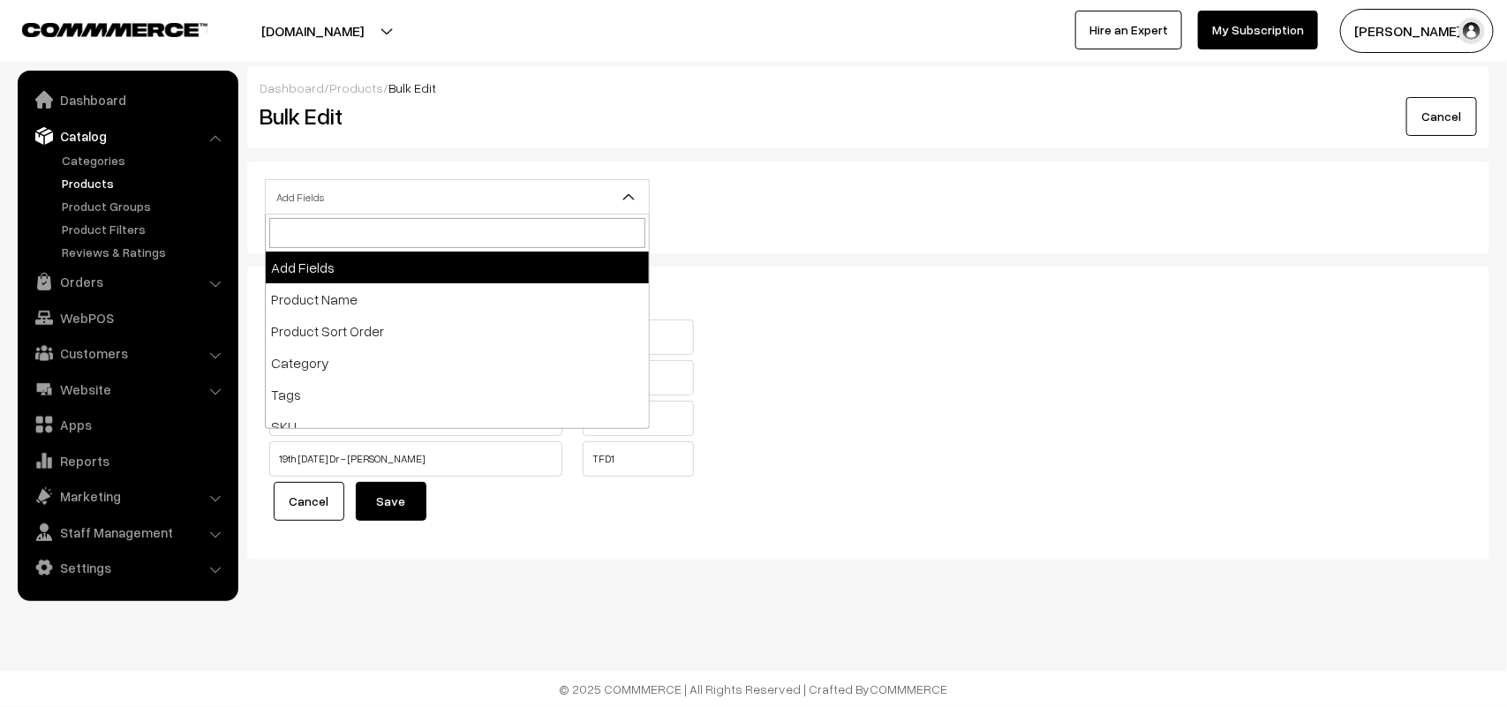
click at [362, 197] on span "Add Fields" at bounding box center [457, 197] width 383 height 31
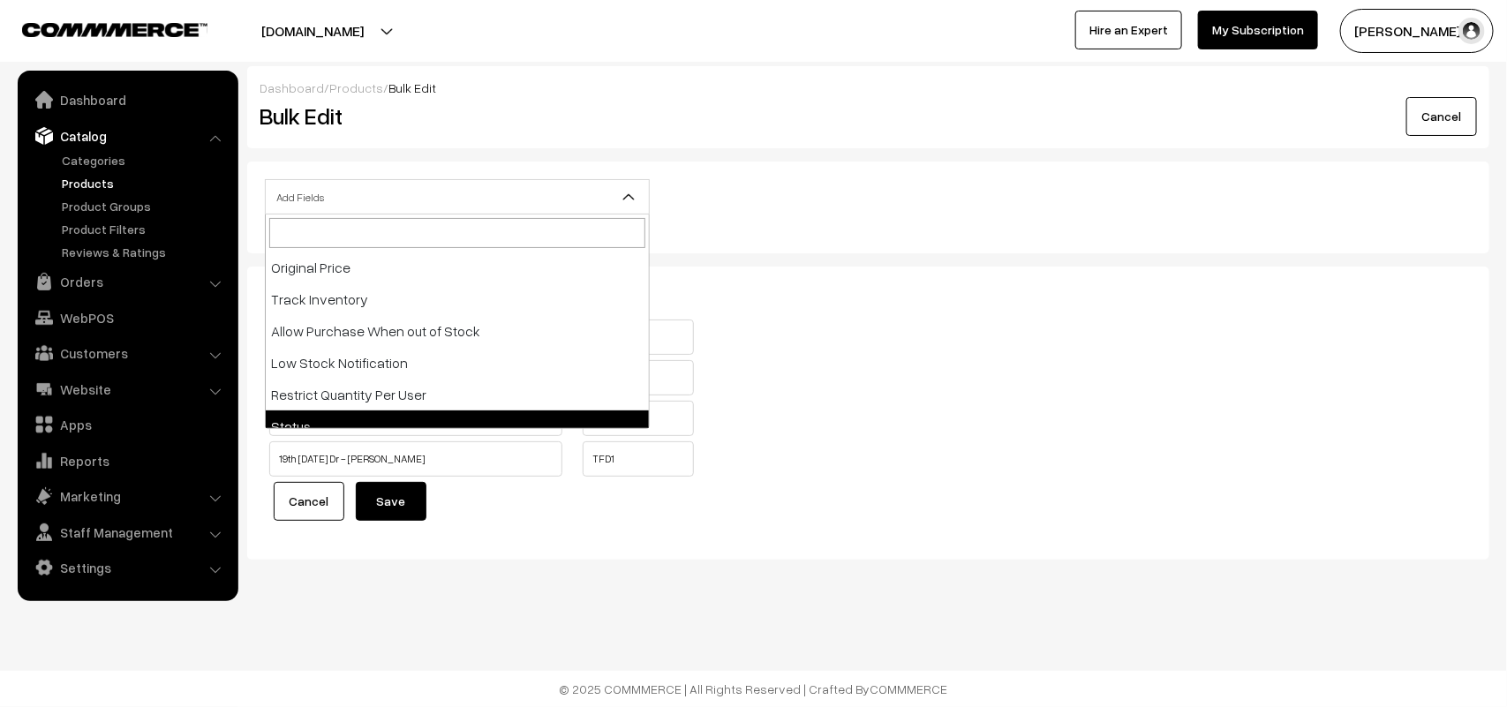
scroll to position [221, 0]
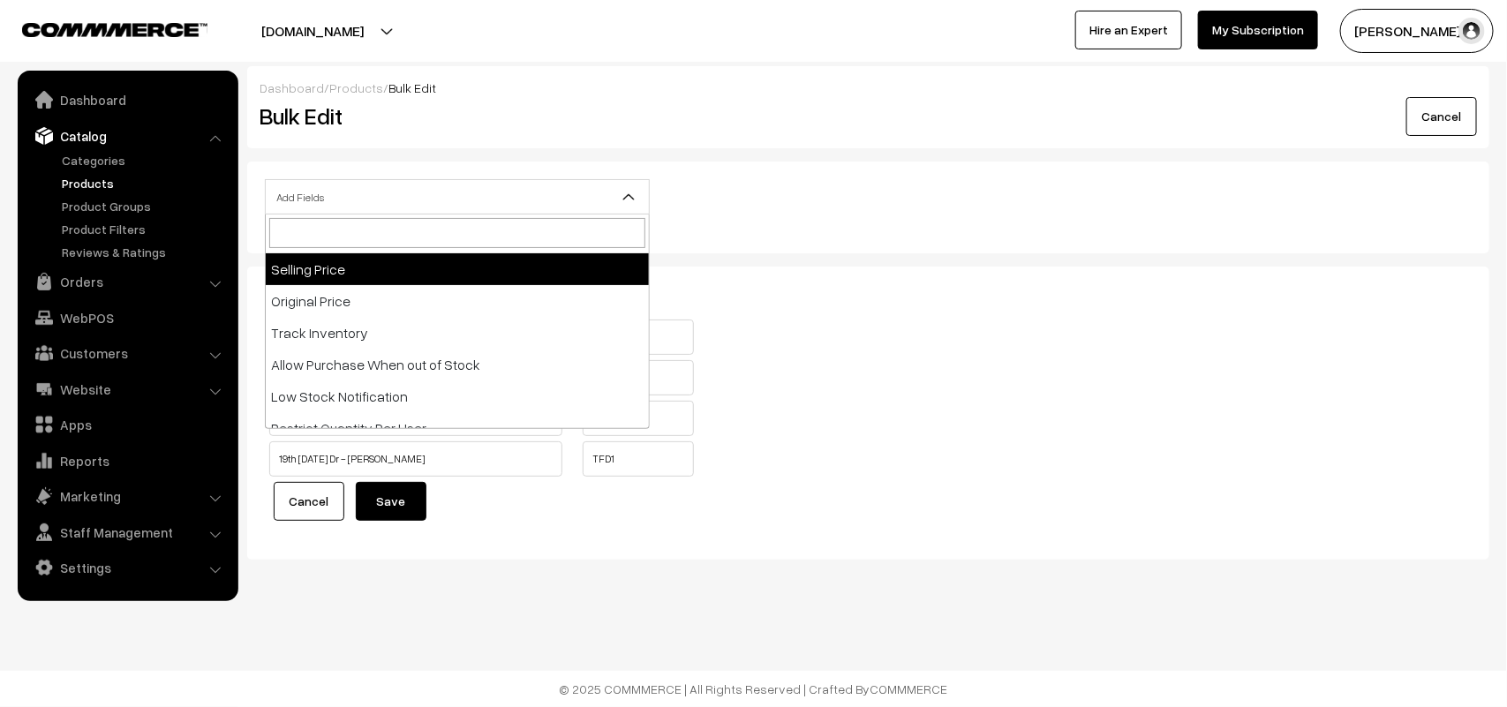
click at [621, 97] on div "Bulk Edit" at bounding box center [453, 116] width 415 height 39
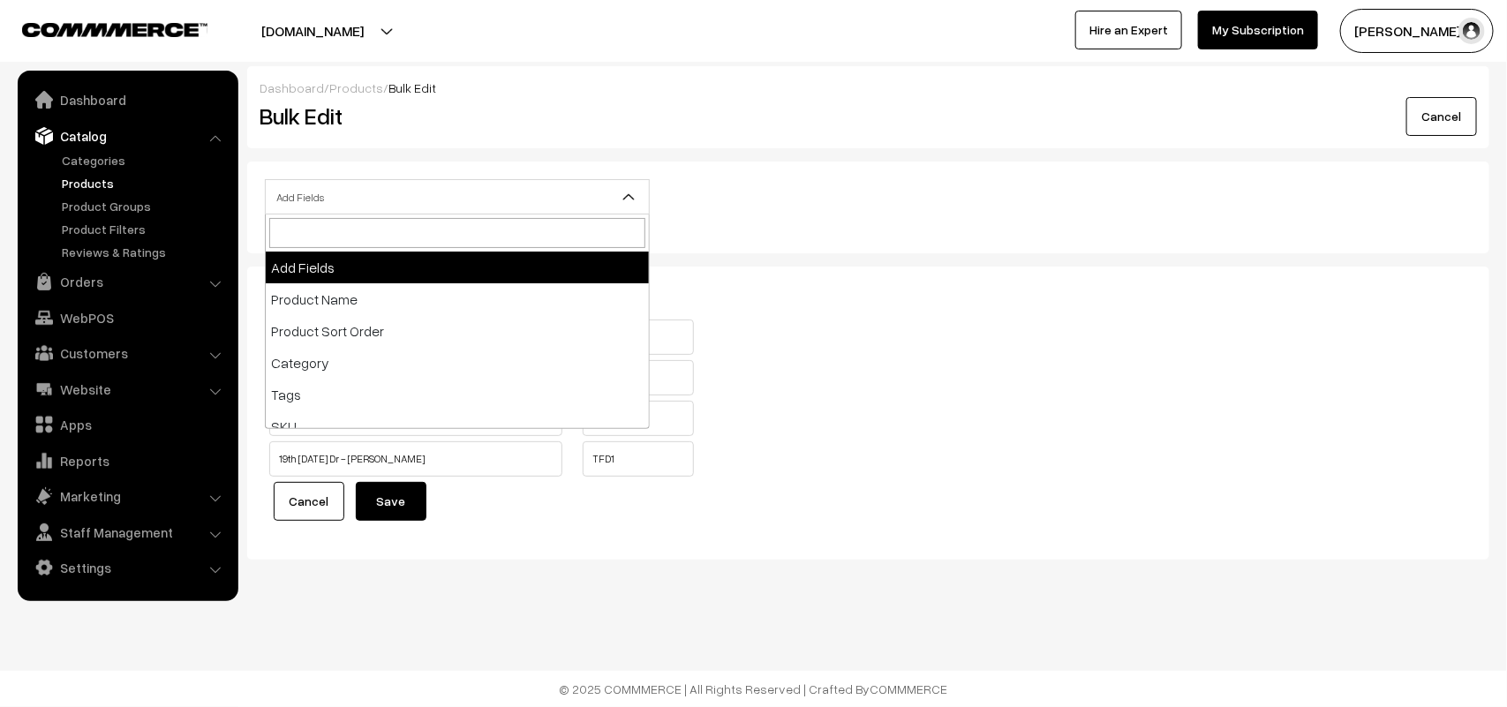
click at [325, 201] on span "Add Fields" at bounding box center [457, 197] width 383 height 31
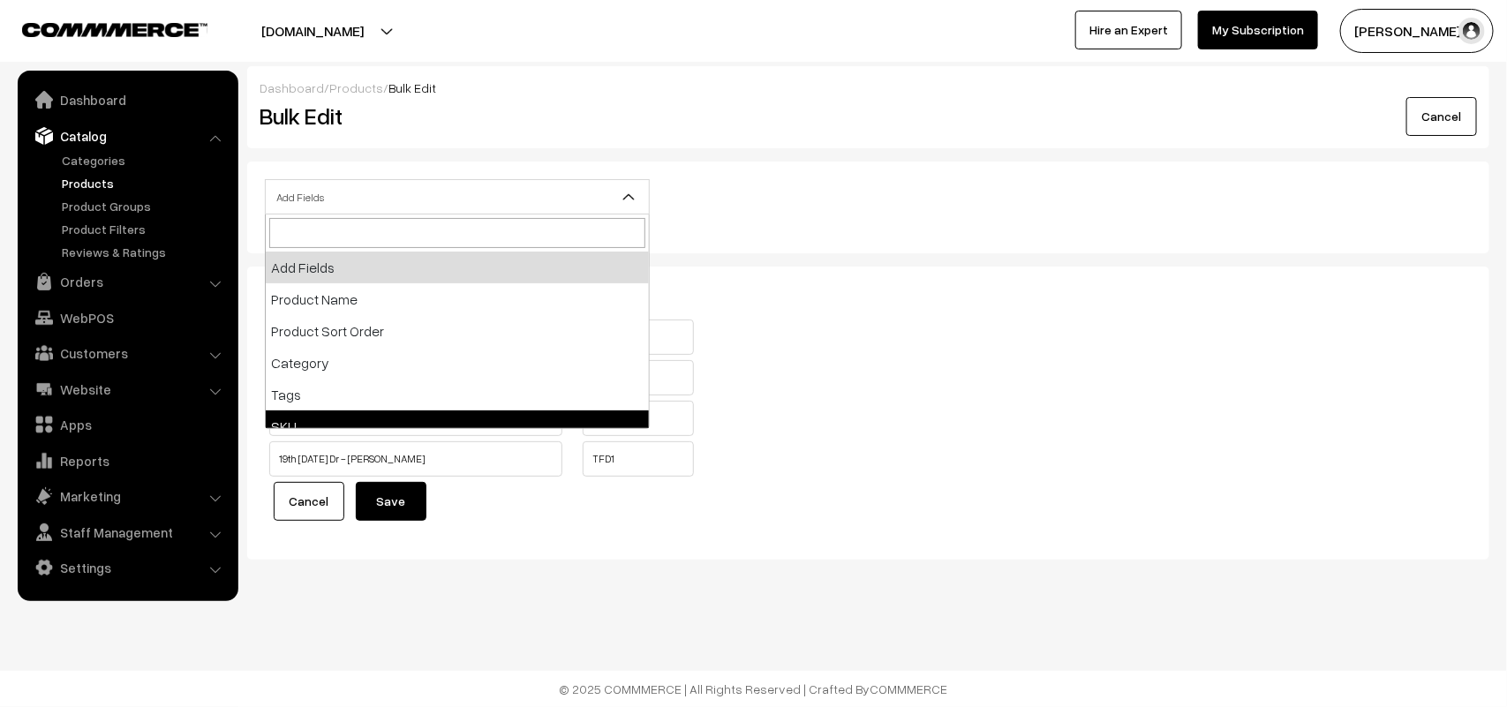
click at [305, 505] on link "Cancel" at bounding box center [309, 501] width 71 height 39
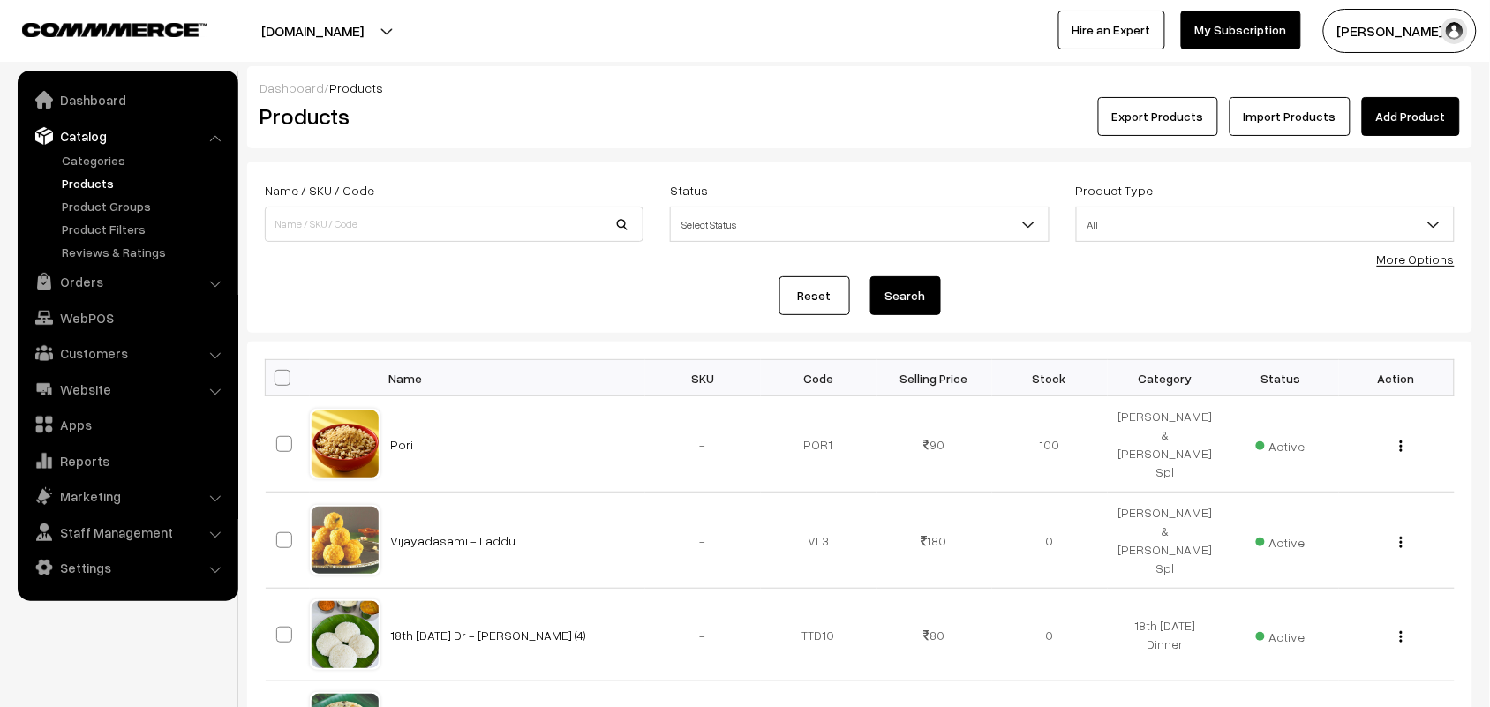
click at [1402, 267] on div "More Options" at bounding box center [1416, 259] width 78 height 19
click at [1404, 252] on link "More Options" at bounding box center [1416, 259] width 78 height 15
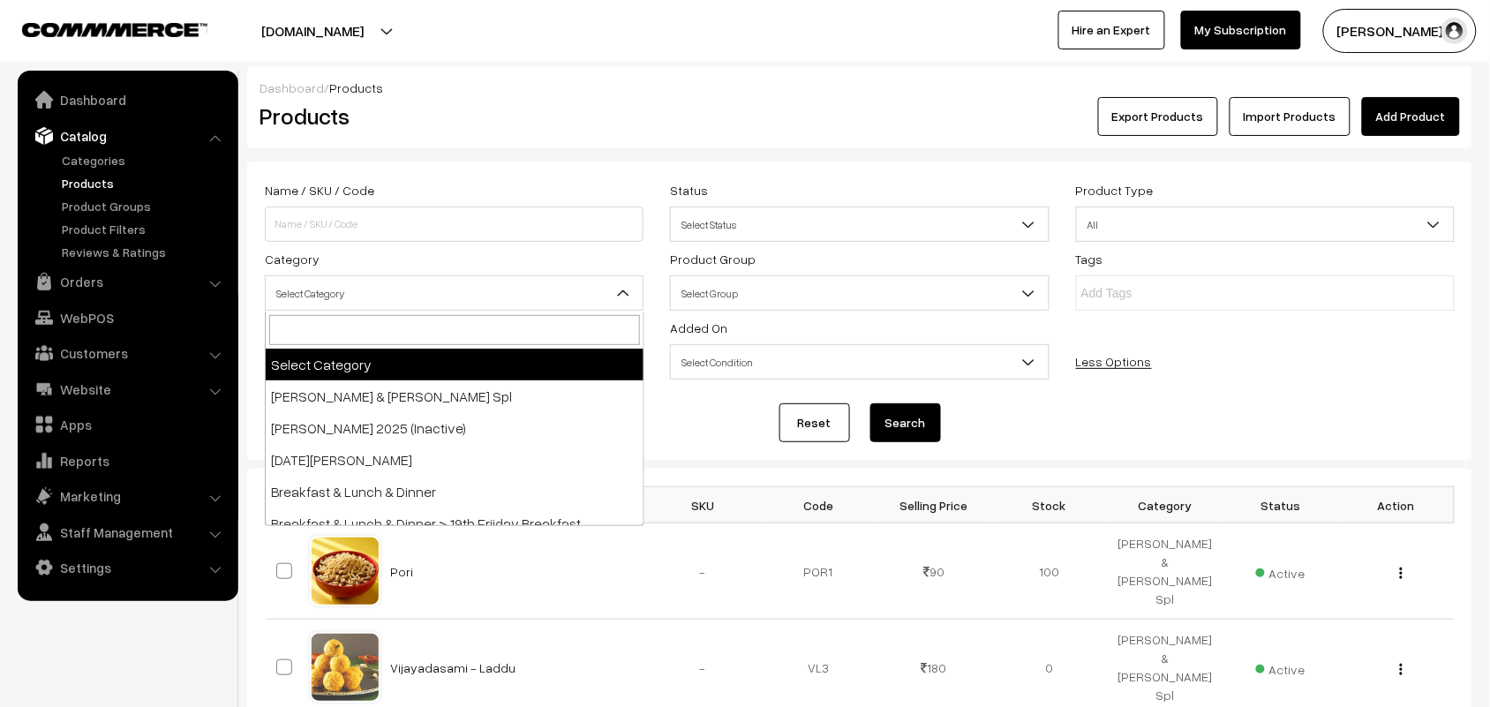
click at [418, 298] on span "Select Category" at bounding box center [454, 293] width 377 height 31
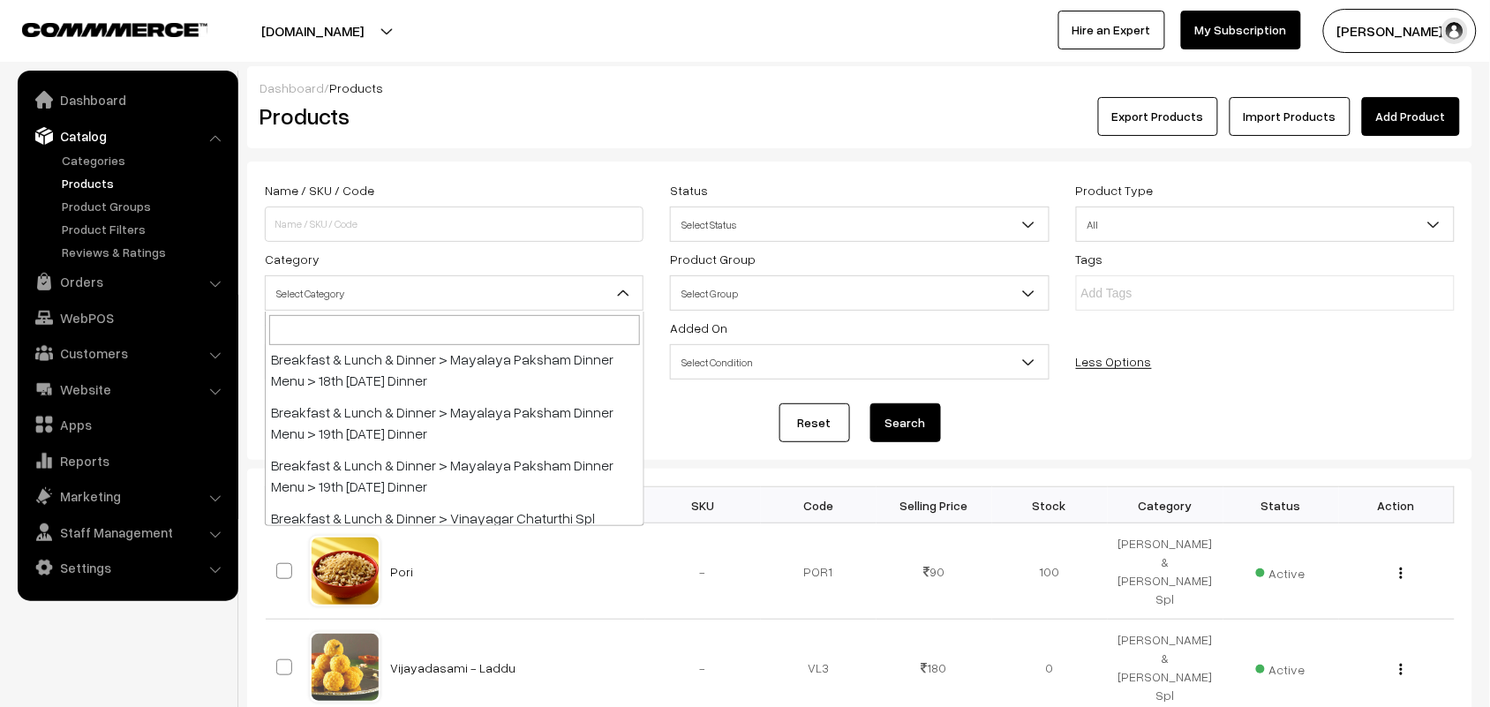
scroll to position [441, 0]
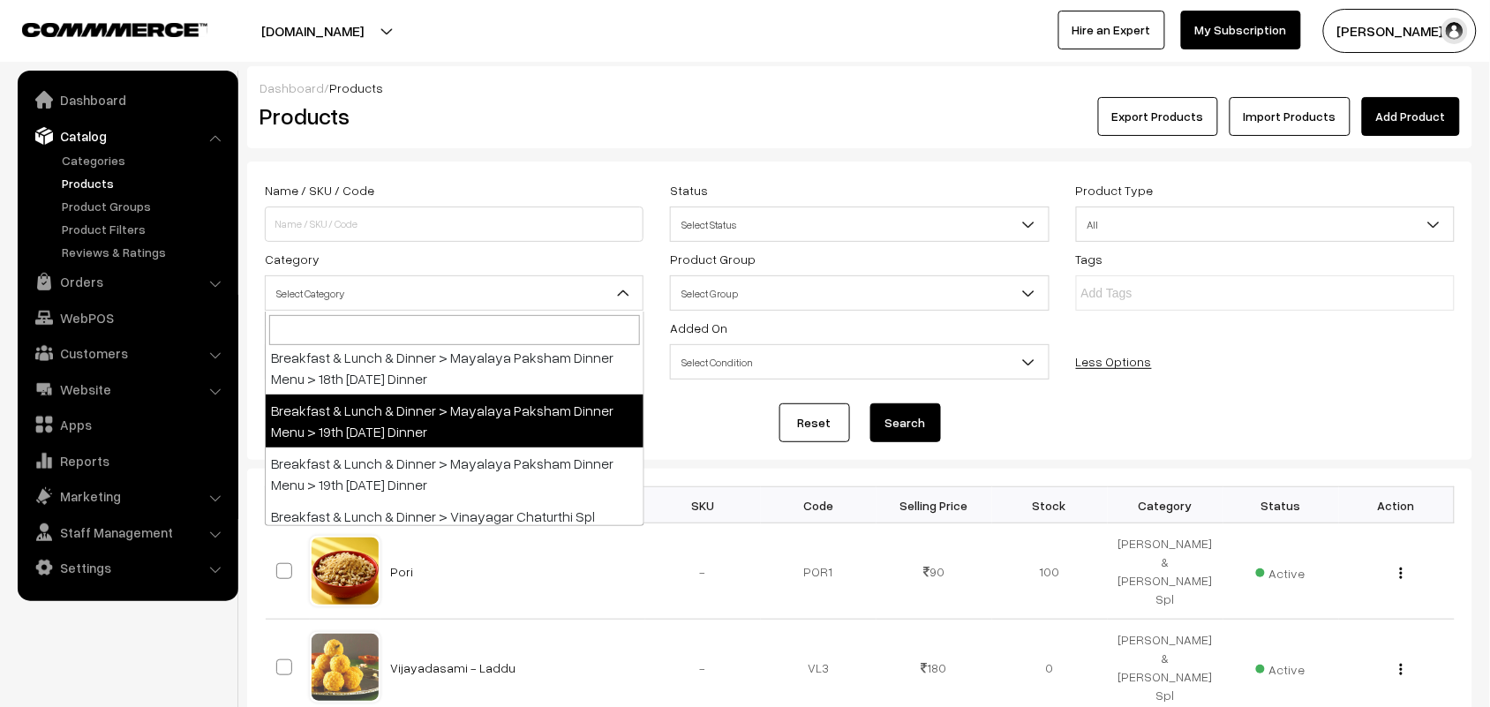
select select "105"
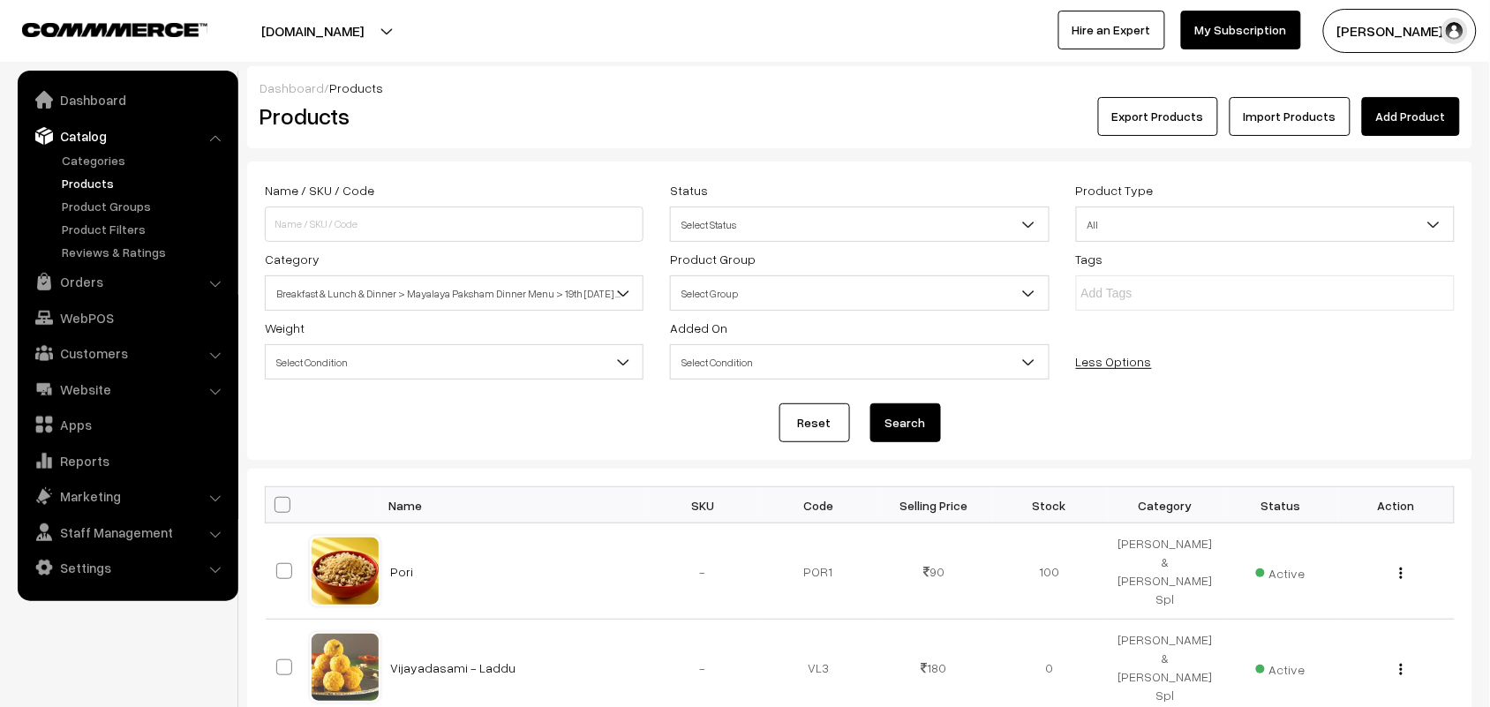
click at [909, 425] on button "Search" at bounding box center [905, 422] width 71 height 39
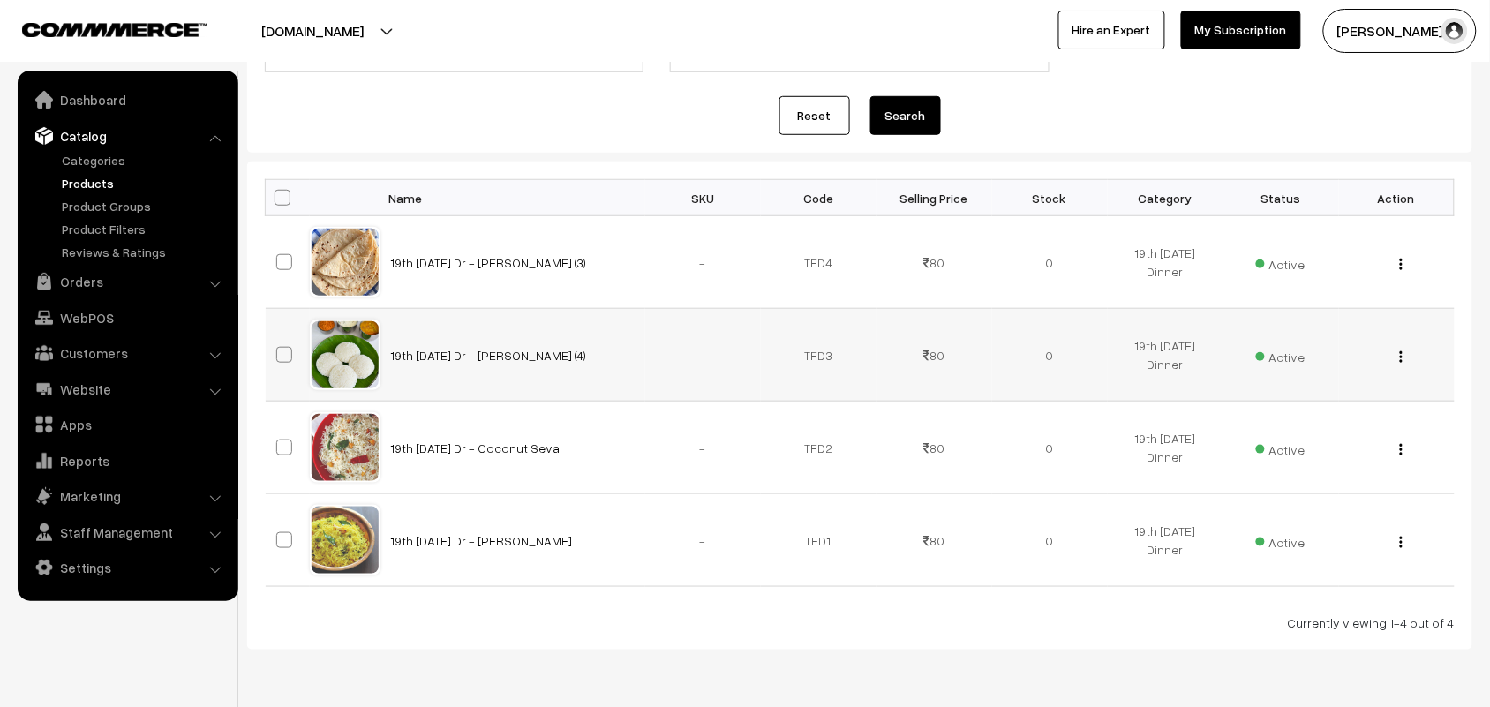
scroll to position [258, 0]
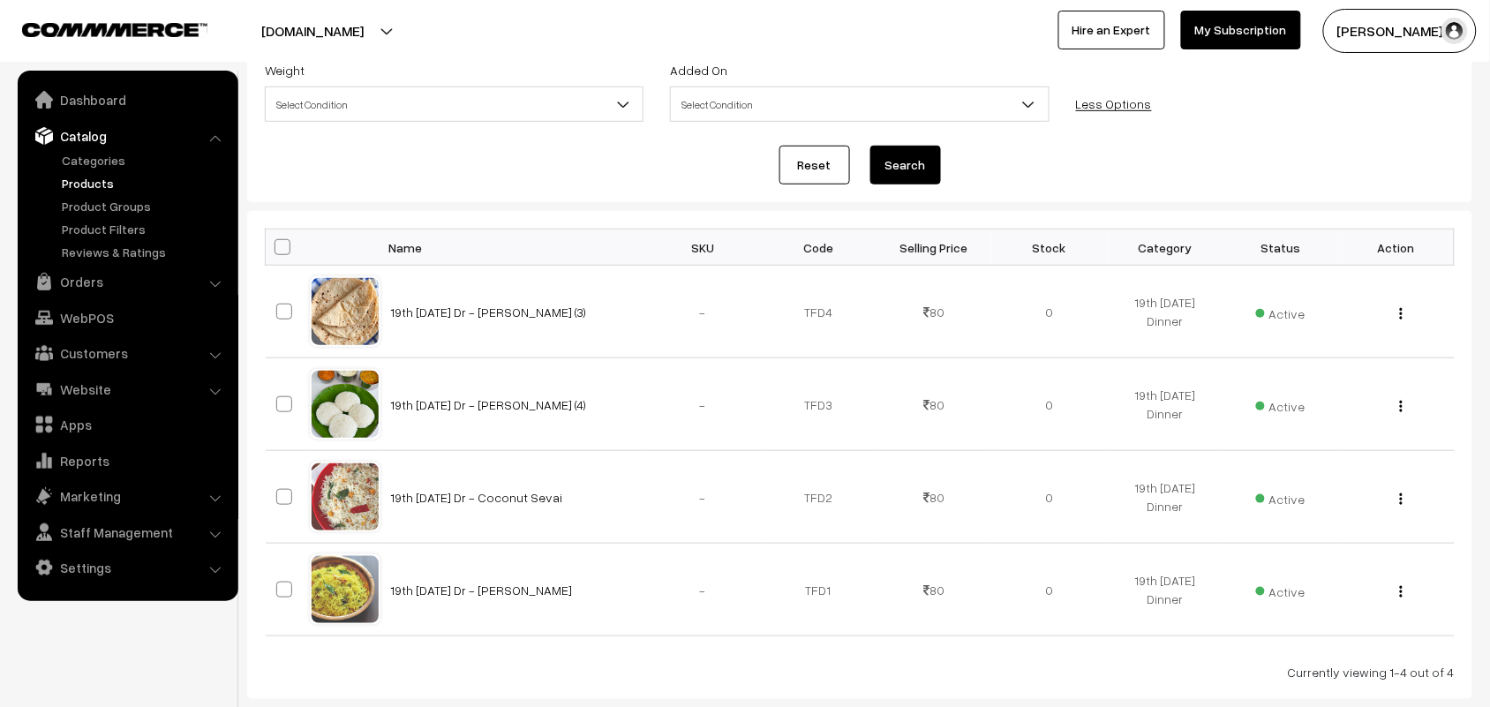
click at [287, 247] on span at bounding box center [283, 247] width 16 height 16
click at [277, 247] on input "checkbox" at bounding box center [271, 246] width 11 height 11
checkbox input "true"
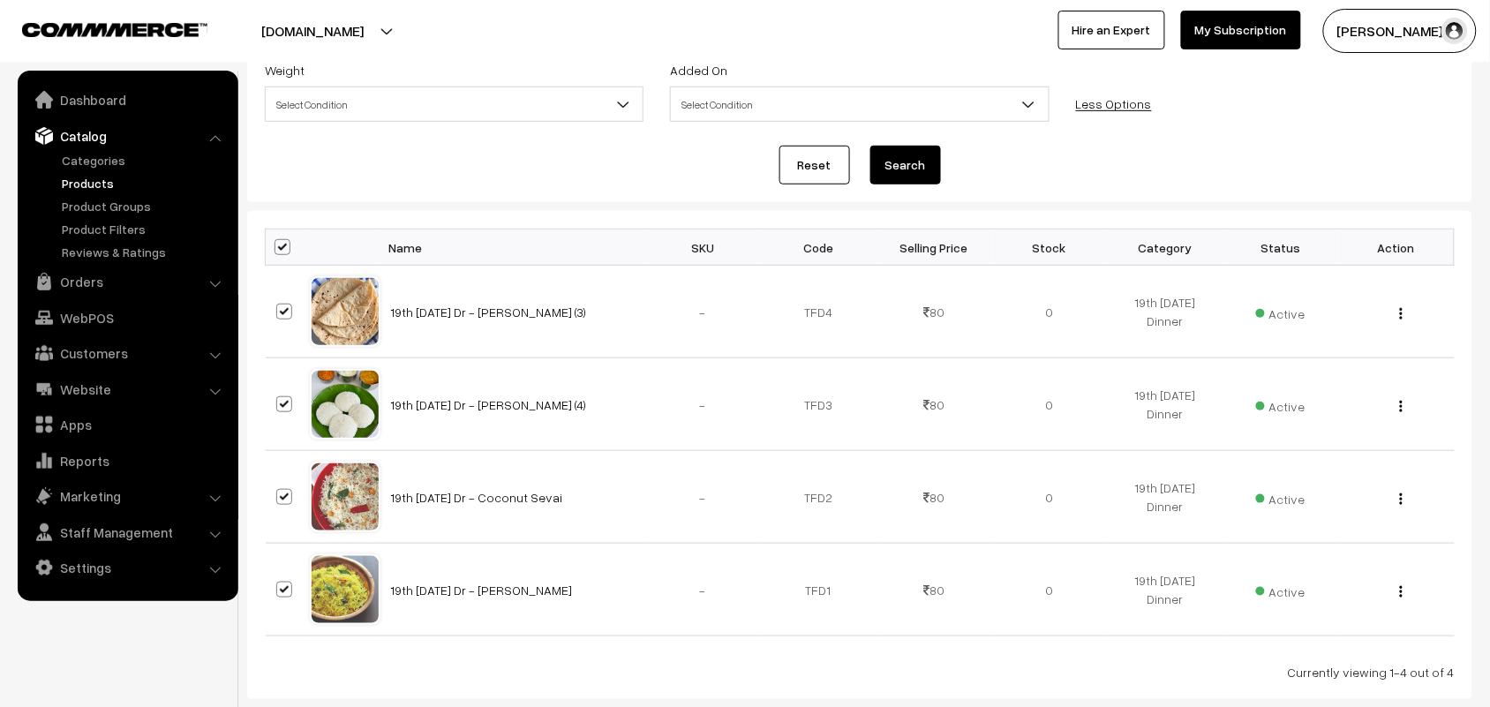
checkbox input "true"
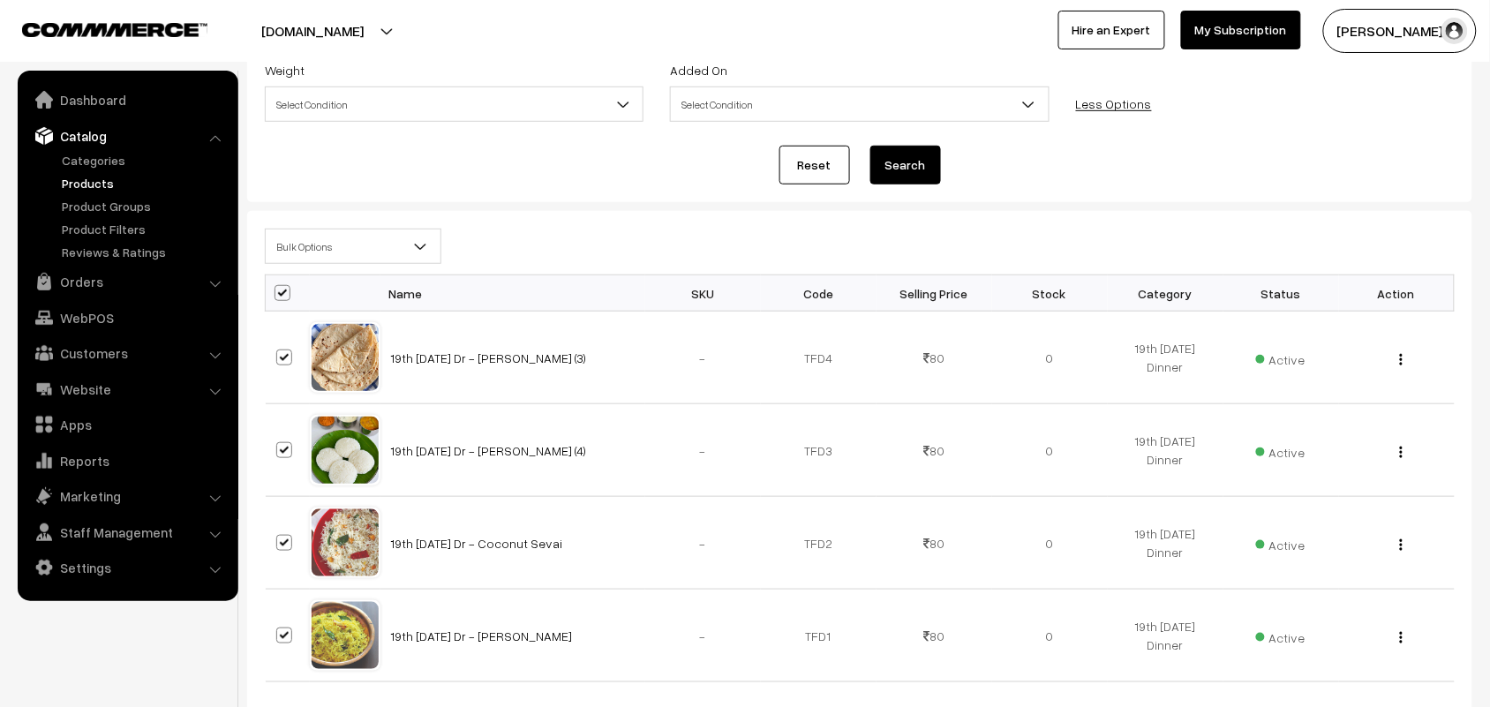
click at [303, 256] on span "Bulk Options" at bounding box center [353, 246] width 175 height 31
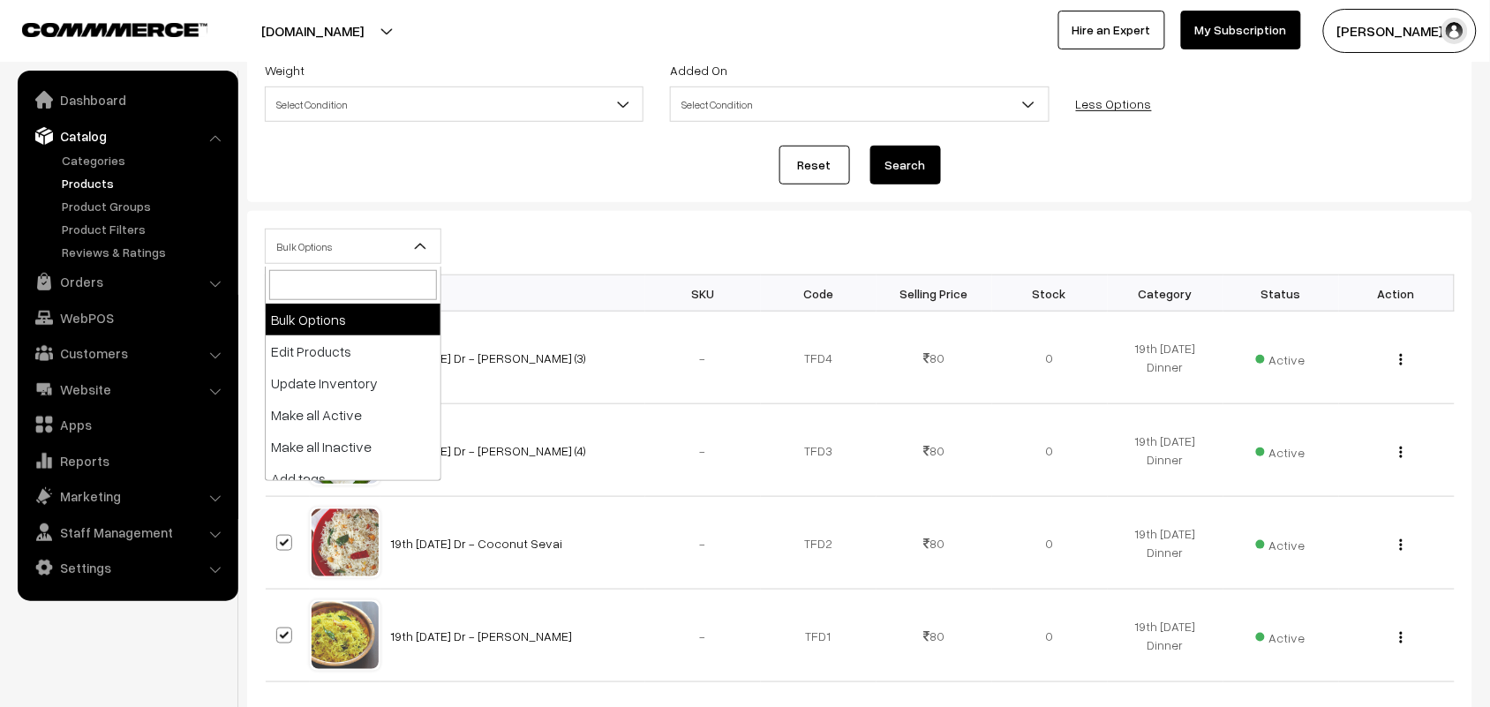
select select "editProduct"
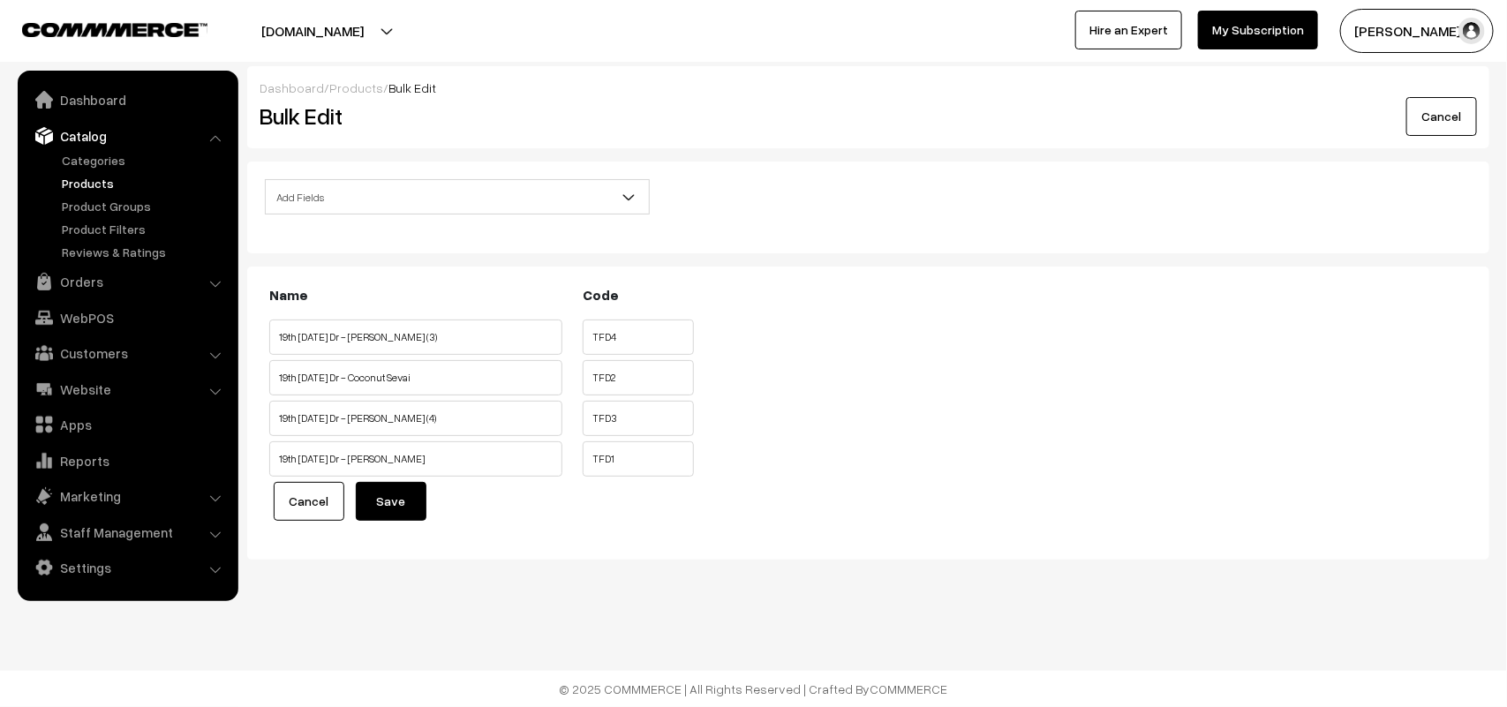
click at [380, 196] on span "Add Fields" at bounding box center [457, 197] width 383 height 31
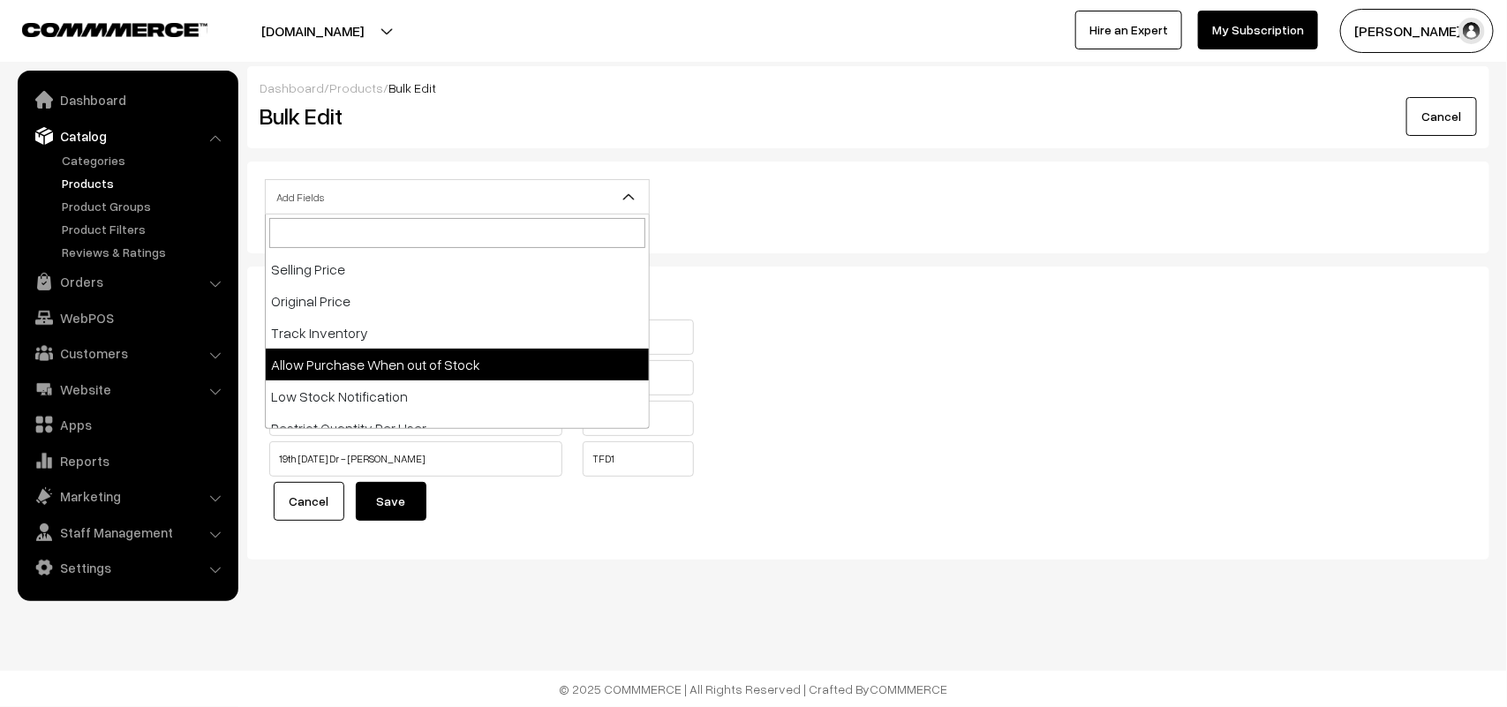
select select "allow-purchase"
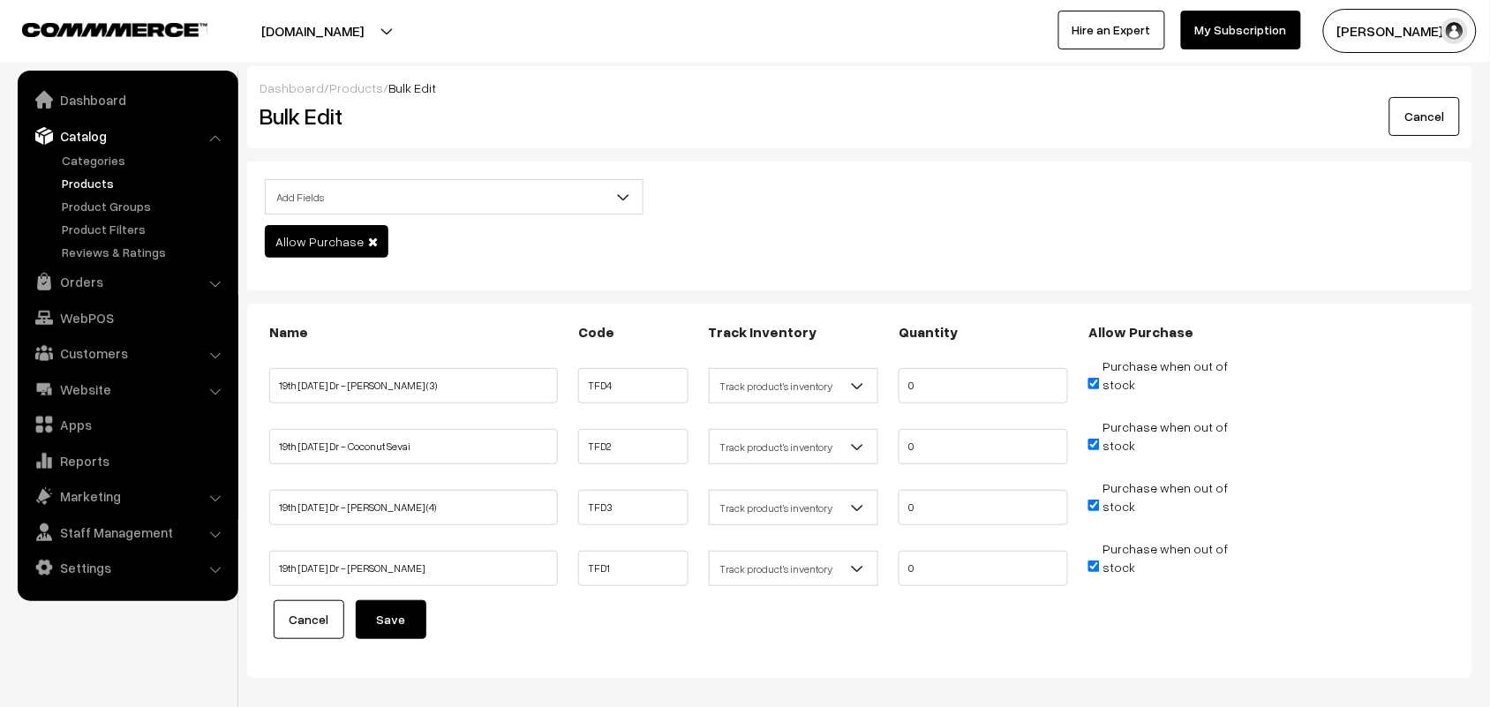
click at [1097, 439] on input "Purchase when out of stock" at bounding box center [1093, 444] width 11 height 11
checkbox input "false"
click at [1095, 500] on input "Purchase when out of stock" at bounding box center [1093, 505] width 11 height 11
checkbox input "false"
click at [1095, 561] on input "Purchase when out of stock" at bounding box center [1093, 566] width 11 height 11
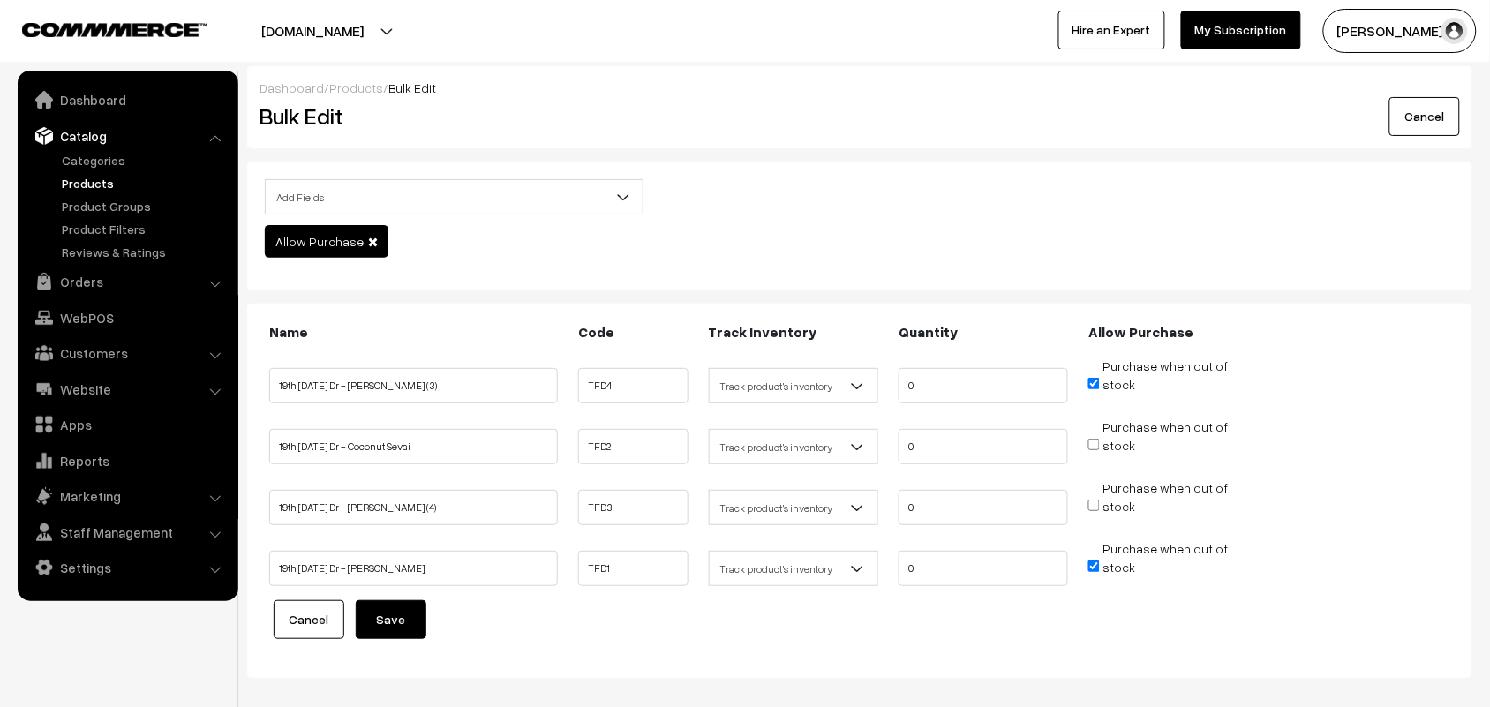
checkbox input "false"
click at [388, 605] on button "Save" at bounding box center [391, 619] width 71 height 39
